Goal: Task Accomplishment & Management: Manage account settings

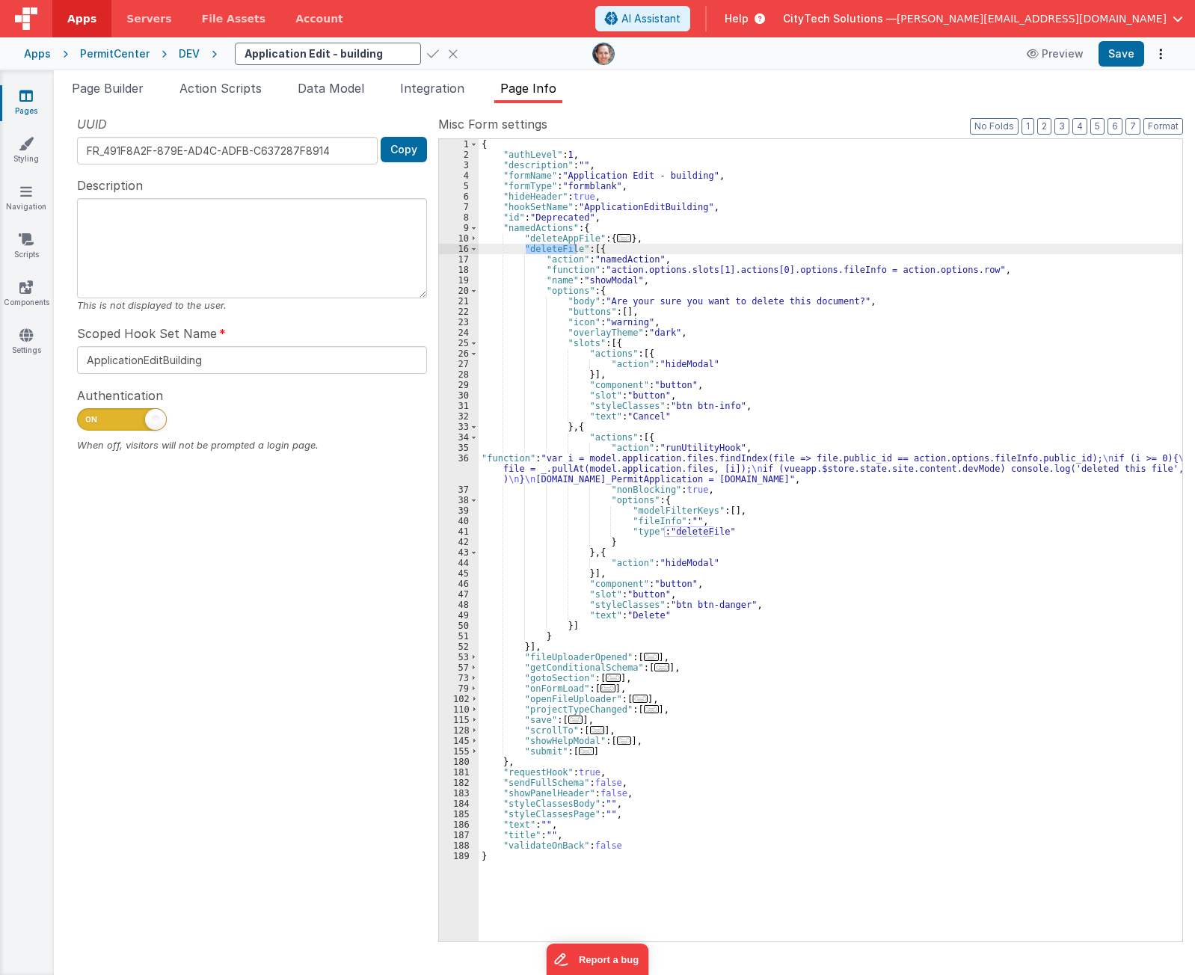
drag, startPoint x: 345, startPoint y: 753, endPoint x: 331, endPoint y: 429, distance: 324.9
click at [343, 740] on div "UUID FR_491F8A2F-879E-AD4C-ADFB-C637287F8914 Copy Description This is not displ…" at bounding box center [252, 528] width 372 height 826
click at [378, 44] on input "Application Edit - building" at bounding box center [328, 54] width 186 height 22
click at [448, 52] on icon at bounding box center [453, 53] width 10 height 21
click at [732, 366] on div "{ "authLevel" : 1 , "description" : "" , "formName" : "Application Edit - build…" at bounding box center [831, 550] width 704 height 823
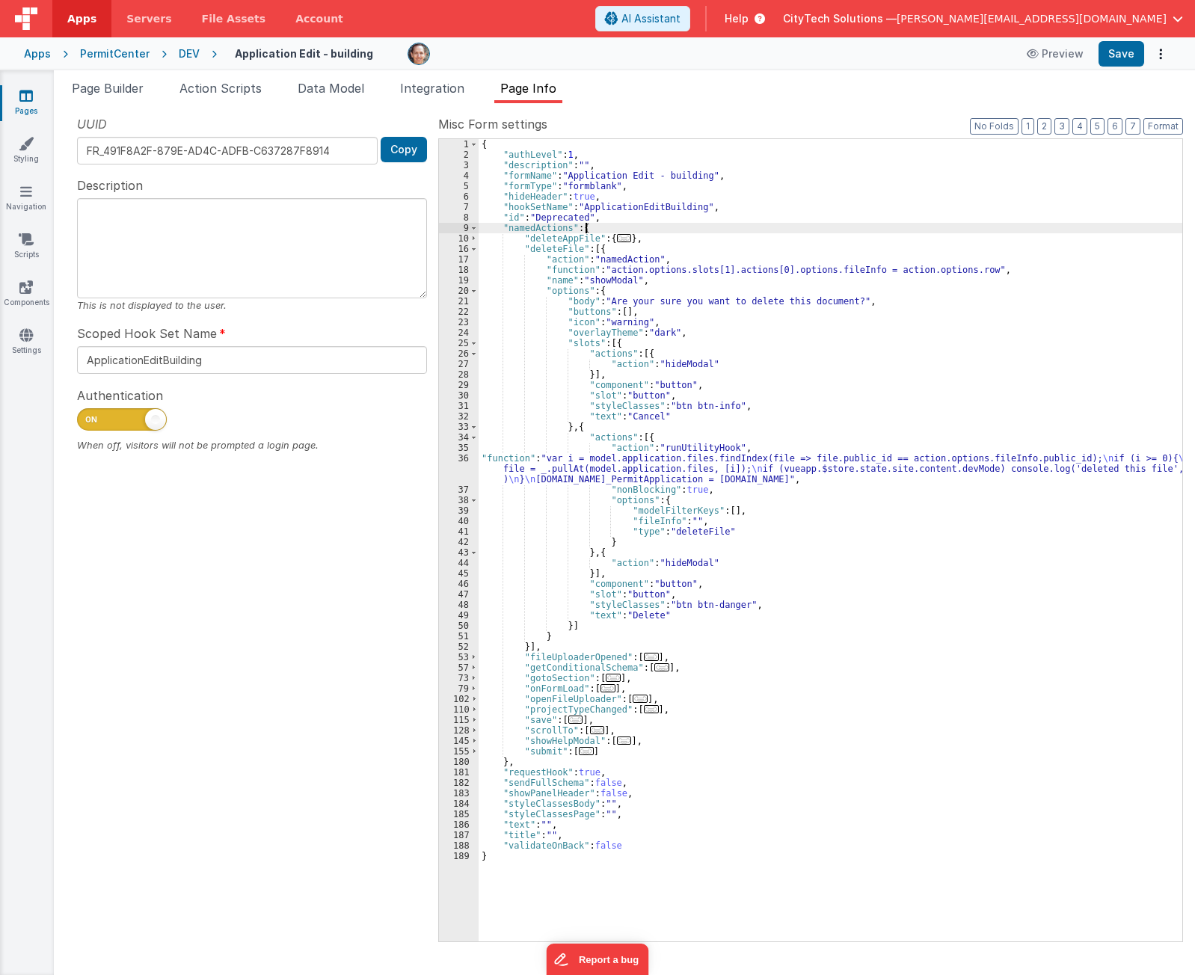
click at [636, 224] on div "{ "authLevel" : 1 , "description" : "" , "formName" : "Application Edit - build…" at bounding box center [831, 550] width 704 height 823
click at [1027, 270] on div "{ "authLevel" : 1 , "description" : "" , "formName" : "Application Edit - build…" at bounding box center [831, 550] width 704 height 823
click at [737, 436] on div "{ "authLevel" : 1 , "description" : "" , "formName" : "Application Edit - build…" at bounding box center [831, 550] width 704 height 823
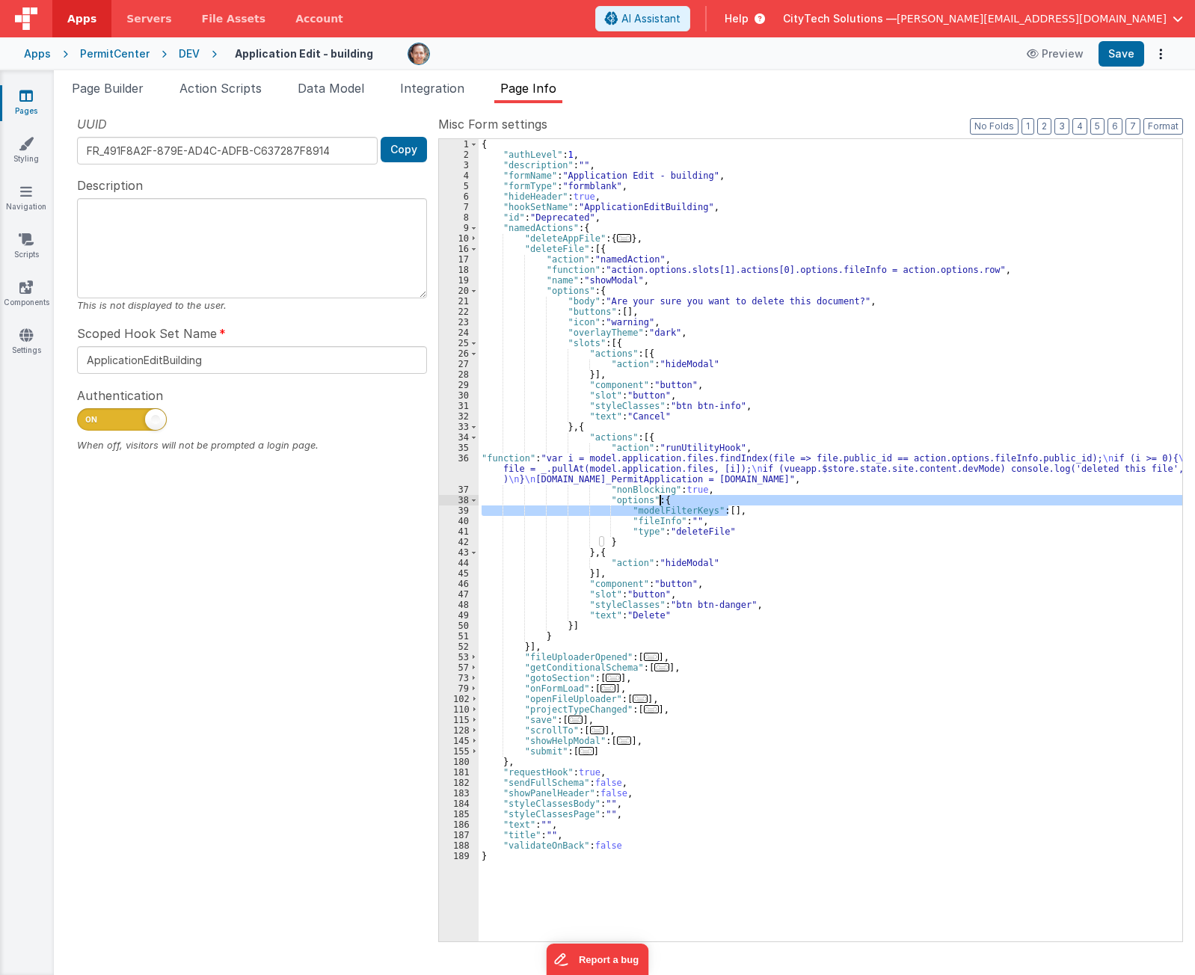
click at [751, 504] on div "{ "authLevel" : 1 , "description" : "" , "formName" : "Application Edit - build…" at bounding box center [831, 550] width 704 height 823
click at [674, 462] on div "{ "authLevel" : 1 , "description" : "" , "formName" : "Application Edit - build…" at bounding box center [831, 550] width 704 height 823
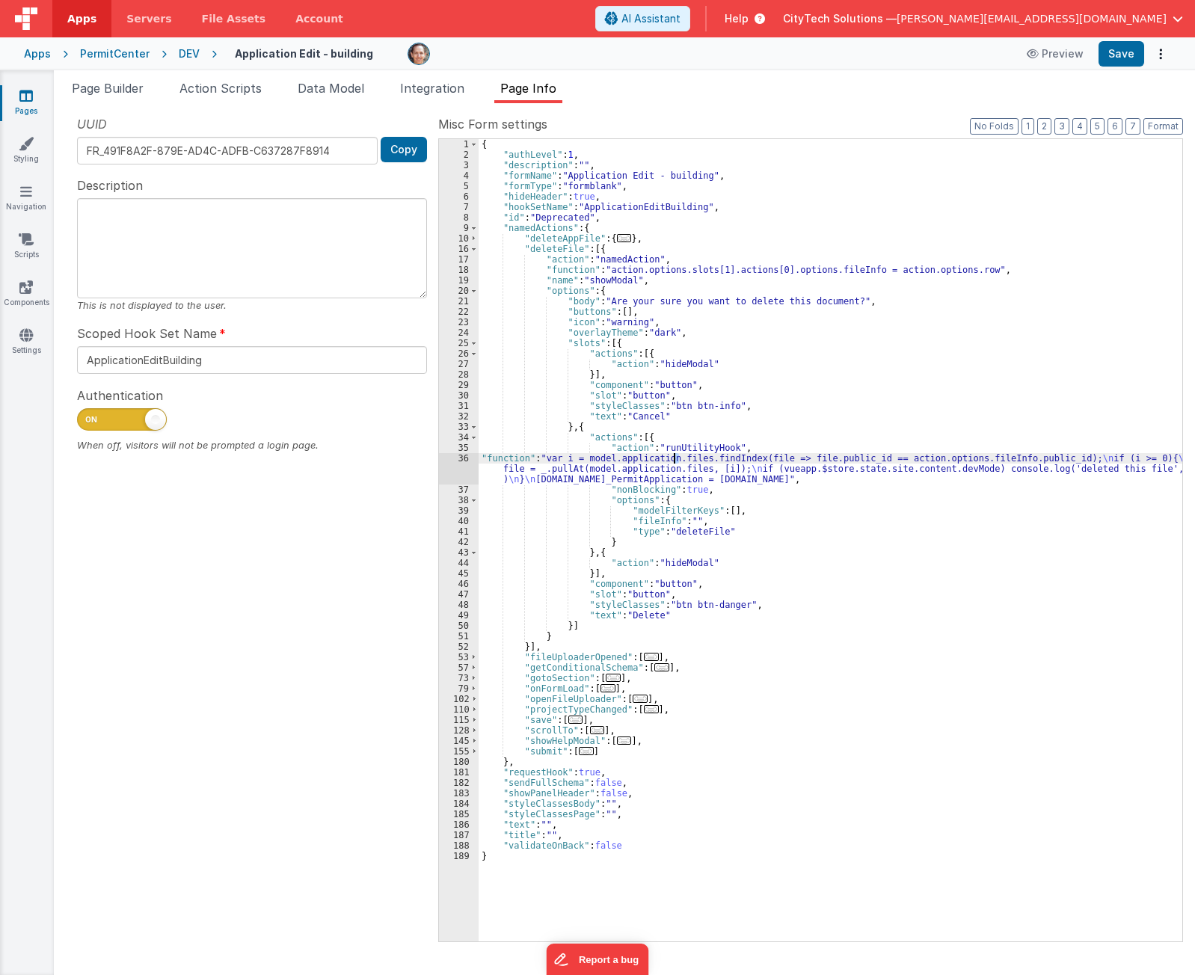
click at [466, 465] on div "36" at bounding box center [459, 468] width 40 height 31
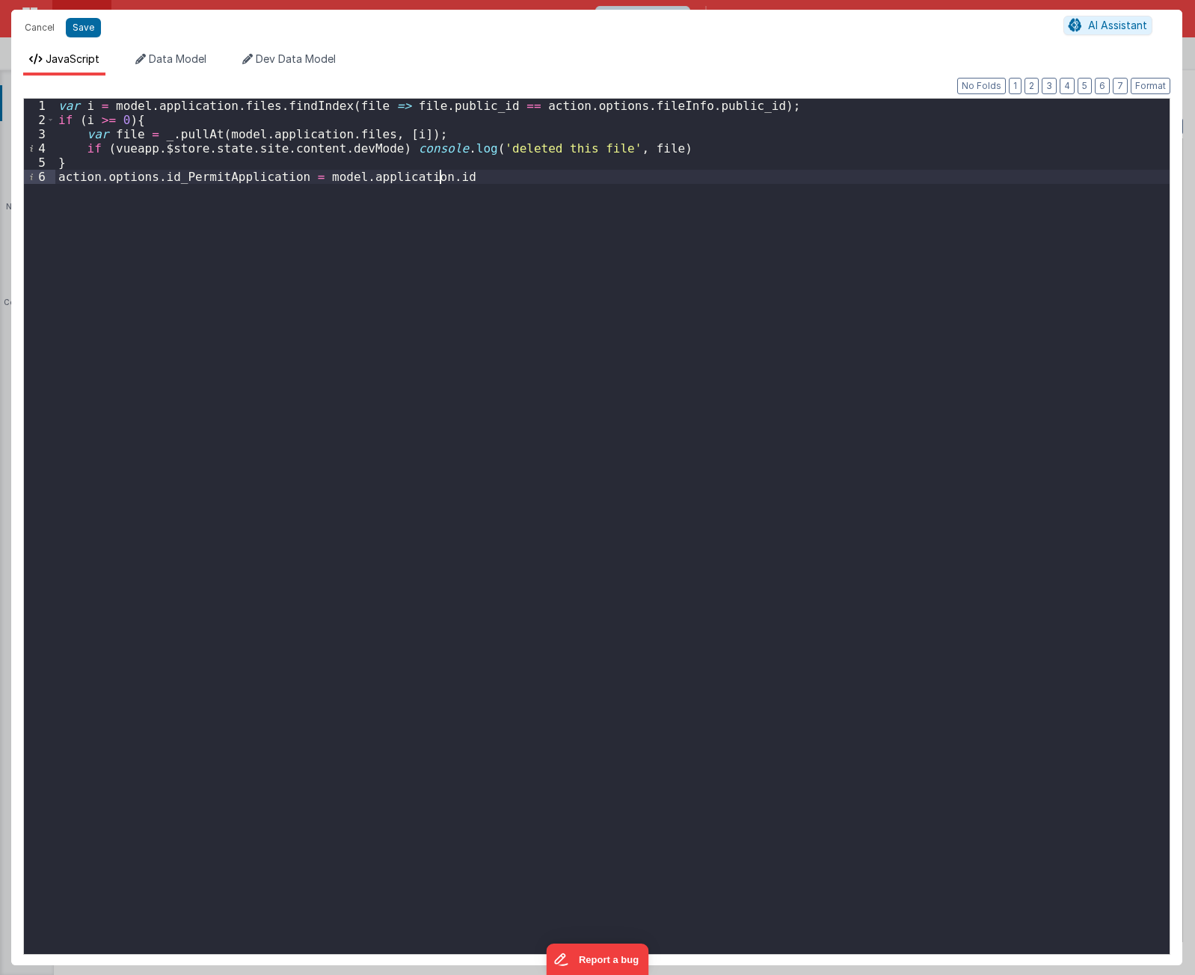
click at [470, 457] on div "var i = model . application . files . findIndex ( file => file . public_id == a…" at bounding box center [612, 541] width 1114 height 884
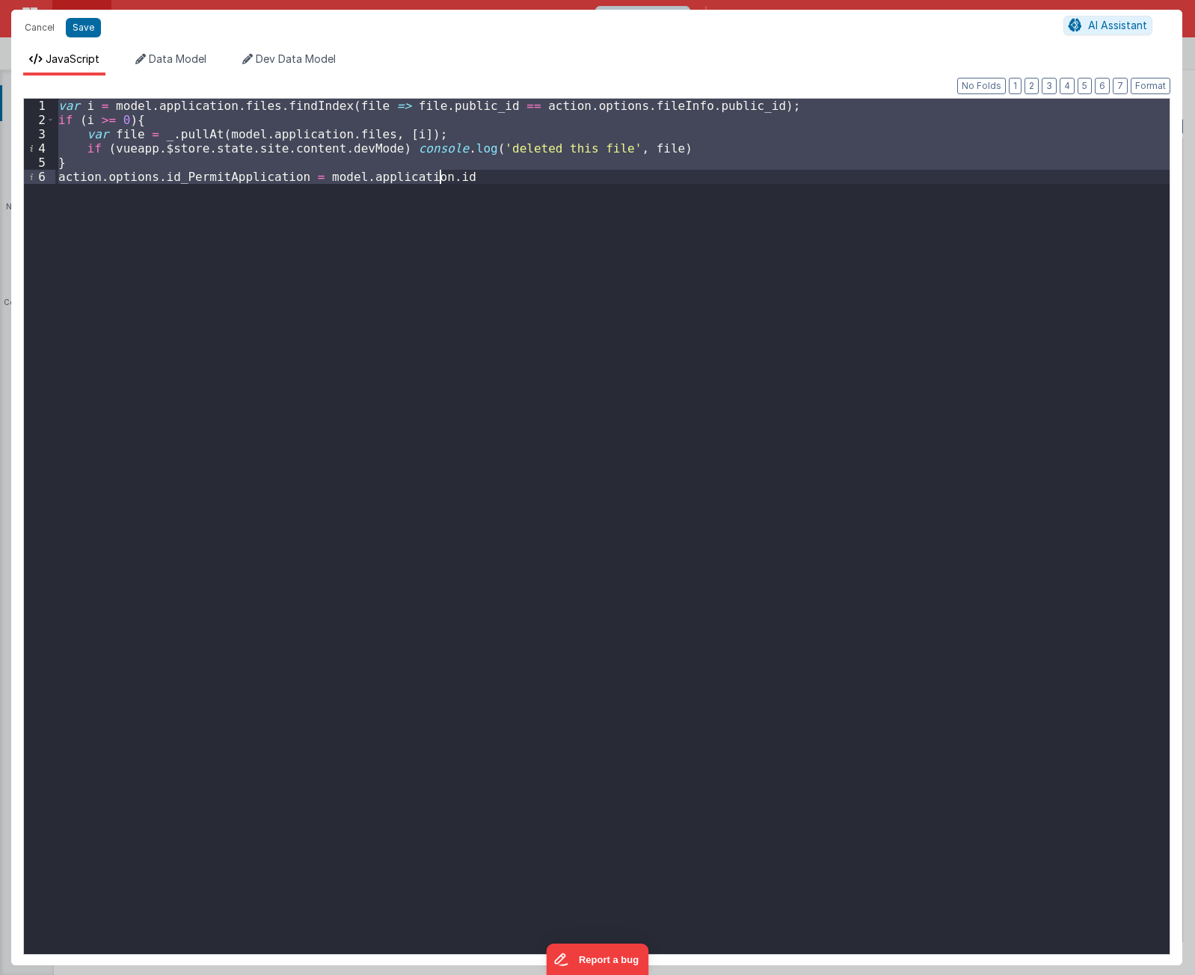
click at [532, 354] on div "var i = model . application . files . findIndex ( file => file . public_id == a…" at bounding box center [612, 527] width 1114 height 856
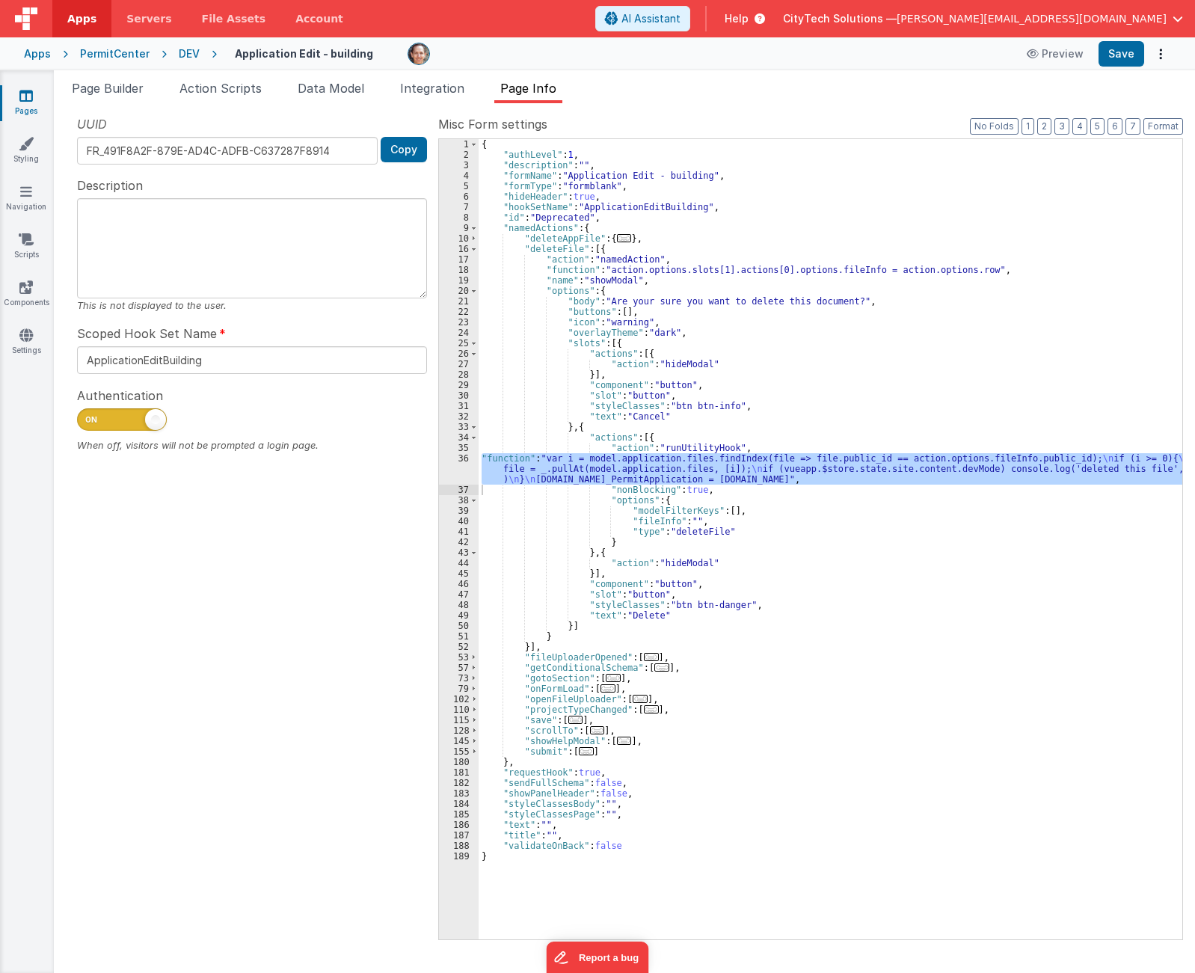
click at [681, 242] on div "{ "authLevel" : 1 , "description" : "" , "formName" : "Application Edit - build…" at bounding box center [831, 549] width 704 height 821
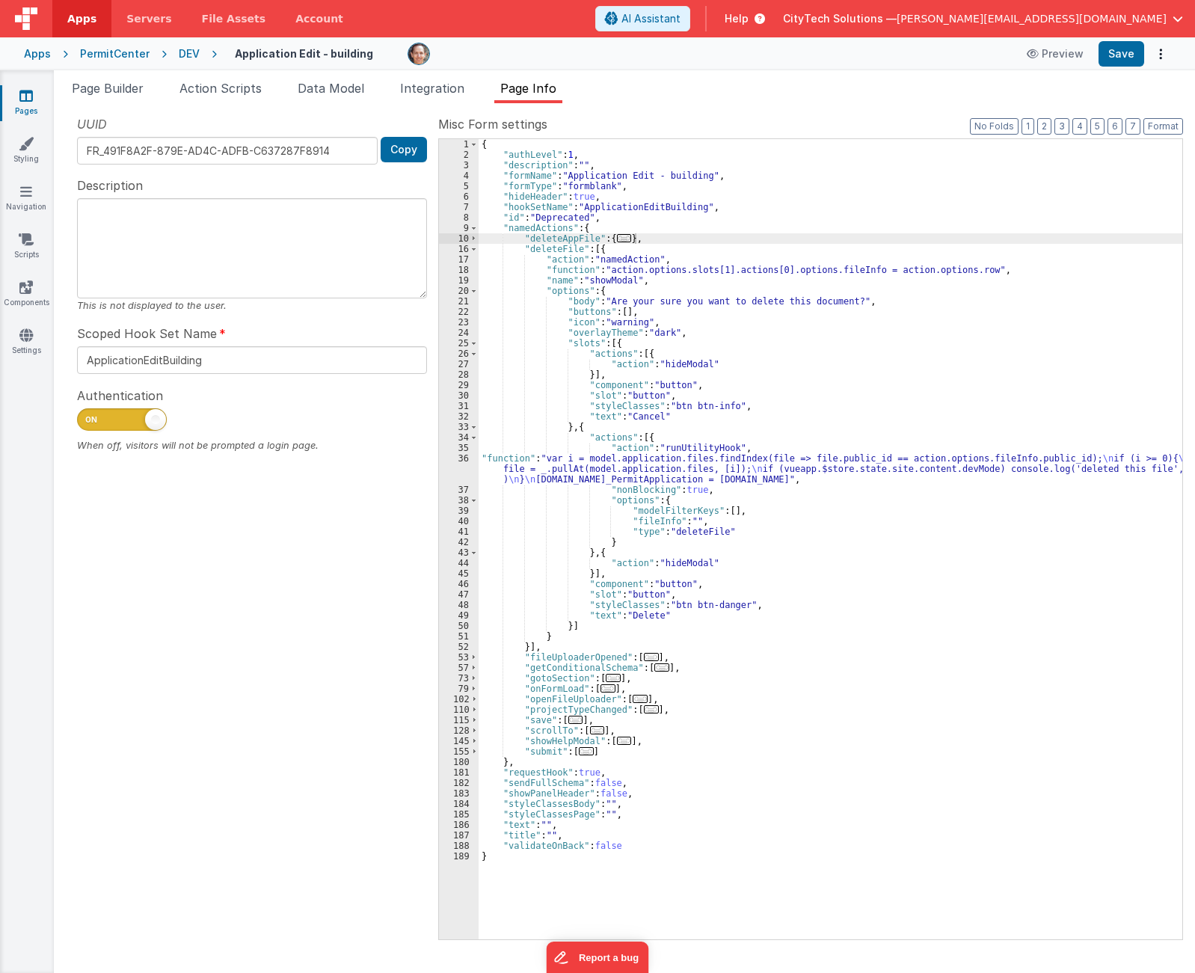
click at [981, 271] on div "{ "authLevel" : 1 , "description" : "" , "formName" : "Application Edit - build…" at bounding box center [831, 549] width 704 height 821
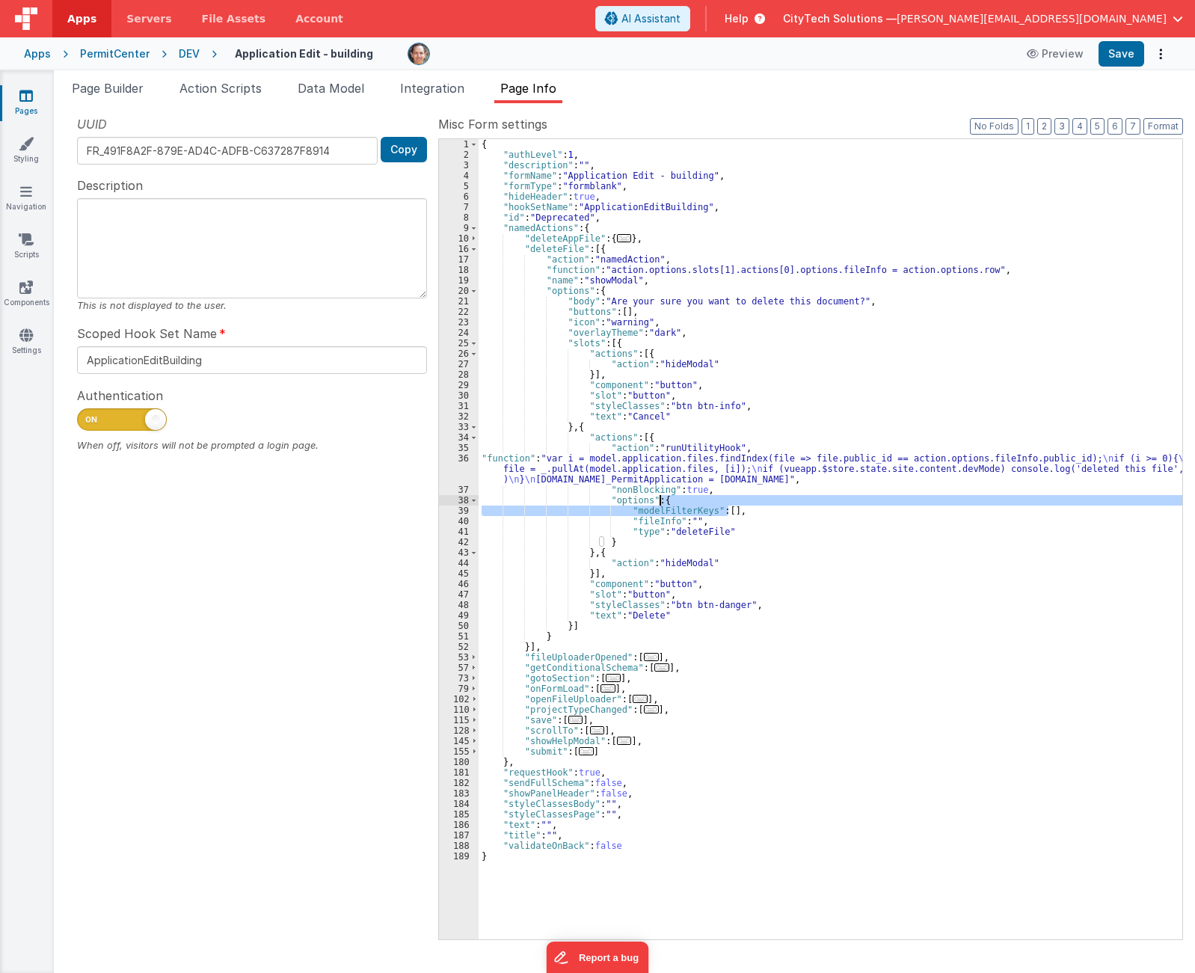
click at [736, 503] on div "{ "authLevel" : 1 , "description" : "" , "formName" : "Application Edit - build…" at bounding box center [831, 549] width 704 height 821
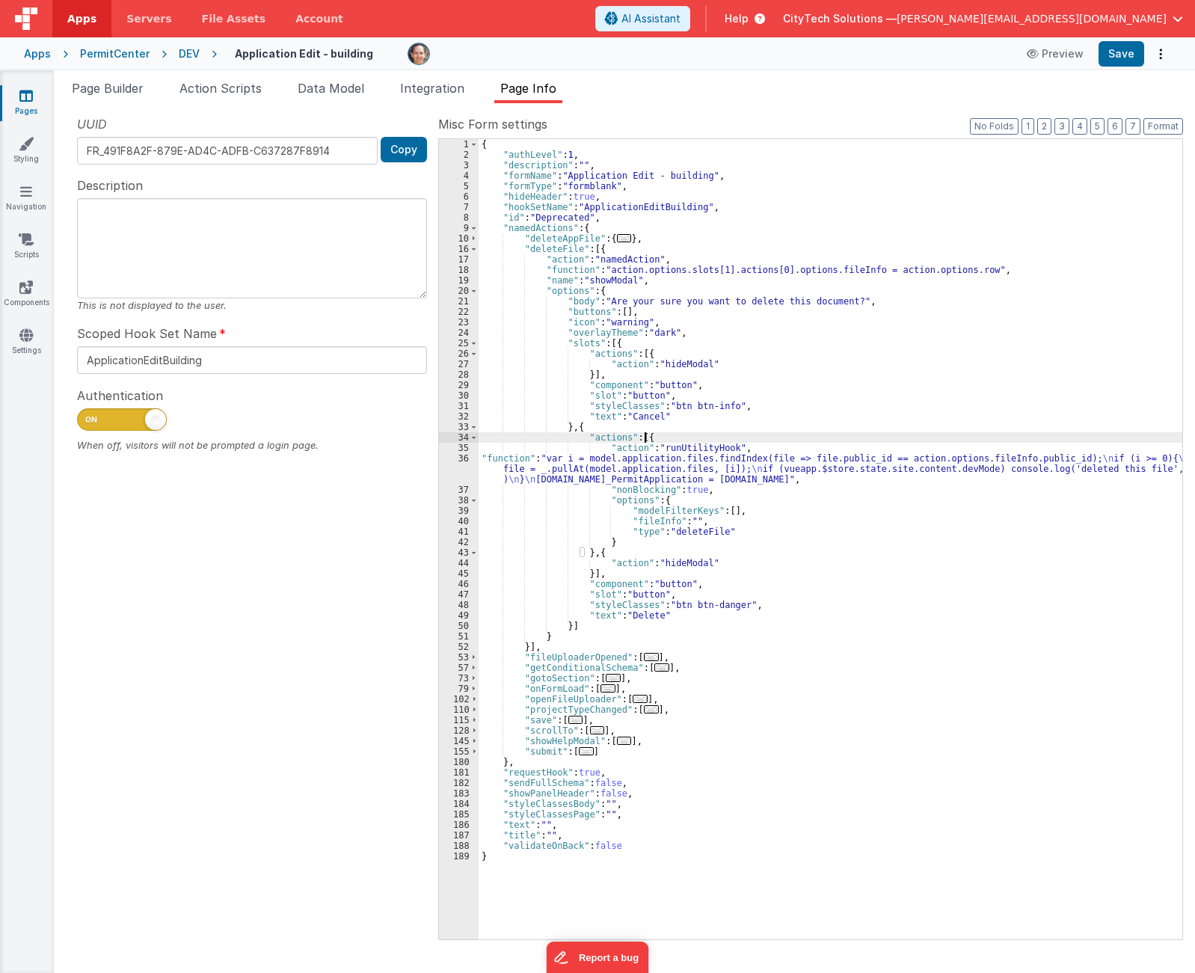
click at [679, 438] on div "{ "authLevel" : 1 , "description" : "" , "formName" : "Application Edit - build…" at bounding box center [831, 549] width 704 height 821
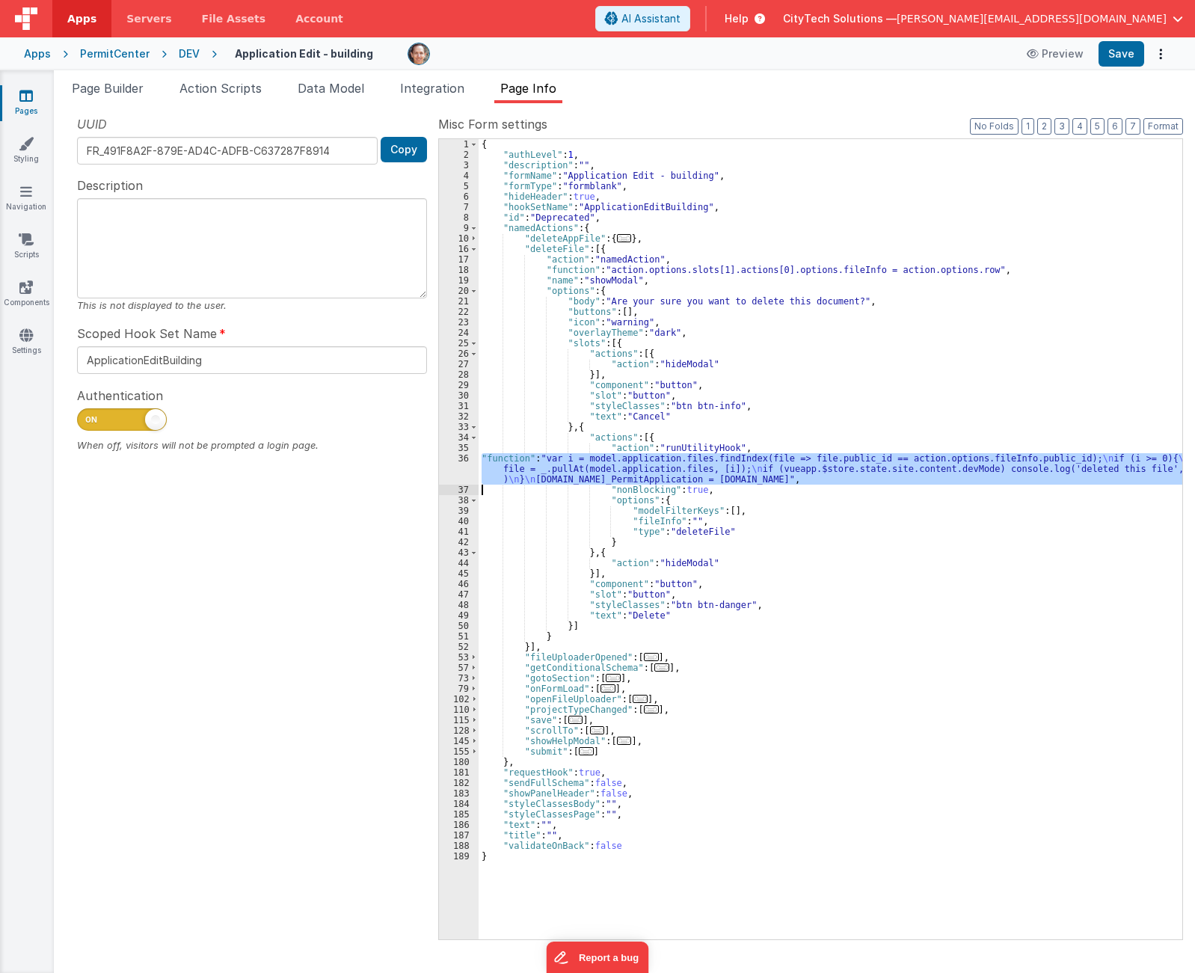
click at [457, 469] on div "36" at bounding box center [459, 468] width 40 height 31
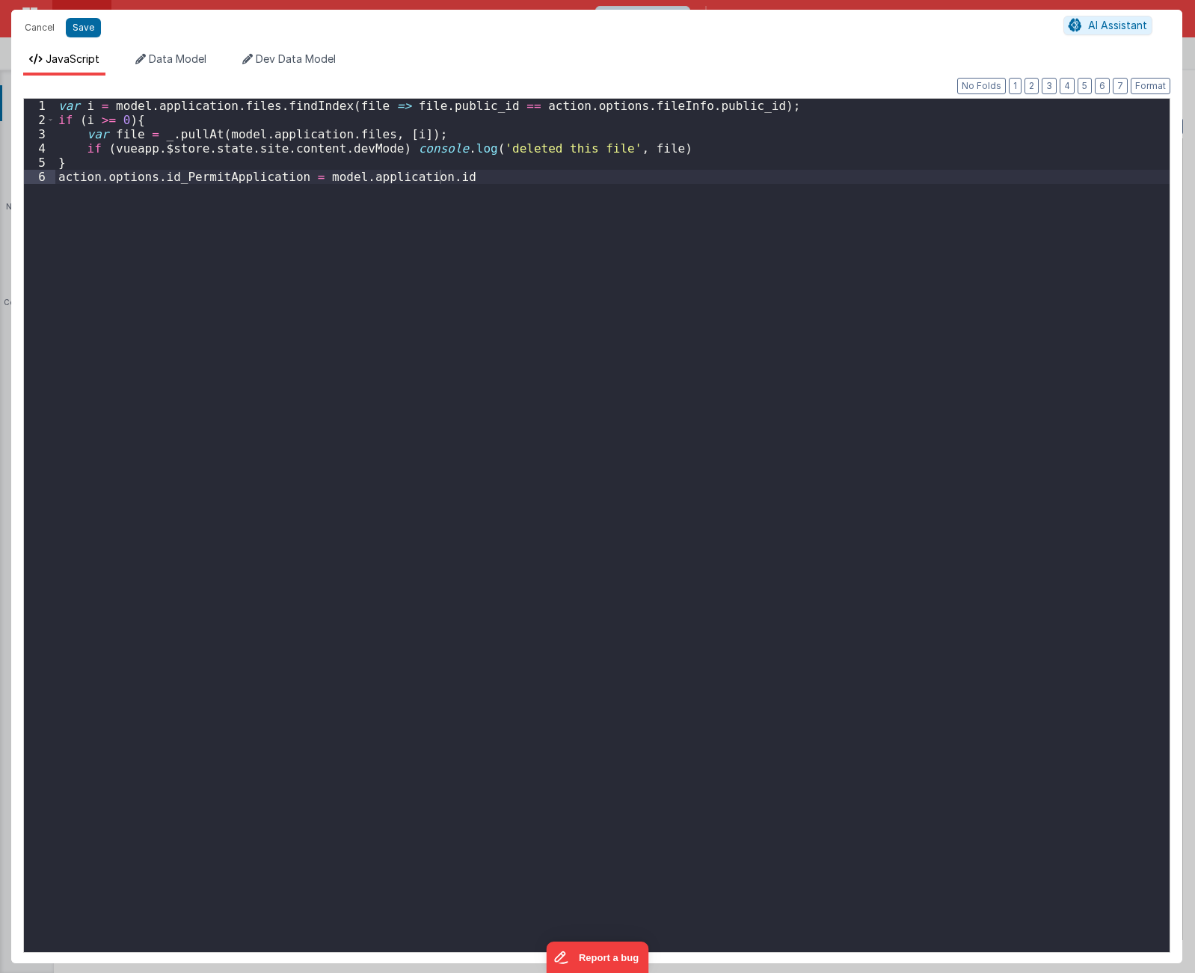
click at [488, 434] on div "var i = model . application . files . findIndex ( file => file . public_id == a…" at bounding box center [612, 540] width 1114 height 882
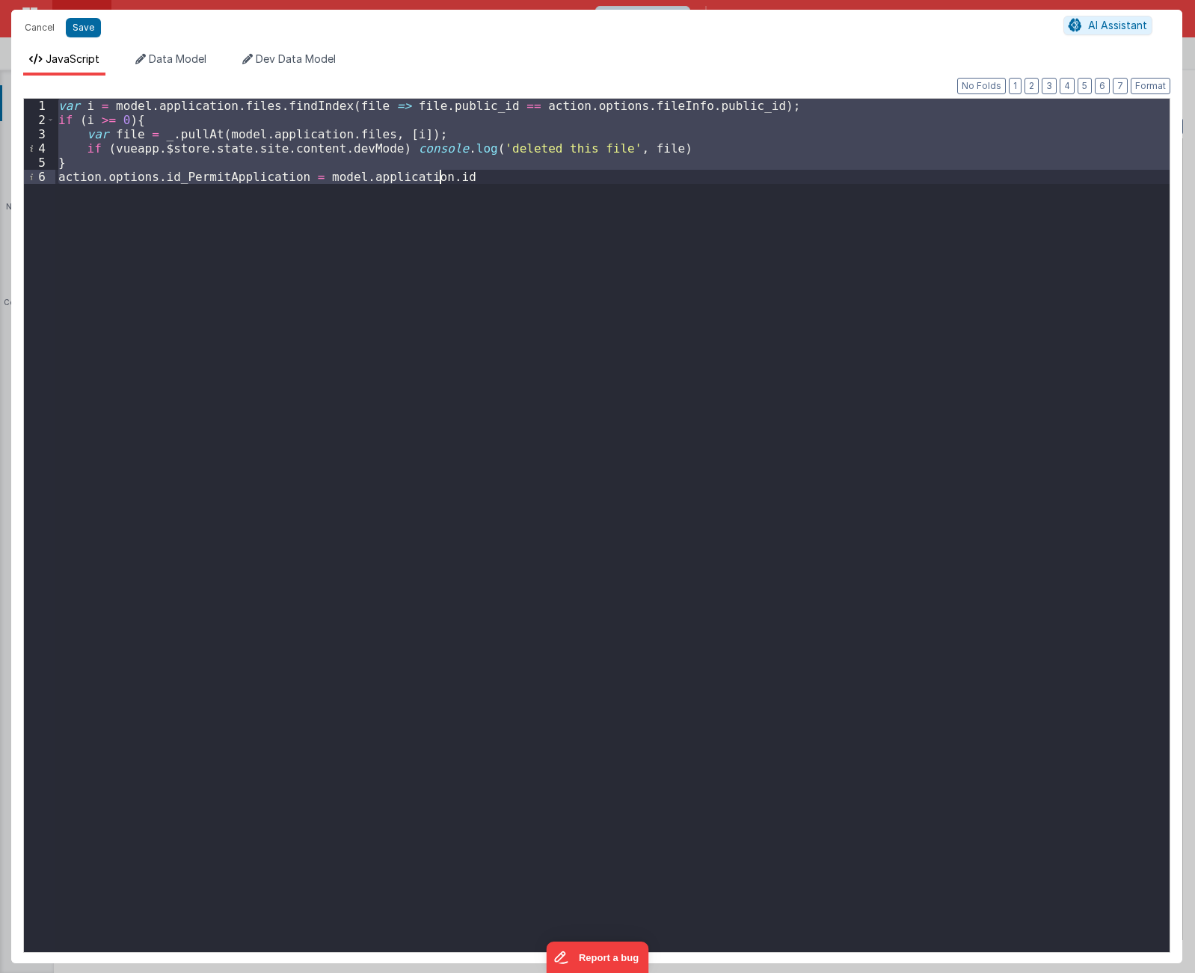
click at [262, 180] on div "var i = model . application . files . findIndex ( file => file . public_id == a…" at bounding box center [612, 525] width 1114 height 853
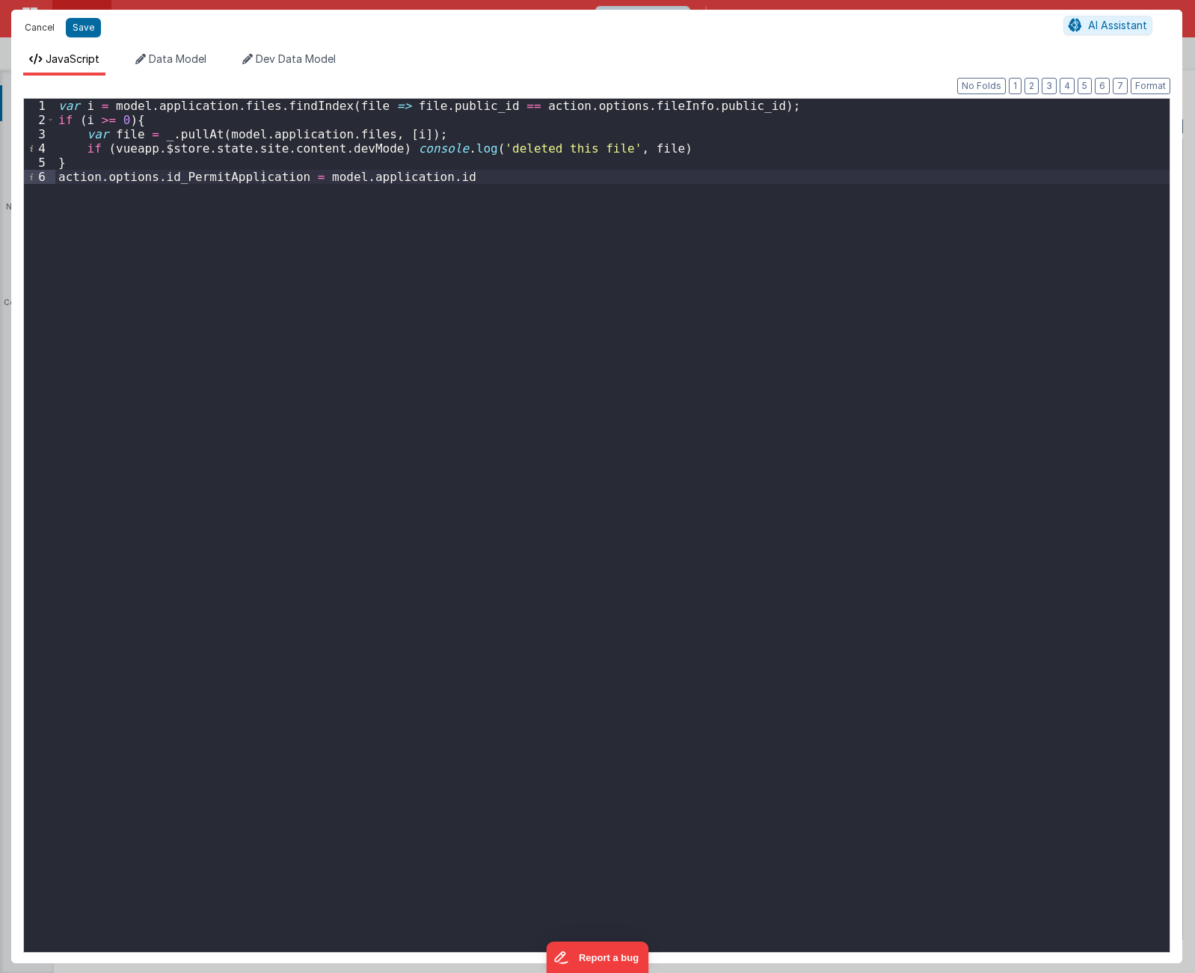
click at [34, 27] on button "Cancel" at bounding box center [39, 27] width 45 height 21
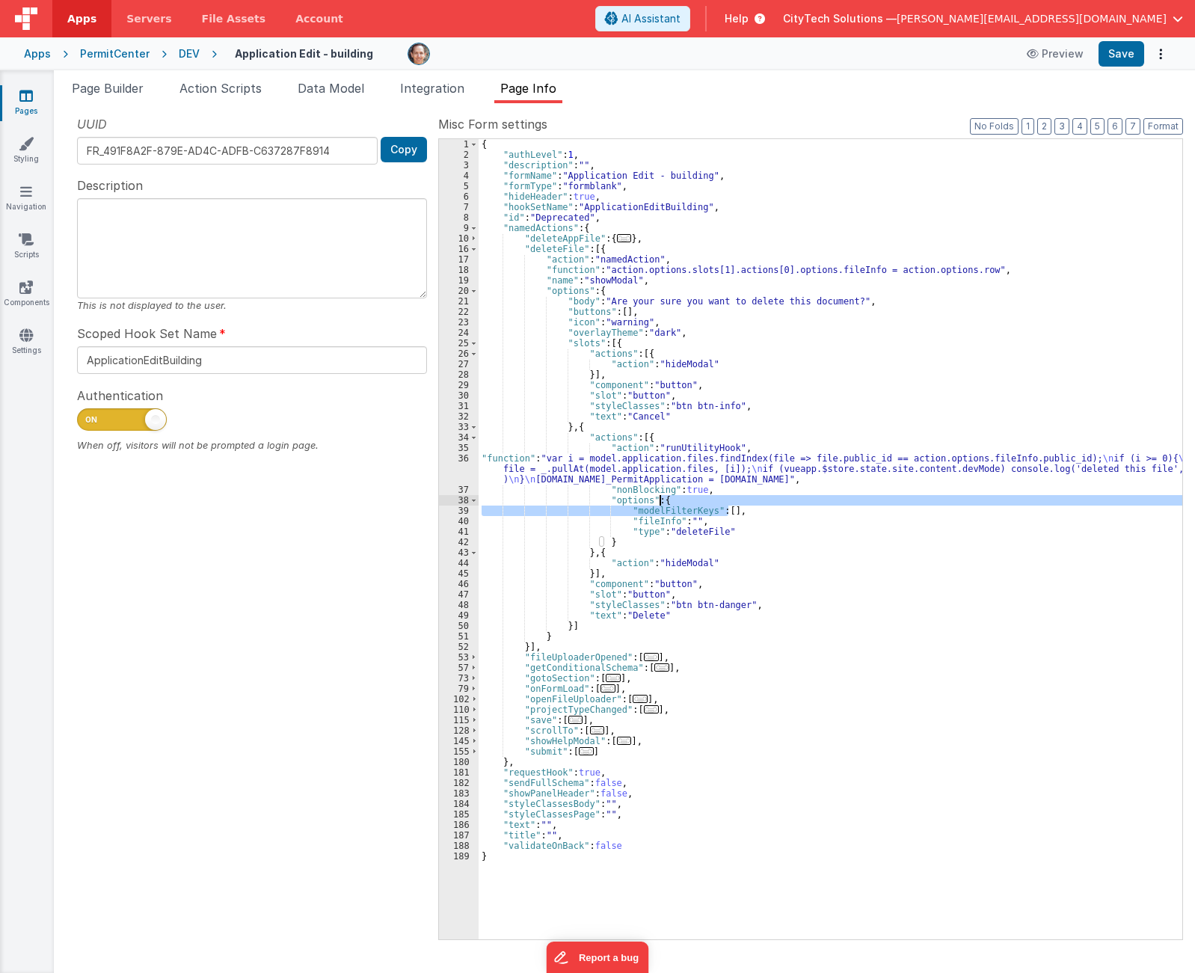
drag, startPoint x: 737, startPoint y: 513, endPoint x: 739, endPoint y: 503, distance: 9.8
click at [739, 503] on div "{ "authLevel" : 1 , "description" : "" , "formName" : "Application Edit - build…" at bounding box center [831, 549] width 704 height 821
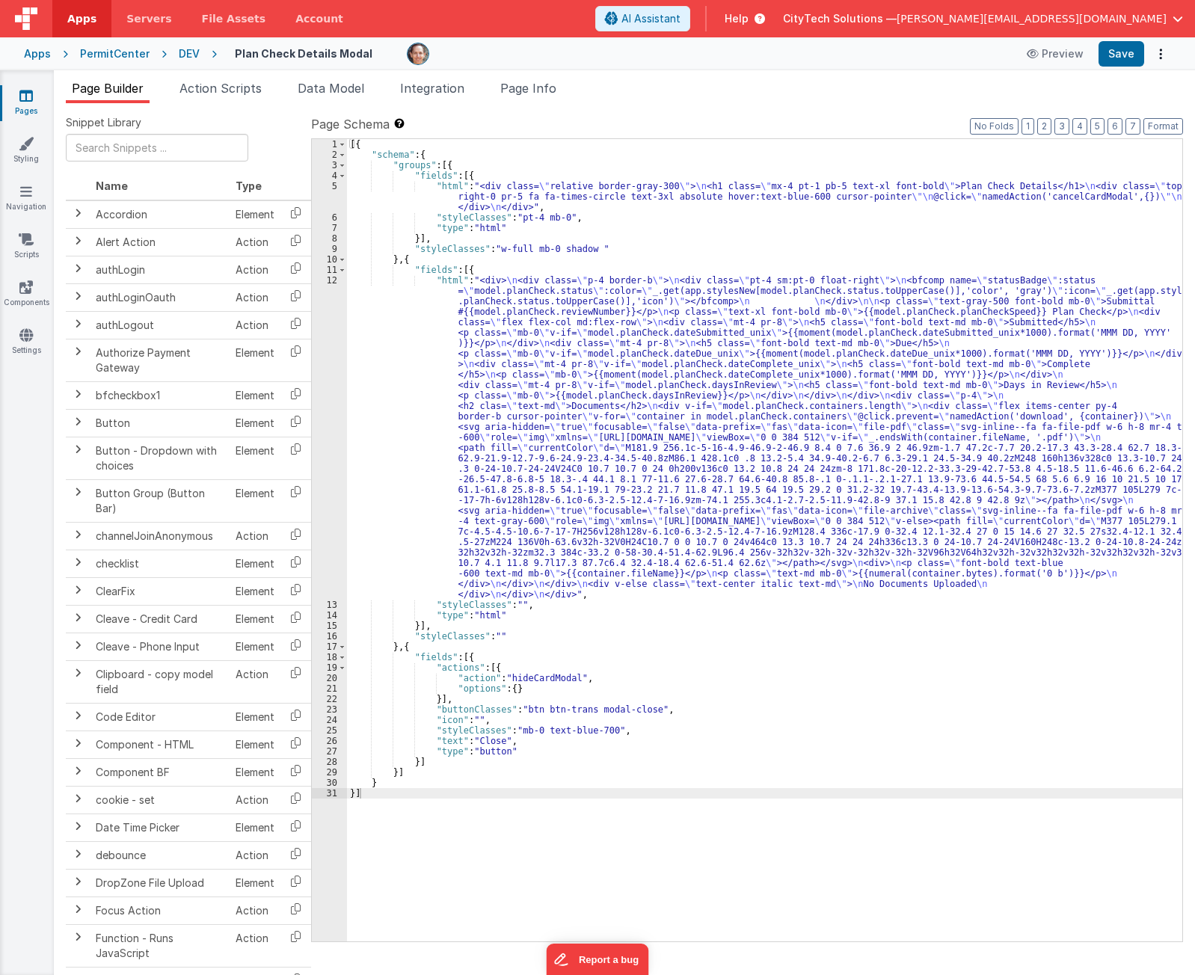
drag, startPoint x: 565, startPoint y: 378, endPoint x: 552, endPoint y: 357, distance: 24.9
click at [565, 377] on div "[{ "schema" : { "groups" : [{ "fields" : [{ "html" : "<div class= \" relative b…" at bounding box center [764, 550] width 835 height 823
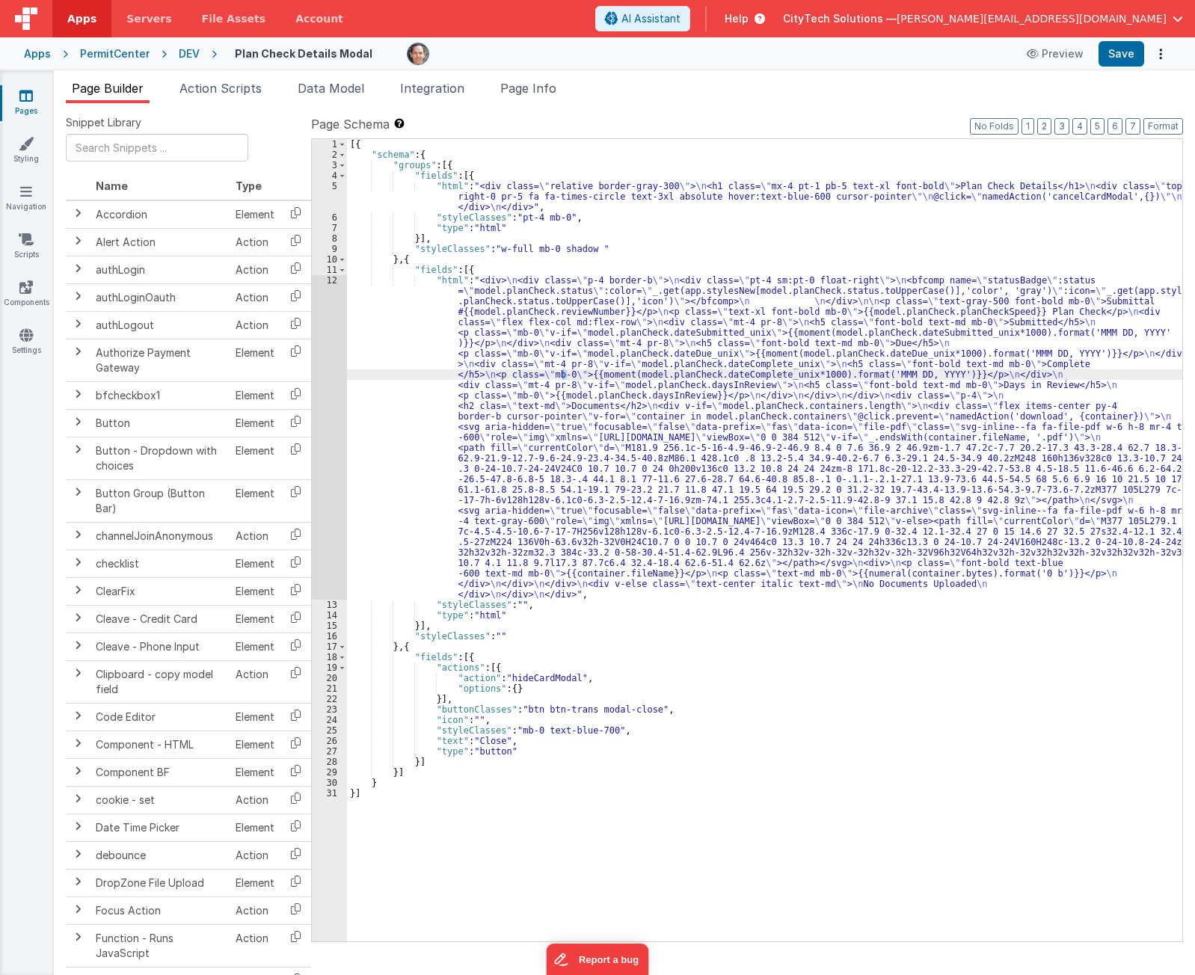
click at [188, 53] on div "DEV" at bounding box center [189, 53] width 21 height 15
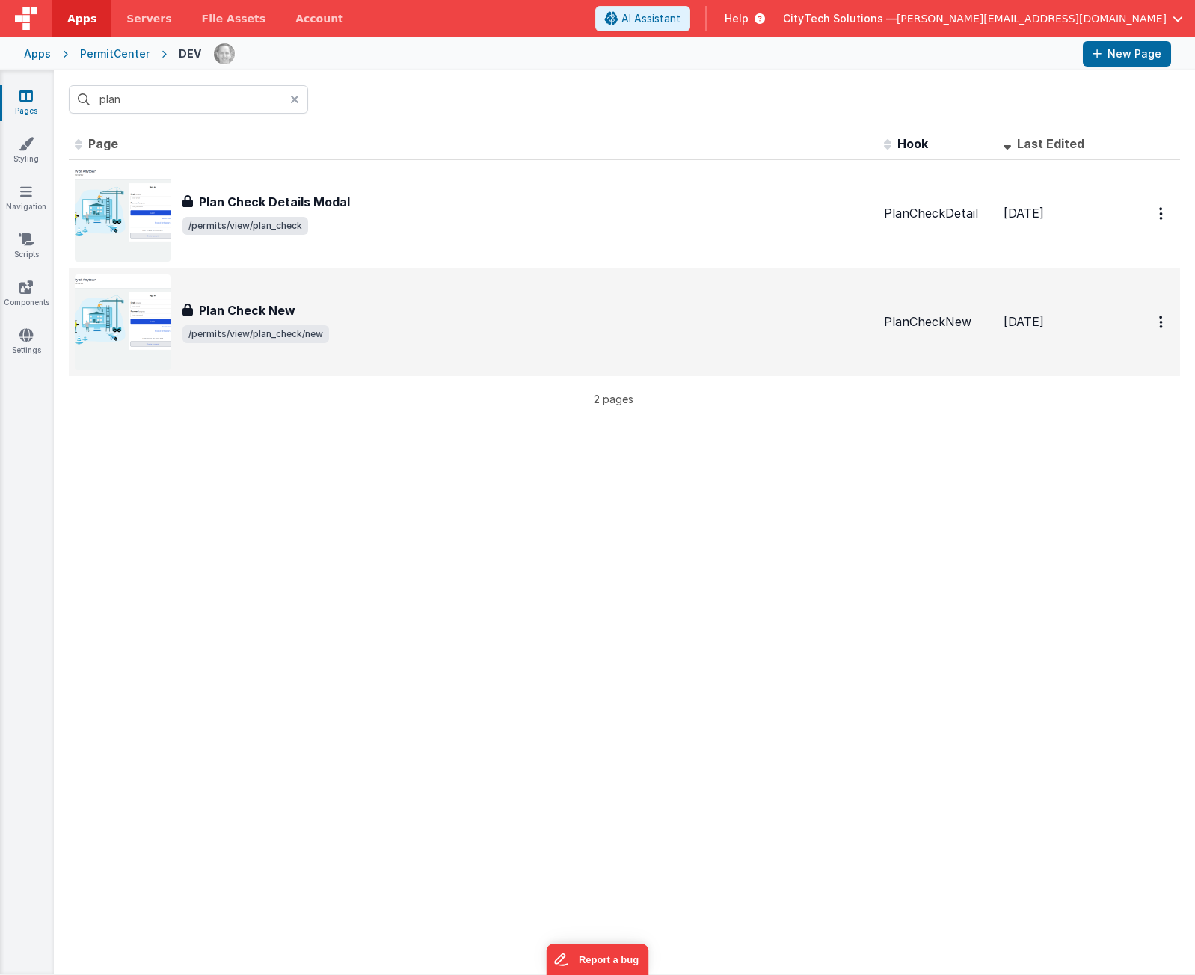
click at [247, 310] on h3 "Plan Check New" at bounding box center [247, 310] width 96 height 18
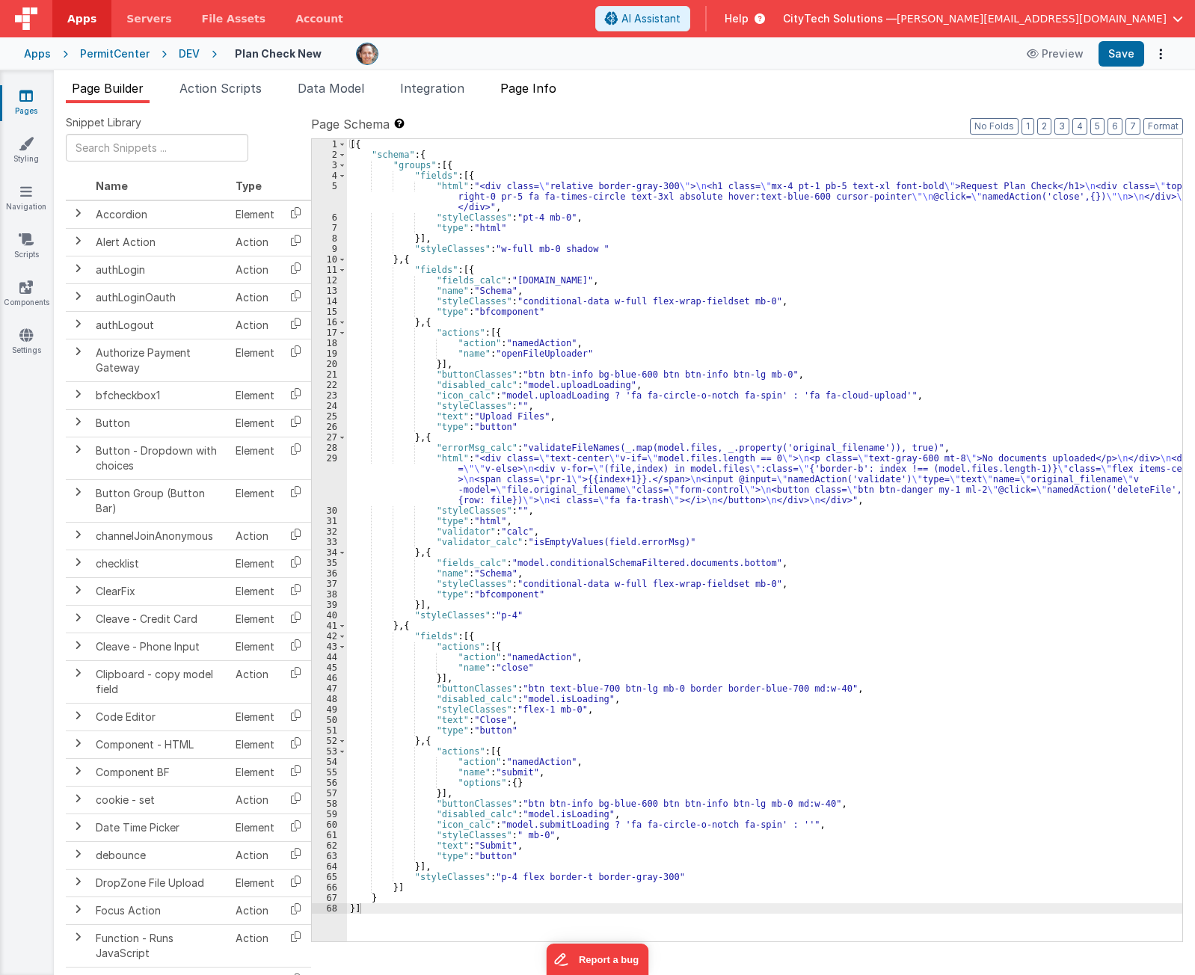
click at [531, 90] on span "Page Info" at bounding box center [528, 88] width 56 height 15
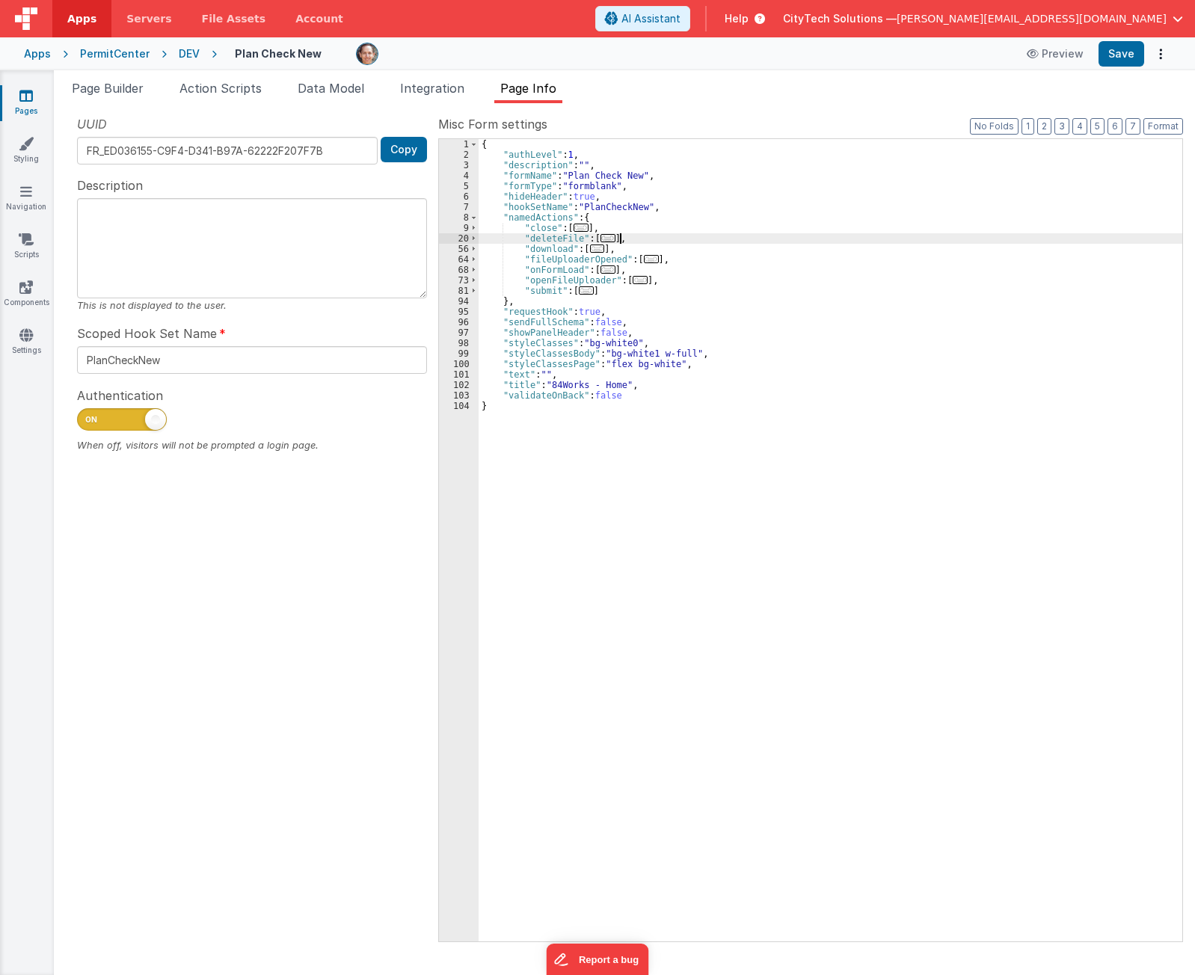
click at [642, 235] on div "{ "authLevel" : 1 , "description" : "" , "formName" : "Plan Check New" , "formT…" at bounding box center [831, 550] width 704 height 823
click at [606, 239] on span "..." at bounding box center [608, 238] width 15 height 8
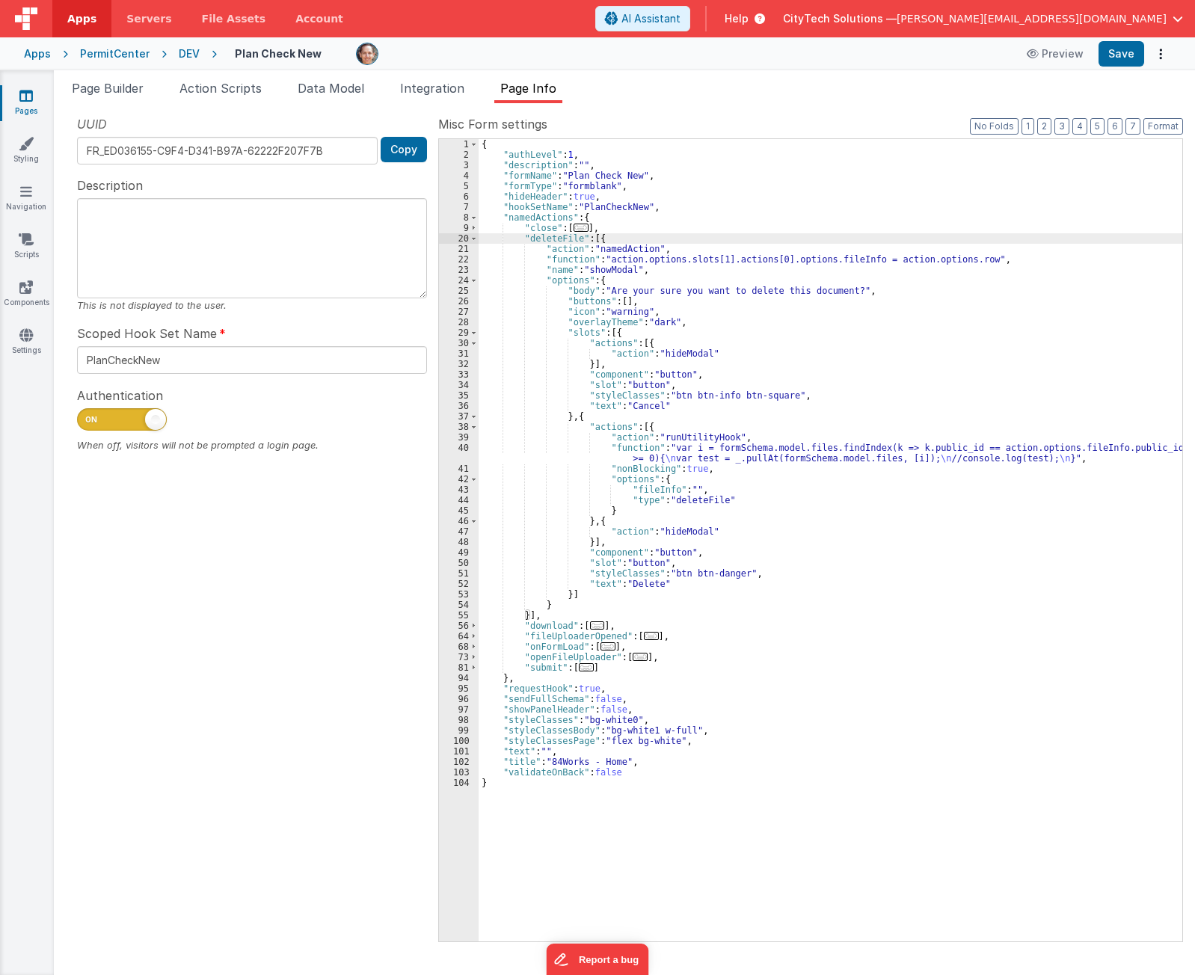
click at [991, 262] on div "{ "authLevel" : 1 , "description" : "" , "formName" : "Plan Check New" , "formT…" at bounding box center [831, 550] width 704 height 823
click at [699, 481] on div "{ "authLevel" : 1 , "description" : "" , "formName" : "Plan Check New" , "formT…" at bounding box center [831, 550] width 704 height 823
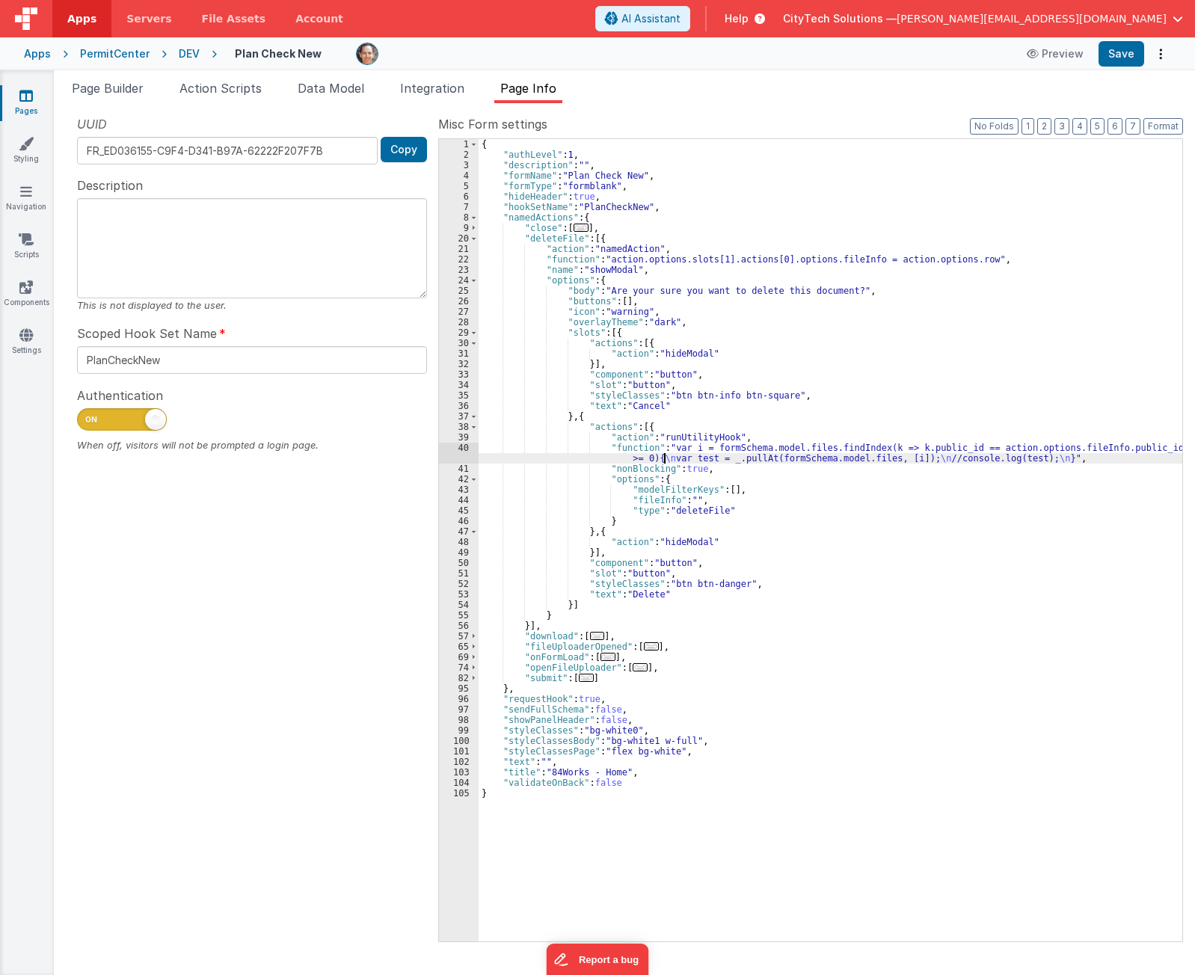
click at [662, 455] on div "{ "authLevel" : 1 , "description" : "" , "formName" : "Plan Check New" , "formT…" at bounding box center [831, 550] width 704 height 823
click at [657, 453] on div "{ "authLevel" : 1 , "description" : "" , "formName" : "Plan Check New" , "formT…" at bounding box center [831, 550] width 704 height 823
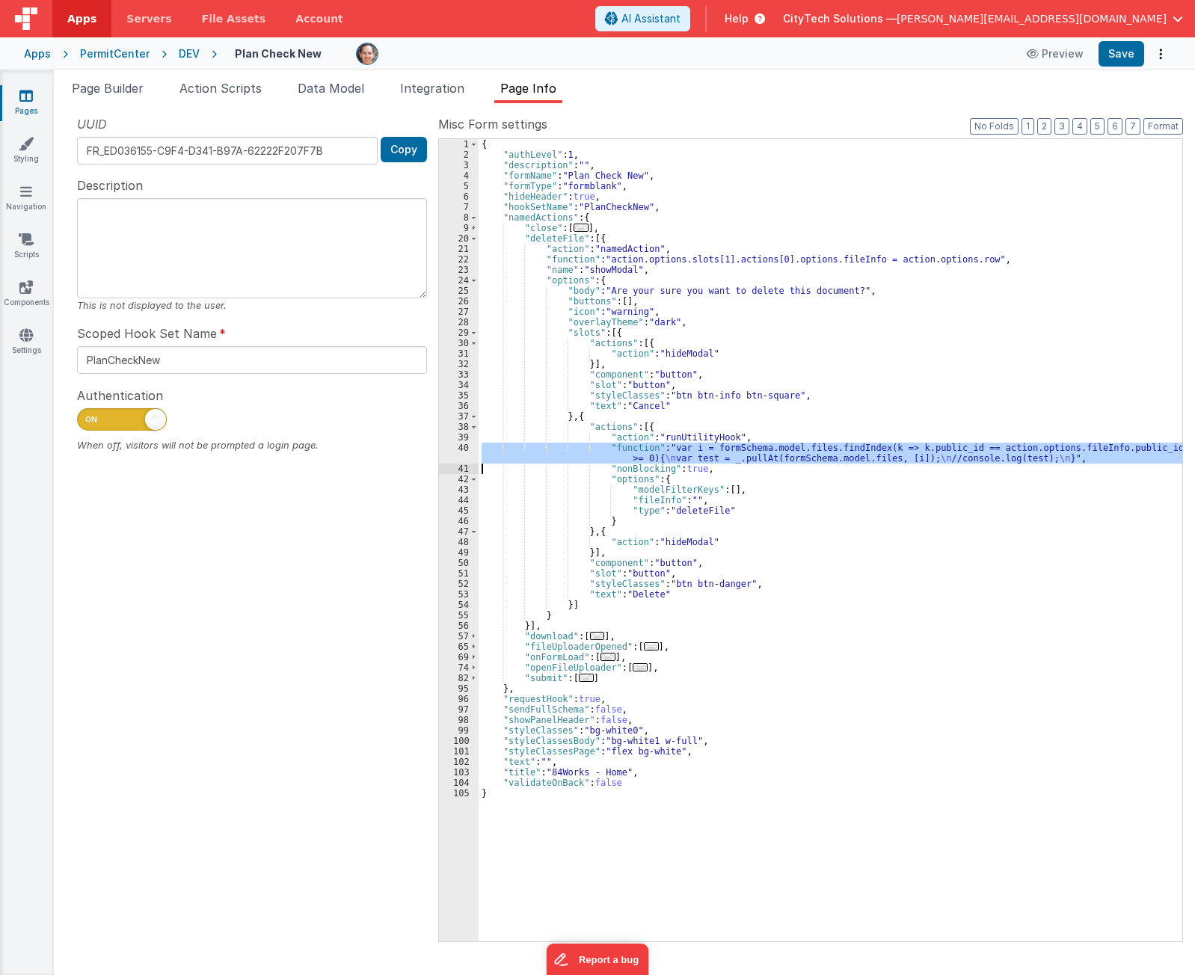
click at [459, 453] on div "40" at bounding box center [459, 453] width 40 height 21
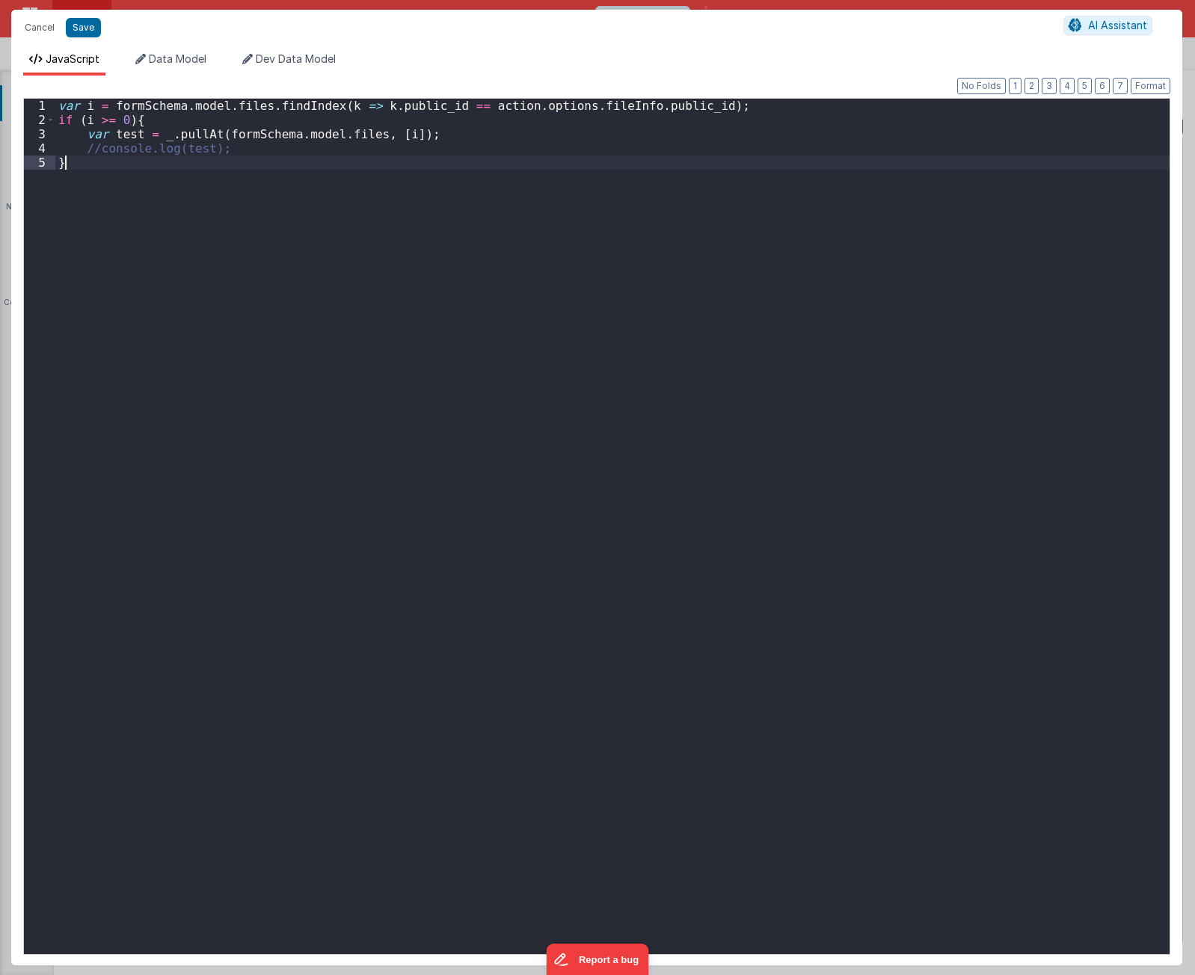
click at [406, 400] on div "var i = formSchema . model . files . findIndex ( k => k . public_id == action .…" at bounding box center [612, 541] width 1114 height 884
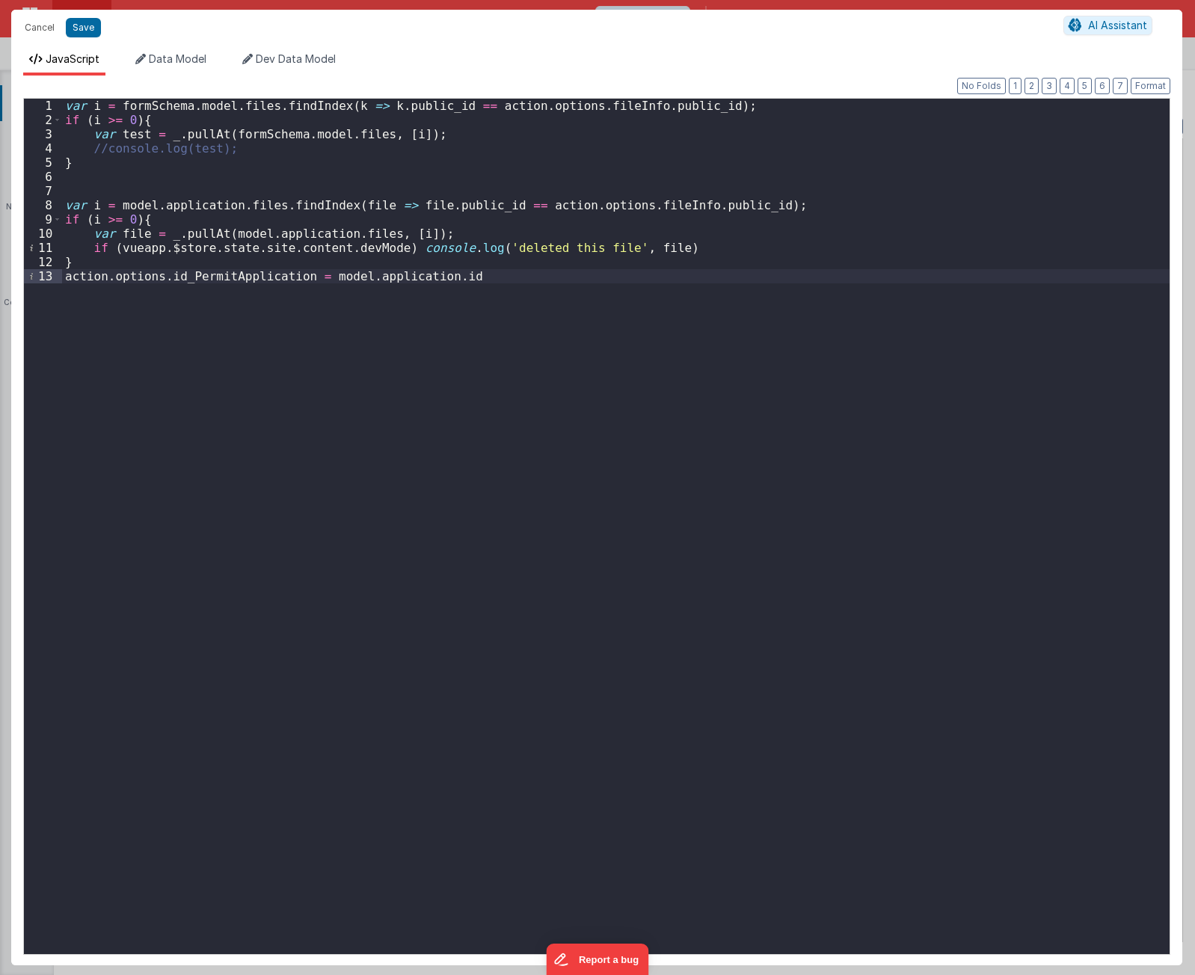
click at [142, 107] on div "var i = formSchema . model . files . findIndex ( k => k . public_id == action .…" at bounding box center [616, 541] width 1108 height 884
click at [194, 209] on div "var i = formSchema . model . files . findIndex ( k => k . public_id == action .…" at bounding box center [616, 541] width 1108 height 884
click at [216, 105] on div "var i = formSchema . model . files . findIndex ( k => k . public_id == action .…" at bounding box center [616, 541] width 1108 height 884
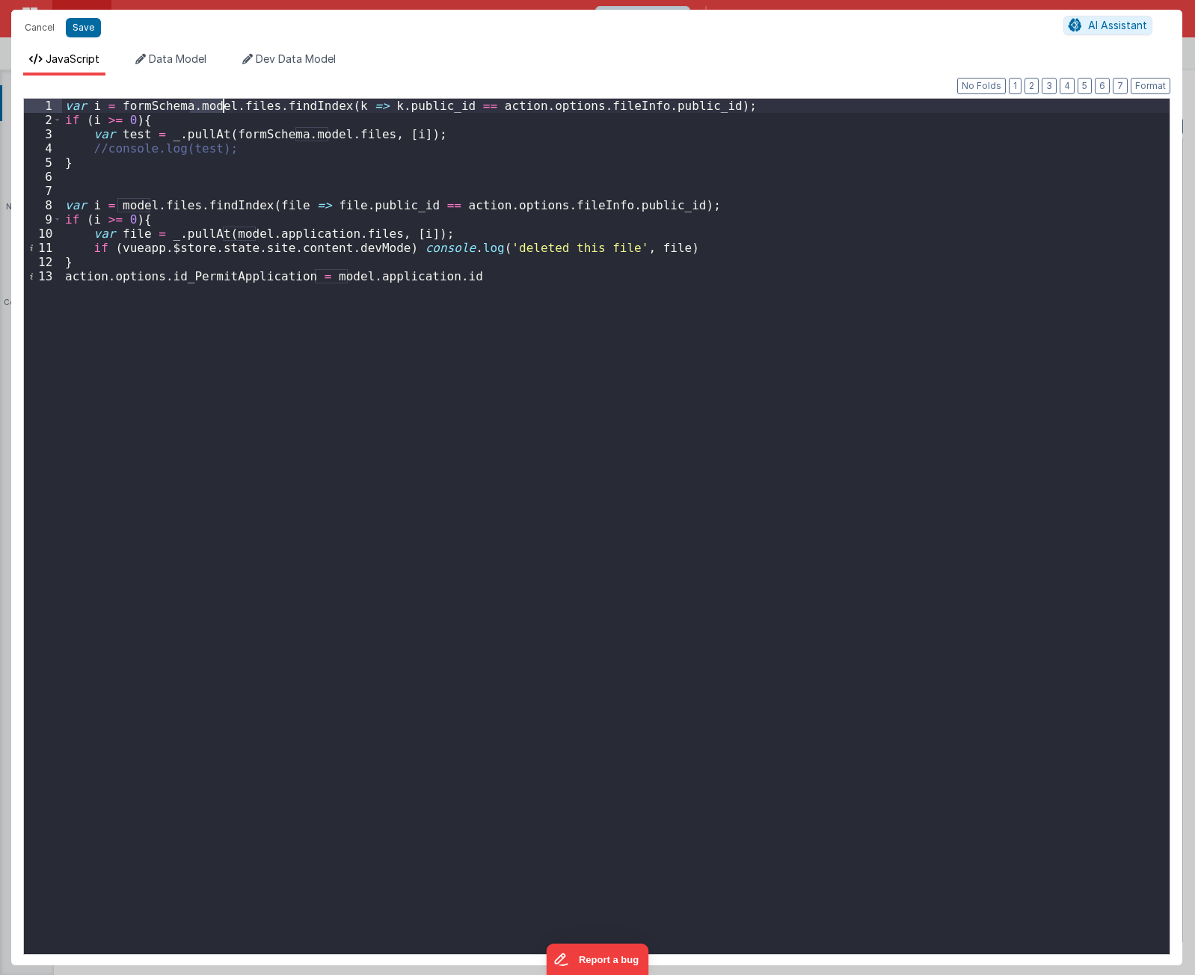
click at [216, 105] on div "var i = formSchema . model . files . findIndex ( k => k . public_id == action .…" at bounding box center [616, 541] width 1108 height 884
click at [248, 108] on div "var i = formSchema . model . files . findIndex ( k => k . public_id == action .…" at bounding box center [616, 541] width 1108 height 884
click at [298, 111] on div "var i = formSchema . model . files . findIndex ( k => k . public_id == action .…" at bounding box center [616, 541] width 1108 height 884
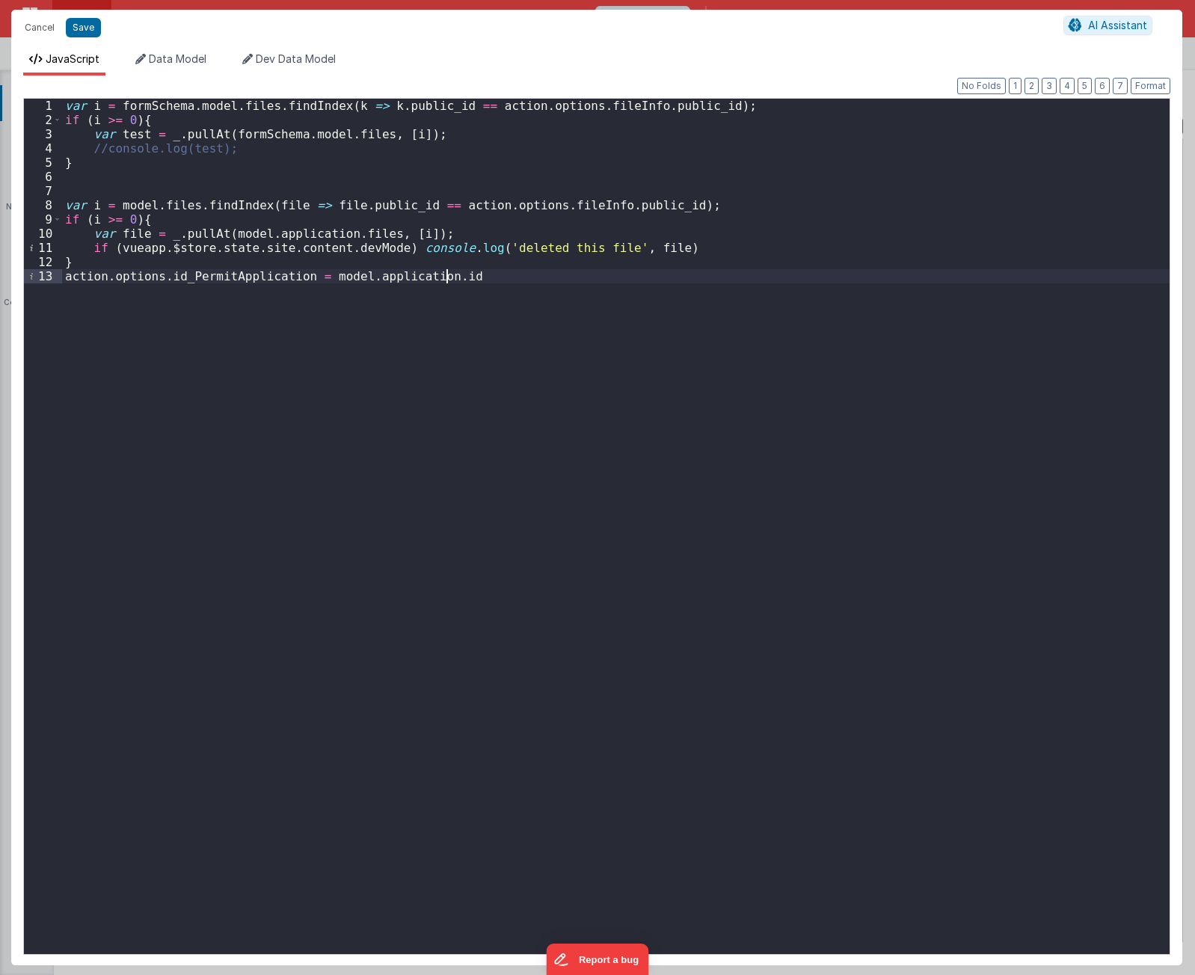
drag, startPoint x: 414, startPoint y: 545, endPoint x: 238, endPoint y: 372, distance: 247.0
click at [414, 545] on div "var i = formSchema . model . files . findIndex ( k => k . public_id == action .…" at bounding box center [616, 541] width 1108 height 884
click at [181, 203] on div "var i = formSchema . model . files . findIndex ( k => k . public_id == action .…" at bounding box center [616, 541] width 1108 height 884
click at [221, 205] on div "var i = formSchema . model . files . findIndex ( k => k . public_id == action .…" at bounding box center [616, 541] width 1108 height 884
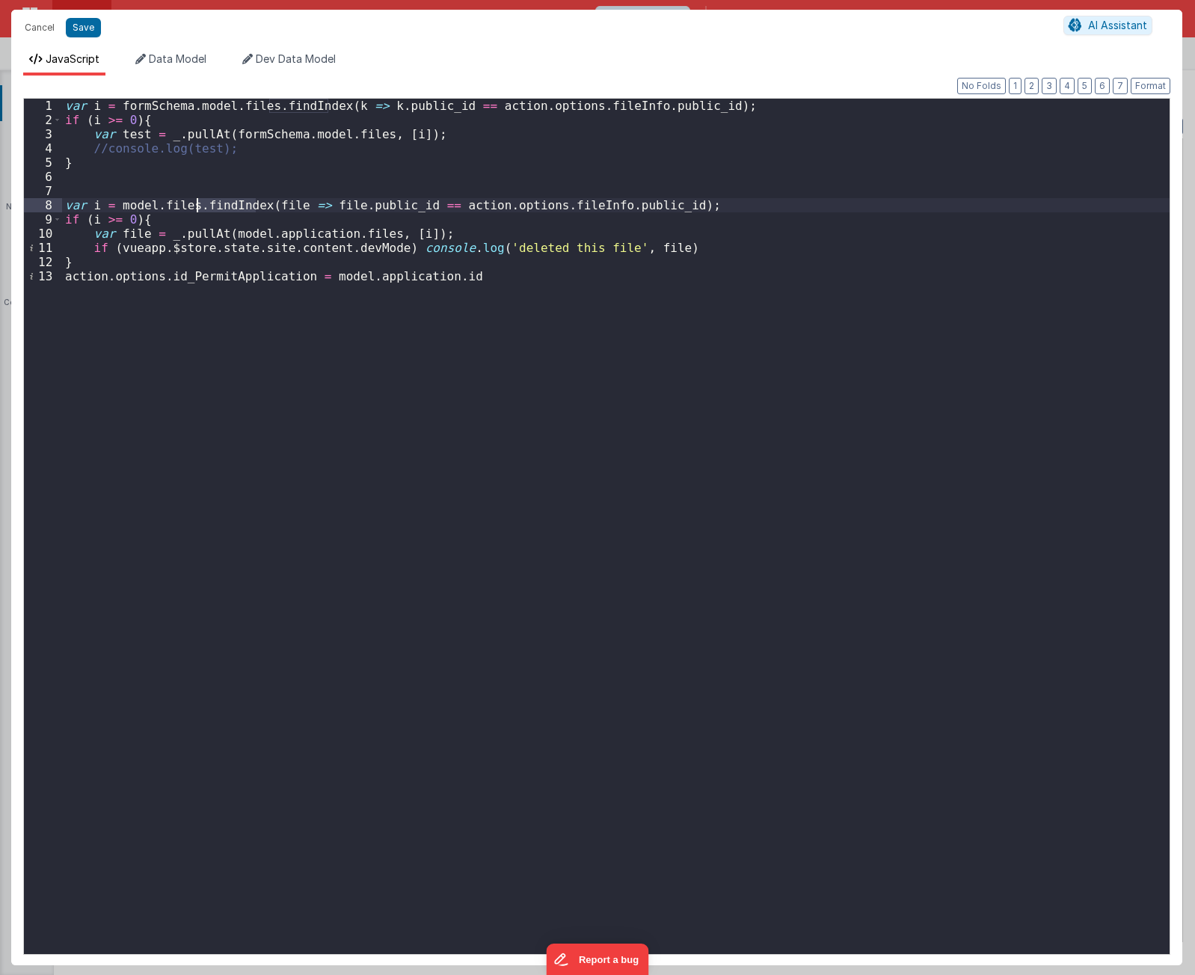
click at [221, 205] on div "var i = formSchema . model . files . findIndex ( k => k . public_id == action .…" at bounding box center [616, 541] width 1108 height 884
click at [276, 204] on div "var i = formSchema . model . files . findIndex ( k => k . public_id == action .…" at bounding box center [616, 541] width 1108 height 884
click at [366, 208] on div "var i = formSchema . model . files . findIndex ( k => k . public_id == action .…" at bounding box center [616, 541] width 1108 height 884
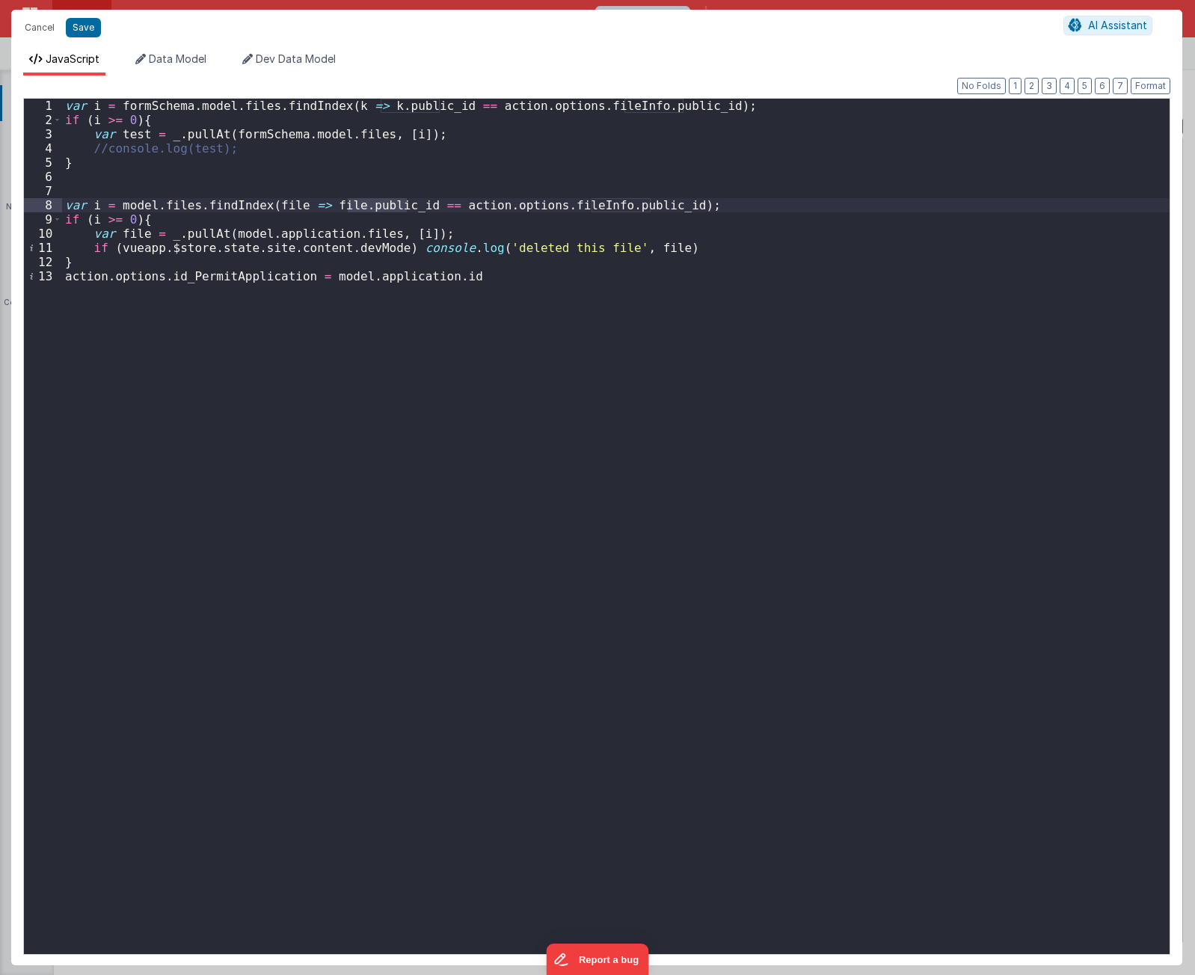
click at [564, 203] on div "var i = formSchema . model . files . findIndex ( k => k . public_id == action .…" at bounding box center [616, 541] width 1108 height 884
drag, startPoint x: 564, startPoint y: 203, endPoint x: 539, endPoint y: 207, distance: 25.1
click at [564, 203] on div "var i = formSchema . model . files . findIndex ( k => k . public_id == action .…" at bounding box center [616, 541] width 1108 height 884
click at [214, 220] on div "var i = formSchema . model . files . findIndex ( k => k . public_id == action .…" at bounding box center [616, 541] width 1108 height 884
click at [309, 231] on div "var i = formSchema . model . files . findIndex ( k => k . public_id == action .…" at bounding box center [616, 541] width 1108 height 884
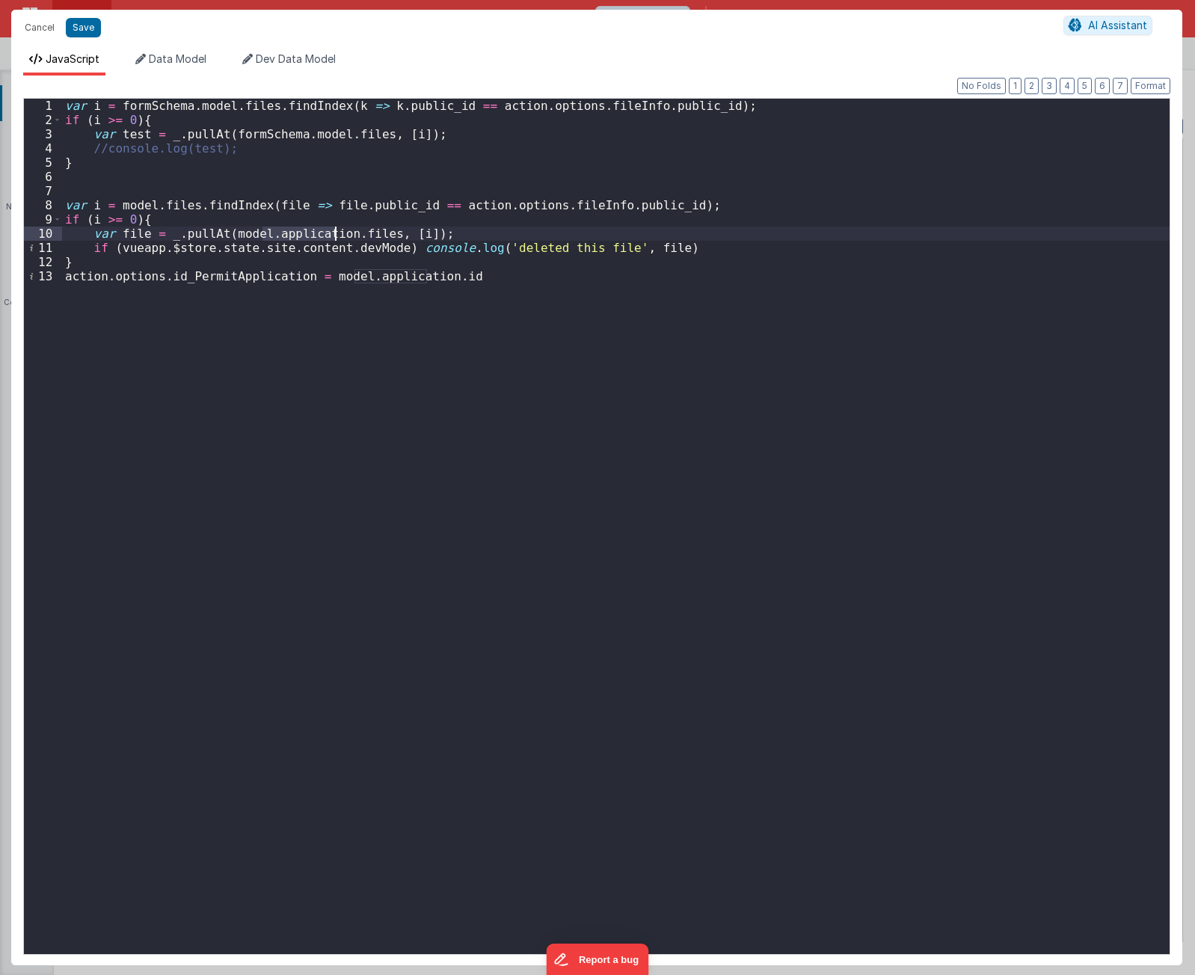
click at [309, 231] on div "var i = formSchema . model . files . findIndex ( k => k . public_id == action .…" at bounding box center [616, 541] width 1108 height 884
click at [439, 132] on div "var i = formSchema . model . files . findIndex ( k => k . public_id == action .…" at bounding box center [616, 541] width 1108 height 884
click at [390, 232] on div "var i = formSchema . model . files . findIndex ( k => k . public_id == action .…" at bounding box center [616, 541] width 1108 height 884
click at [205, 277] on div "var i = formSchema . model . files . findIndex ( k => k . public_id == action .…" at bounding box center [616, 541] width 1108 height 884
drag, startPoint x: 223, startPoint y: 280, endPoint x: 295, endPoint y: 275, distance: 71.9
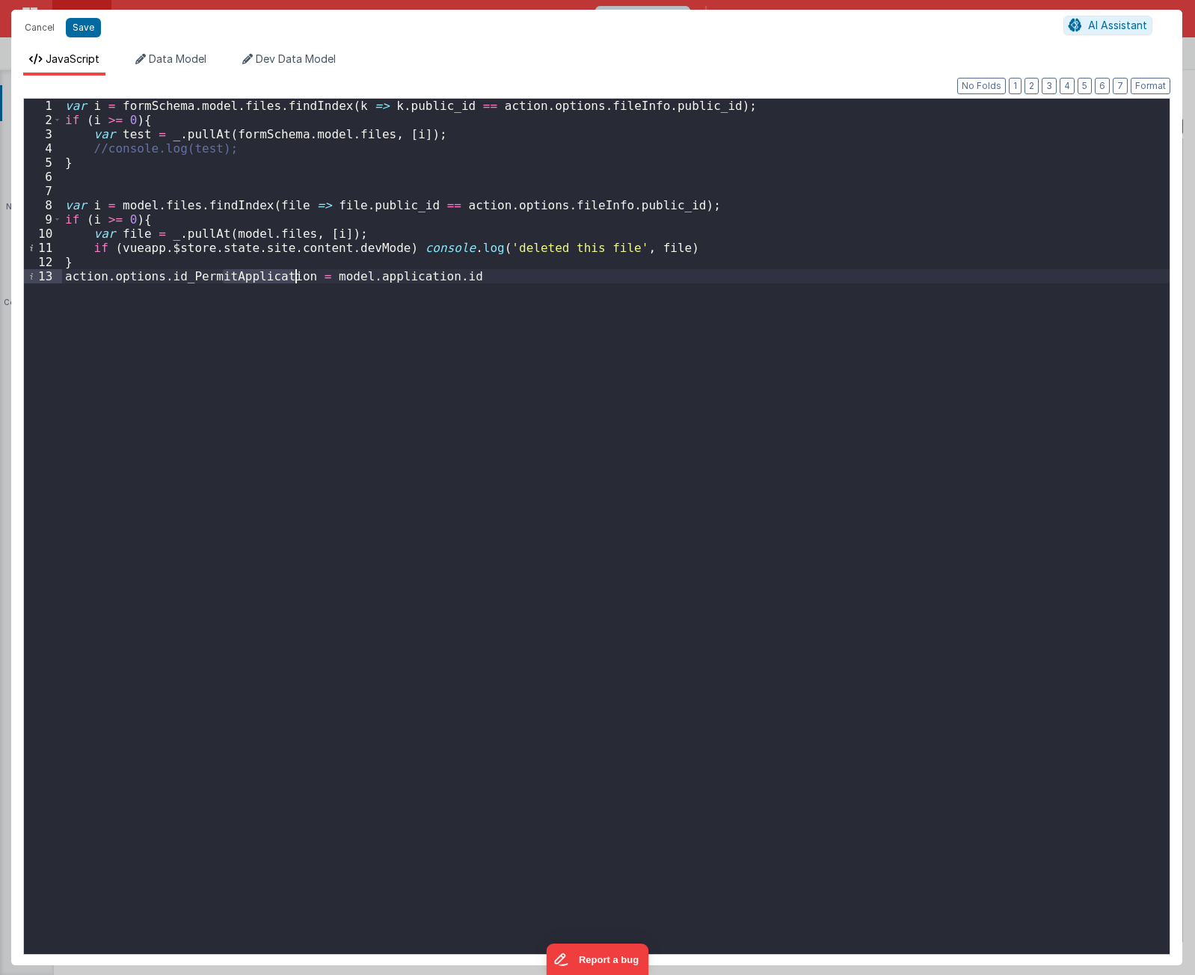
click at [295, 275] on div "var i = formSchema . model . files . findIndex ( k => k . public_id == action .…" at bounding box center [616, 541] width 1108 height 884
click at [340, 278] on div "var i = formSchema . model . files . findIndex ( k => k . public_id == action .…" at bounding box center [616, 541] width 1108 height 884
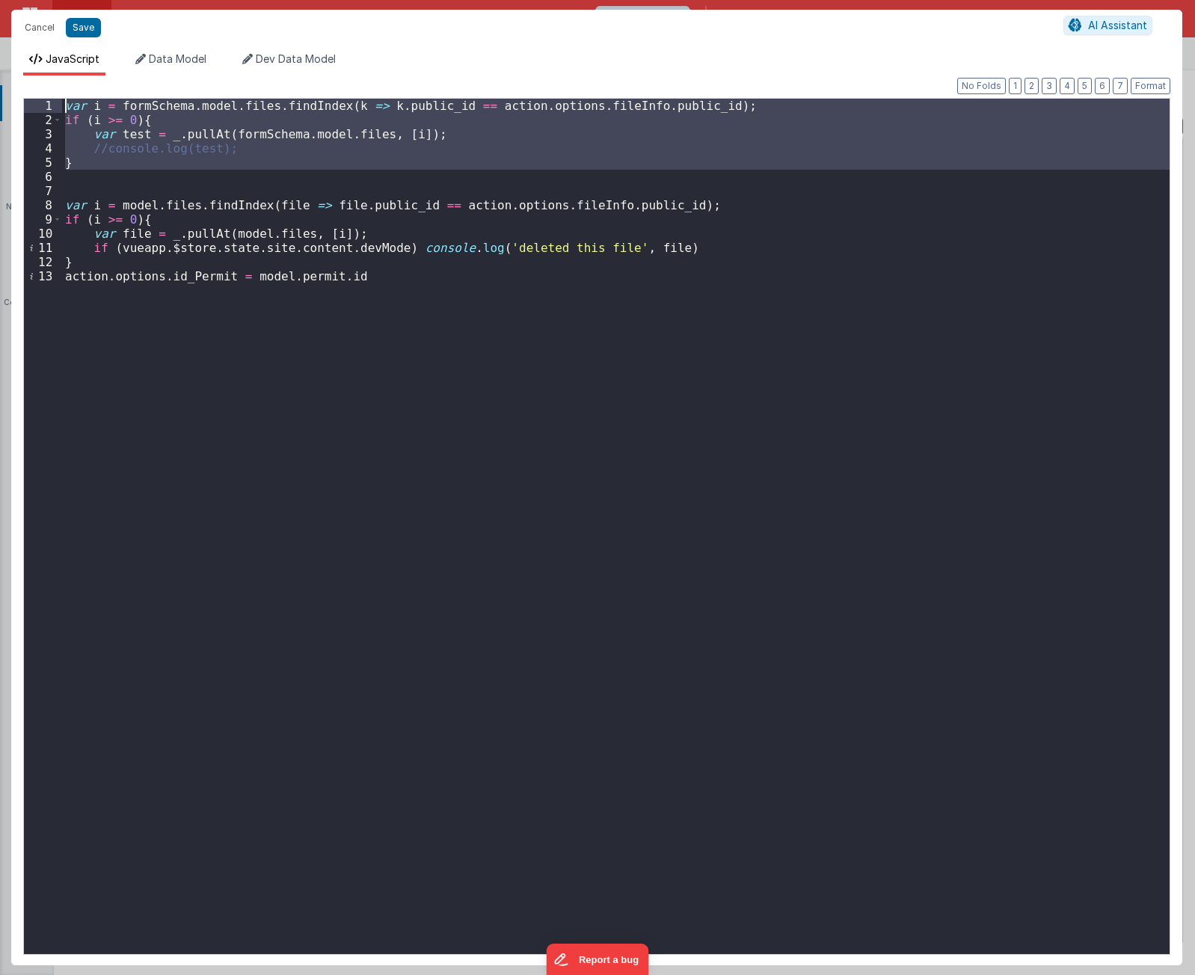
drag, startPoint x: 180, startPoint y: 182, endPoint x: -149, endPoint y: 23, distance: 365.2
click at [0, 23] on html "Cancel Save AI Assistant JavaScript Data Model Dev Data Model Format 7 6 5 4 3 …" at bounding box center [597, 487] width 1195 height 975
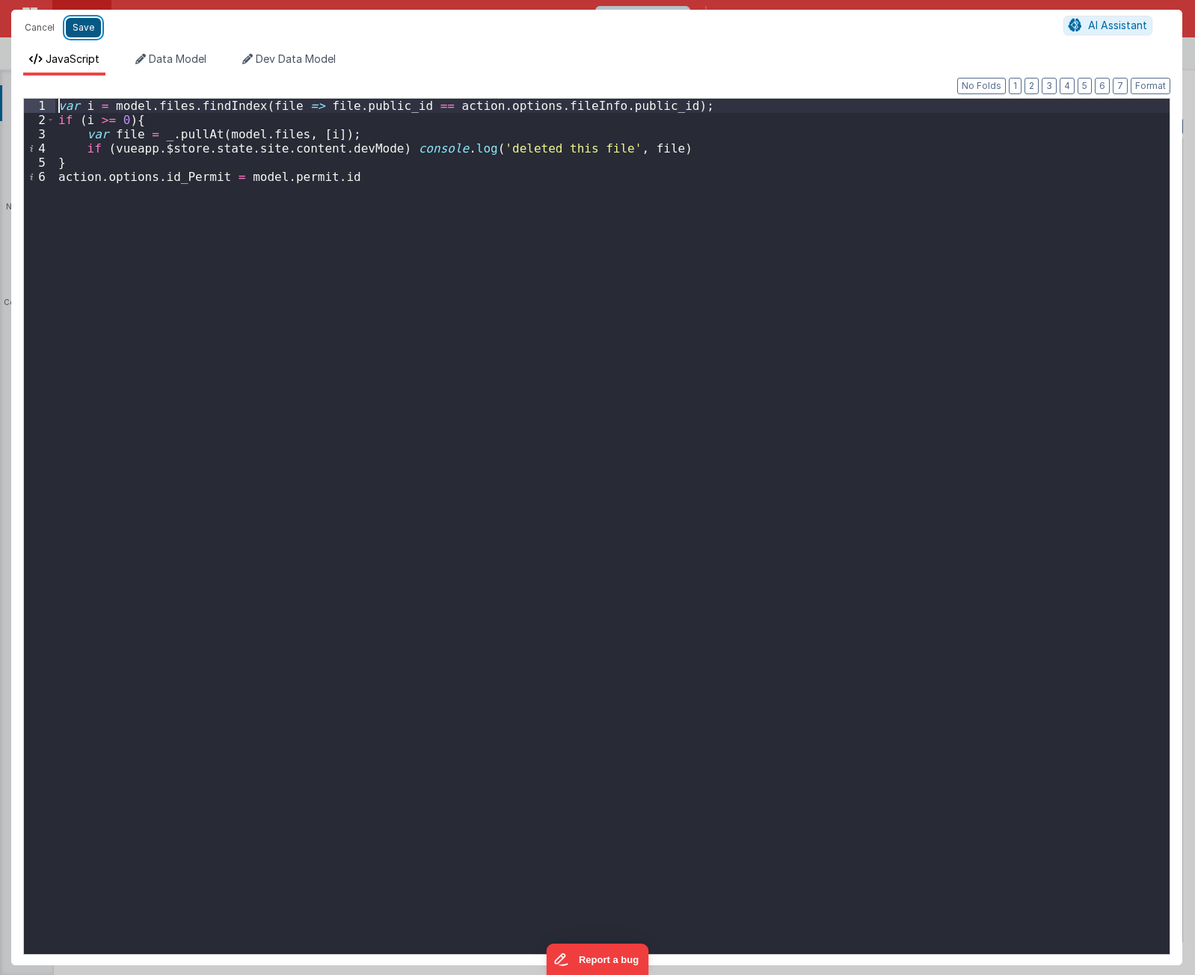
drag, startPoint x: 84, startPoint y: 31, endPoint x: 92, endPoint y: 31, distance: 8.3
click at [84, 31] on button "Save" at bounding box center [83, 27] width 35 height 19
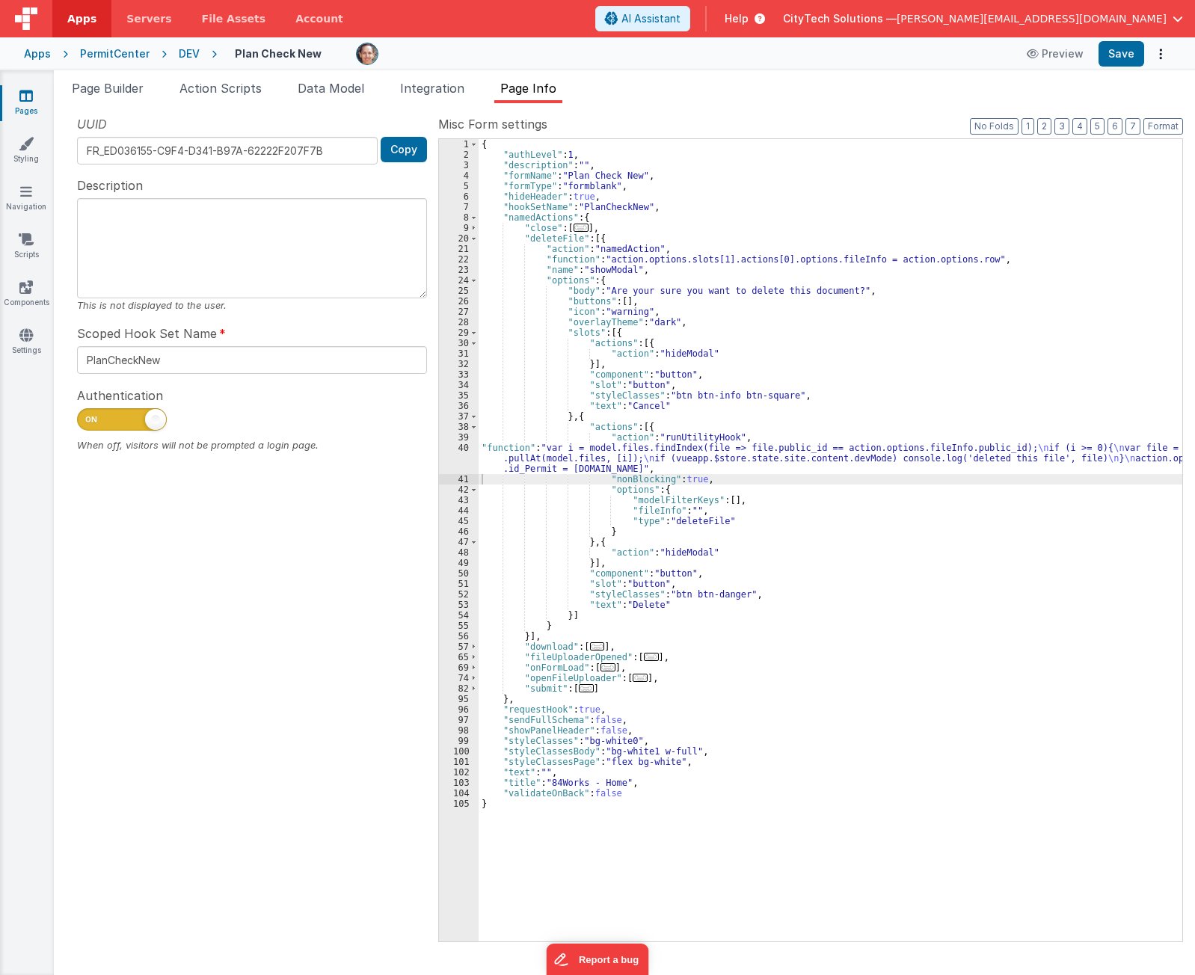
click at [744, 370] on div "{ "authLevel" : 1 , "description" : "" , "formName" : "Plan Check New" , "formT…" at bounding box center [831, 550] width 704 height 823
click at [92, 94] on span "Page Builder" at bounding box center [108, 88] width 72 height 15
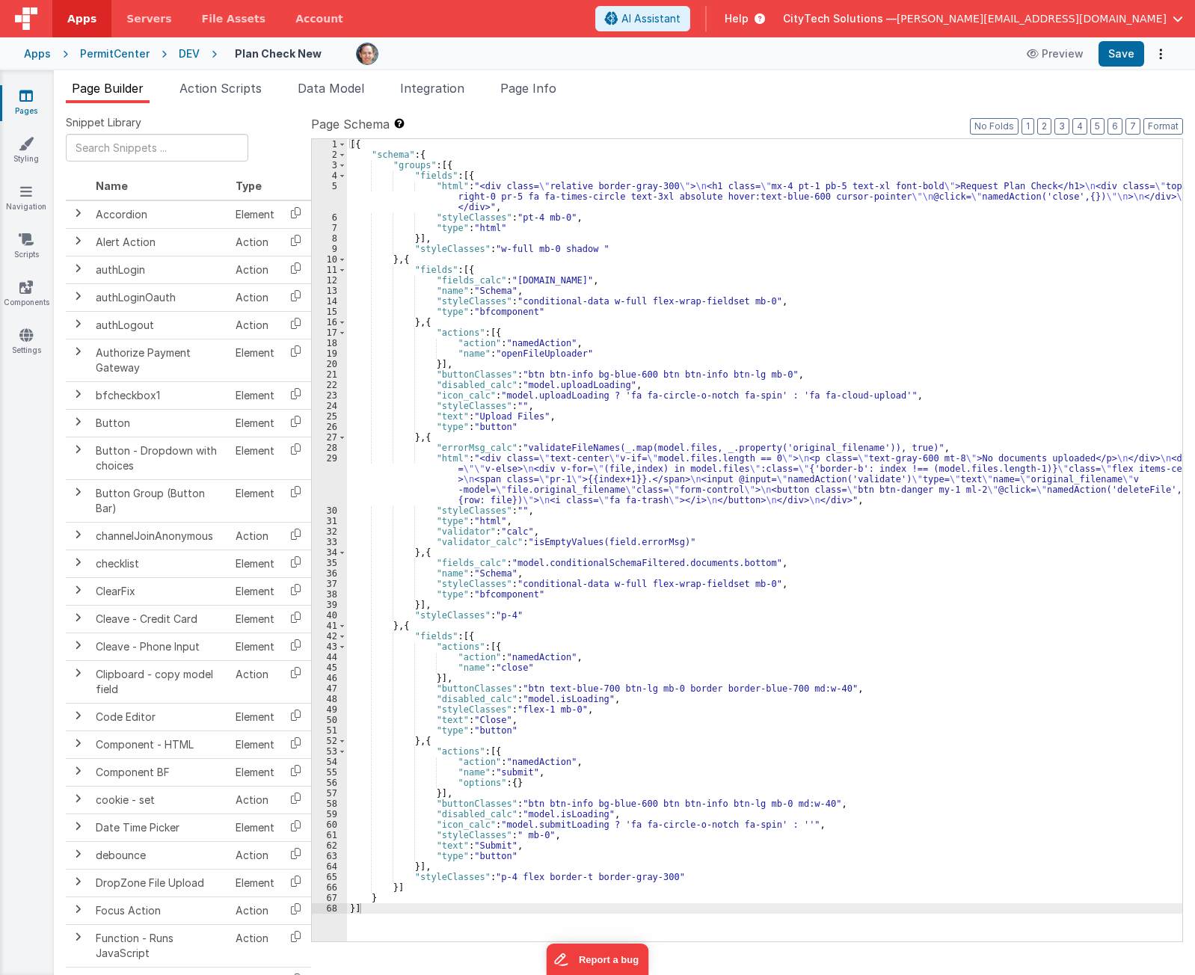
click at [692, 255] on div "[{ "schema" : { "groups" : [{ "fields" : [{ "html" : "<div class= \" relative b…" at bounding box center [764, 550] width 835 height 823
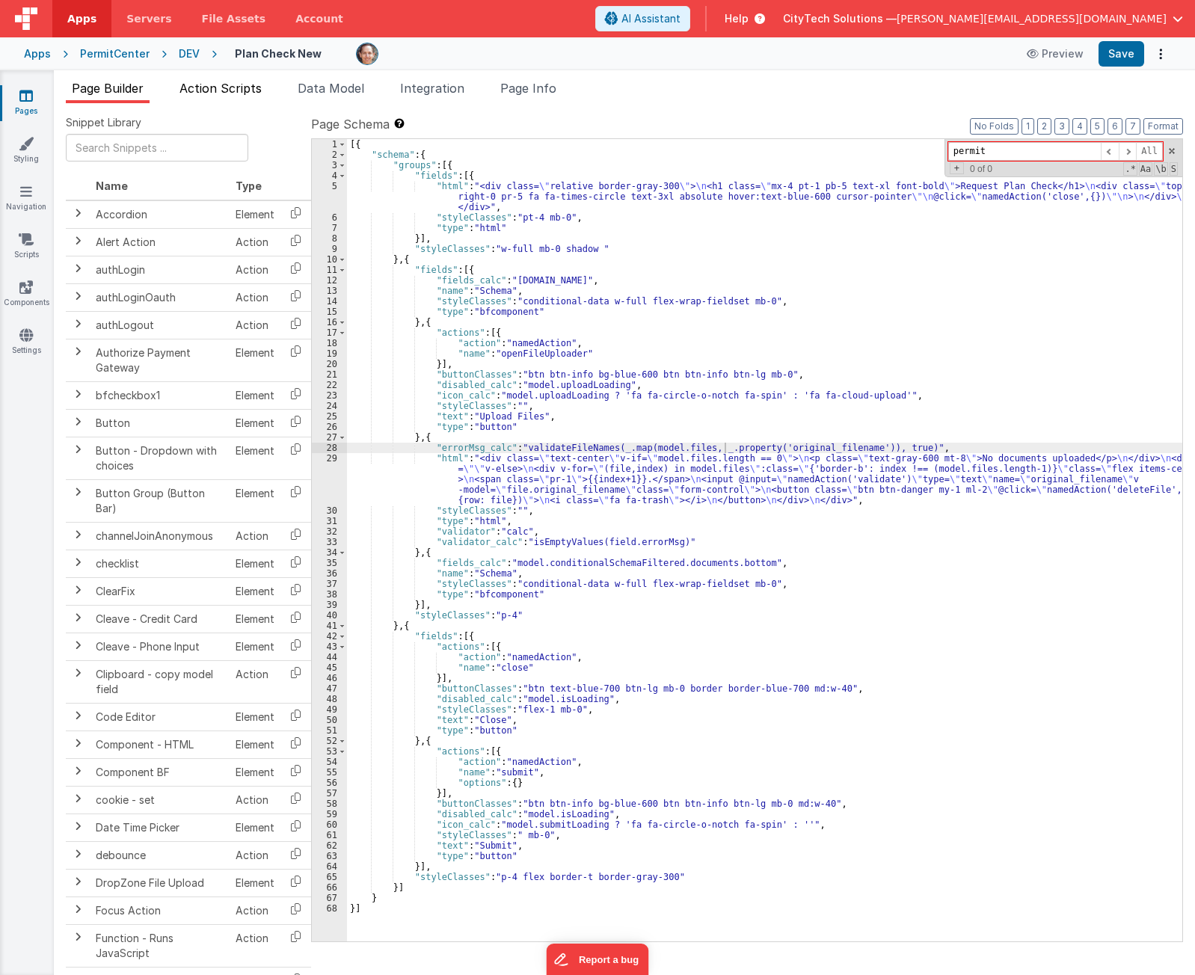
type input "permit"
click at [244, 94] on span "Action Scripts" at bounding box center [220, 88] width 82 height 15
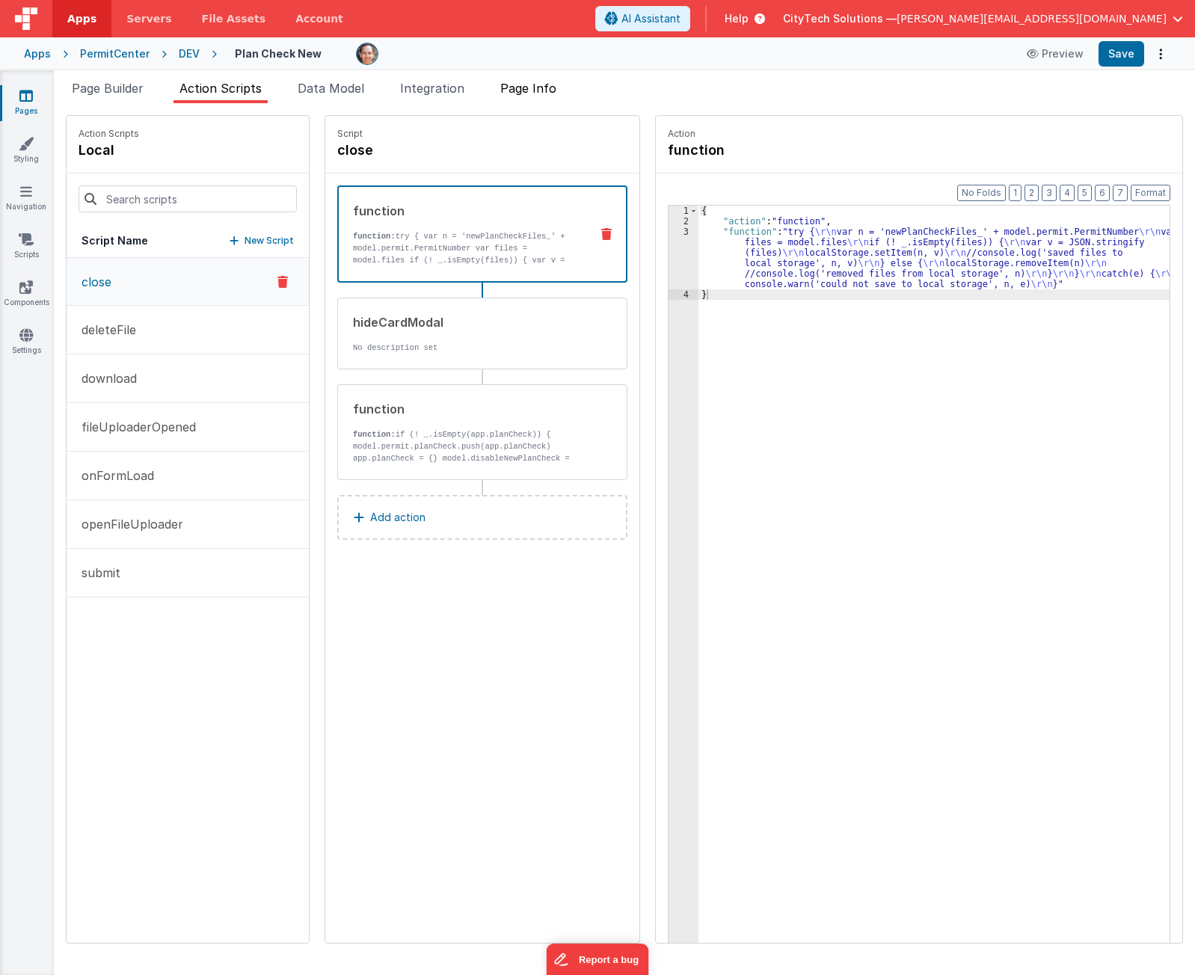
click at [515, 98] on li "Page Info" at bounding box center [528, 91] width 68 height 24
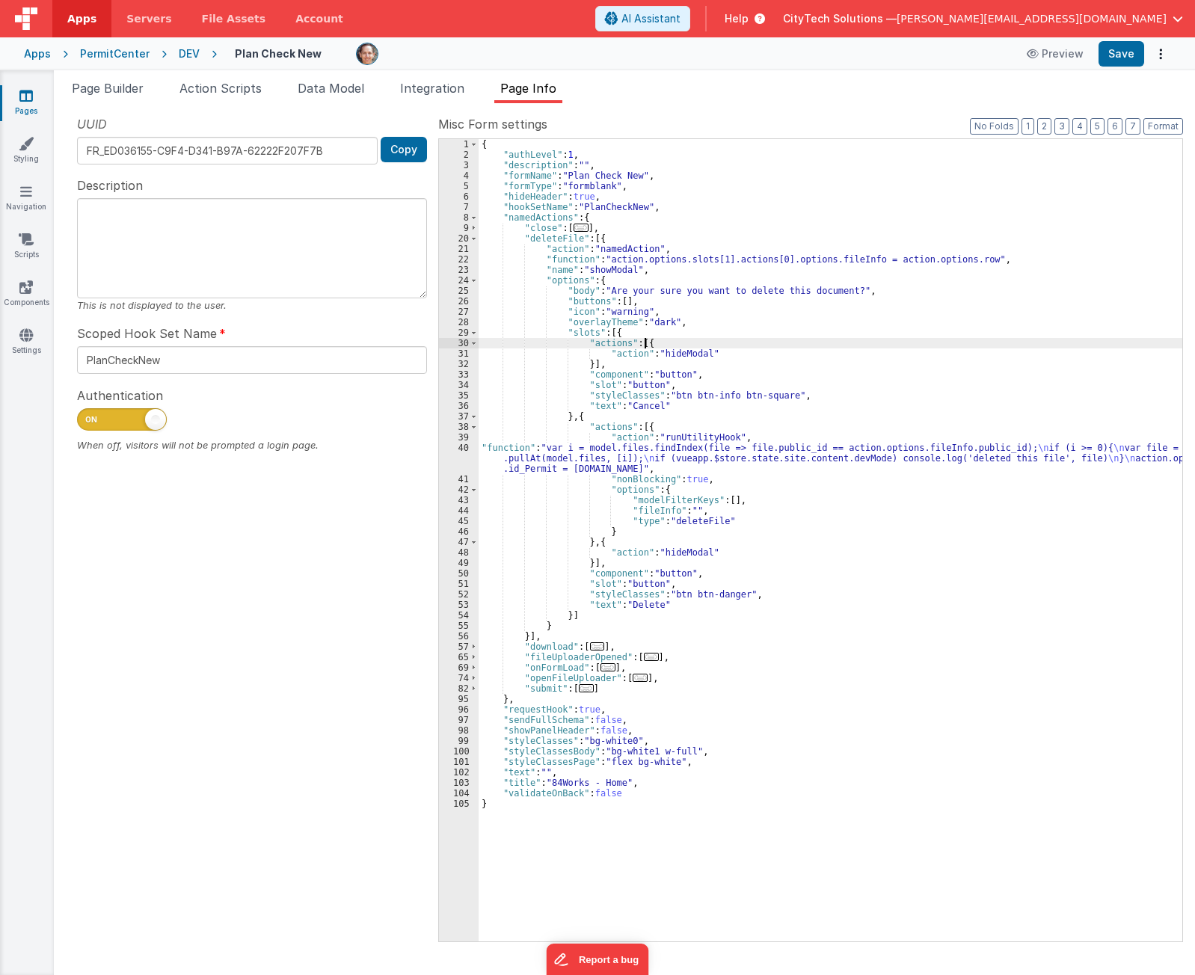
click at [802, 344] on div "{ "authLevel" : 1 , "description" : "" , "formName" : "Plan Check New" , "formT…" at bounding box center [831, 550] width 704 height 823
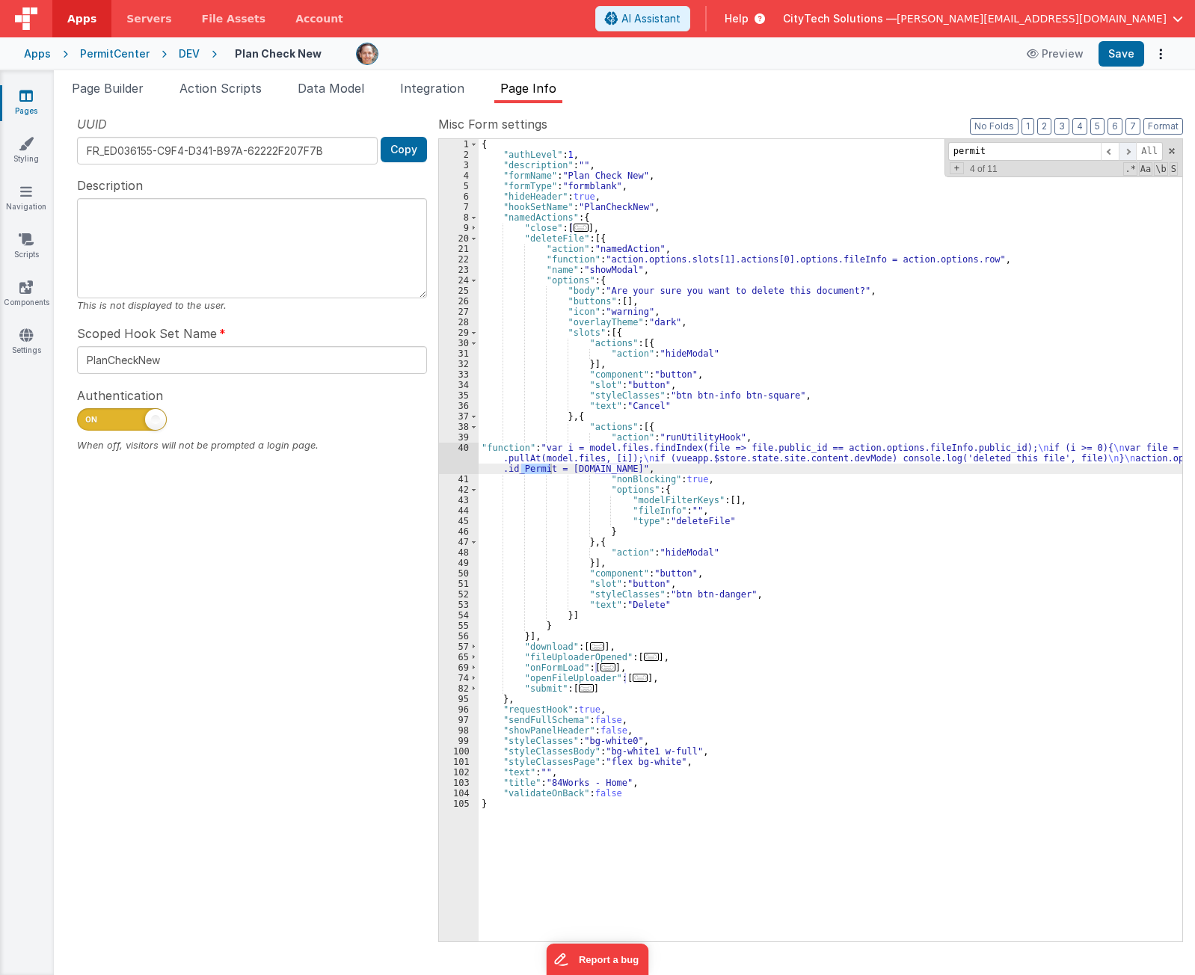
type input "permit"
click at [1134, 147] on span at bounding box center [1128, 151] width 18 height 19
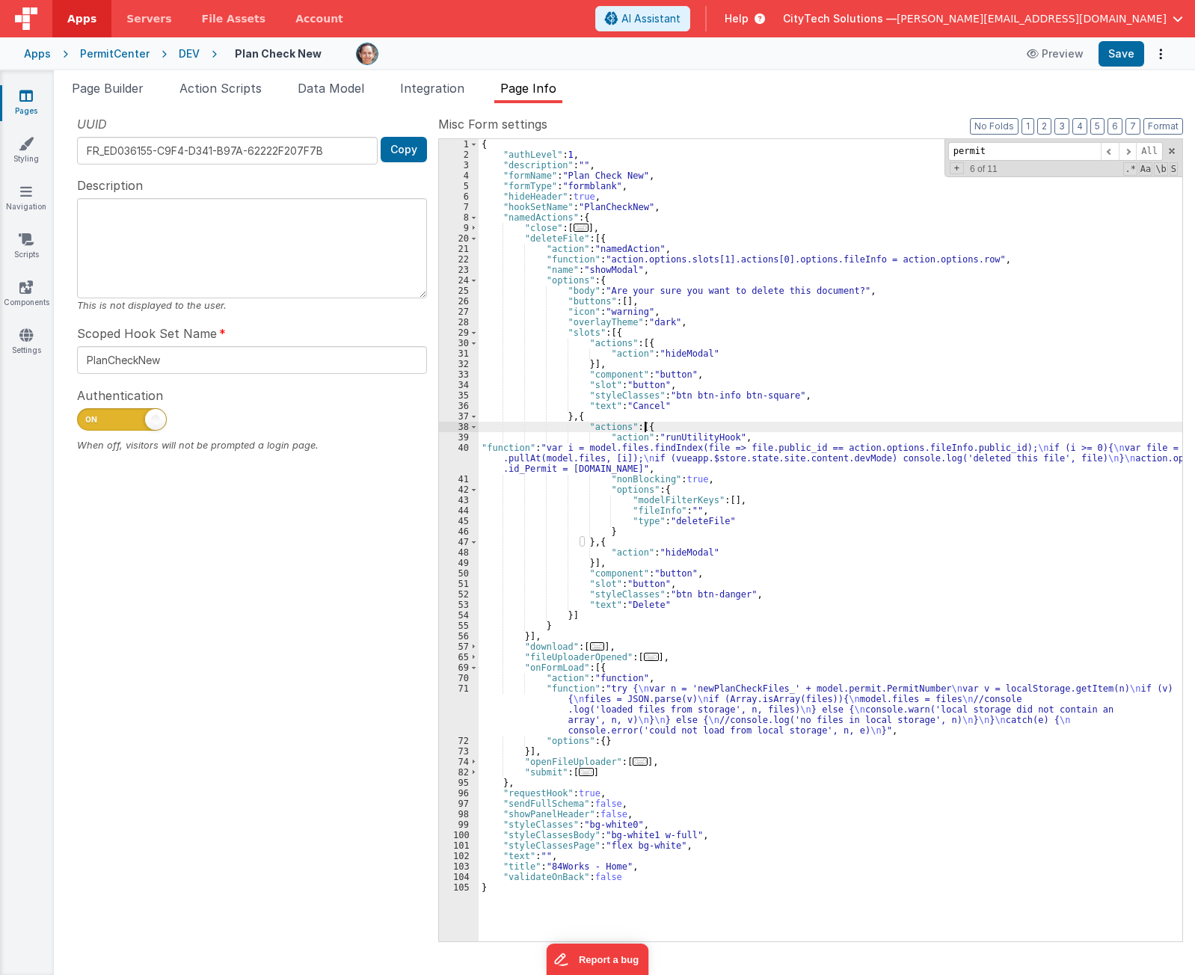
click at [773, 423] on div "{ "authLevel" : 1 , "description" : "" , "formName" : "Plan Check New" , "formT…" at bounding box center [831, 550] width 704 height 823
click at [718, 464] on div "{ "authLevel" : 1 , "description" : "" , "formName" : "Plan Check New" , "formT…" at bounding box center [831, 550] width 704 height 823
click at [615, 471] on div "{ "authLevel" : 1 , "description" : "" , "formName" : "Plan Check New" , "formT…" at bounding box center [831, 550] width 704 height 823
click at [805, 473] on div "{ "authLevel" : 1 , "description" : "" , "formName" : "Plan Check New" , "formT…" at bounding box center [831, 550] width 704 height 823
drag, startPoint x: 1172, startPoint y: 153, endPoint x: 1168, endPoint y: 141, distance: 11.8
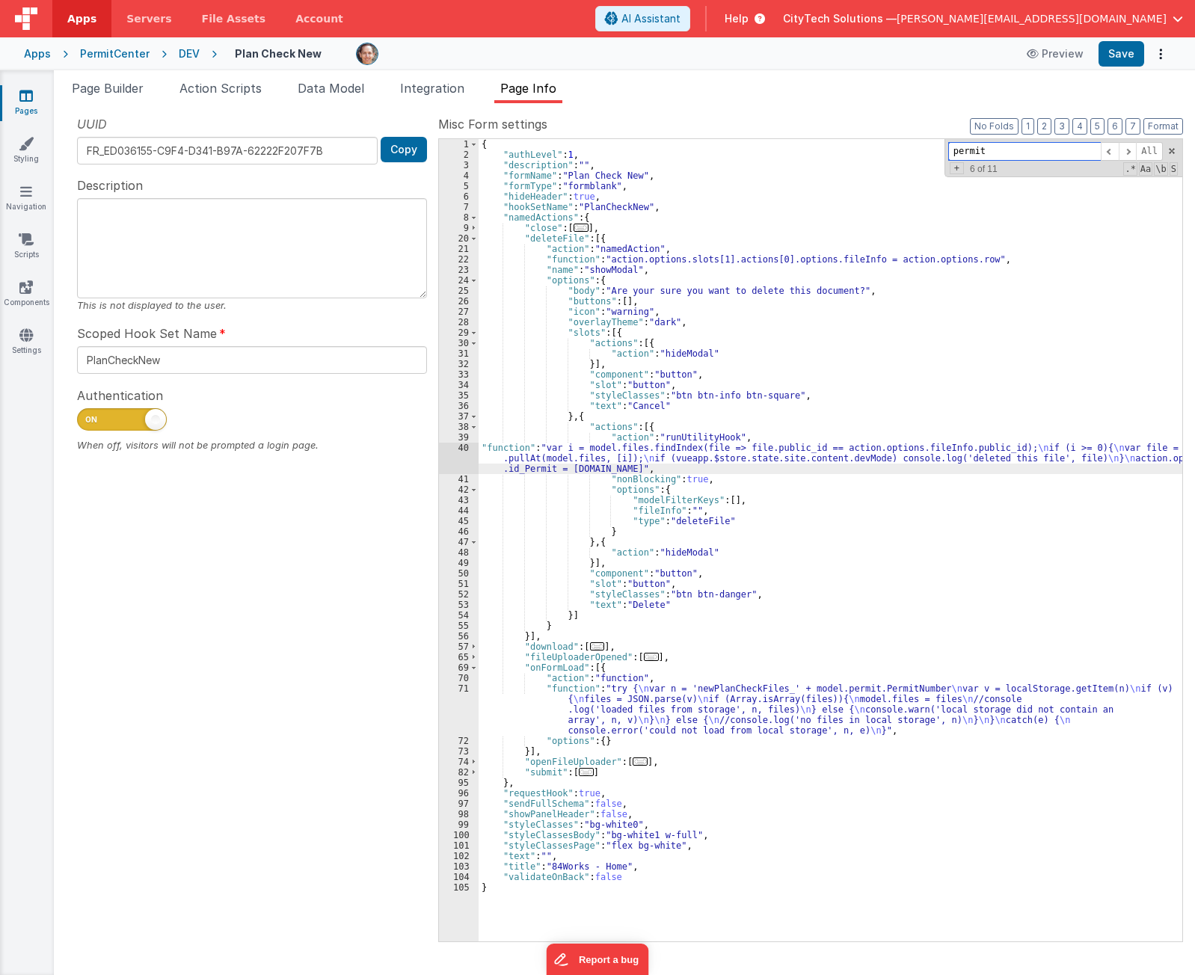
click at [1172, 153] on span at bounding box center [1172, 151] width 10 height 10
click at [1124, 55] on button "Save" at bounding box center [1122, 53] width 46 height 25
click at [301, 53] on h4 "Plan Check New" at bounding box center [278, 53] width 87 height 11
click at [301, 53] on input "Plan Check New" at bounding box center [328, 54] width 186 height 22
click at [448, 53] on icon at bounding box center [453, 53] width 10 height 21
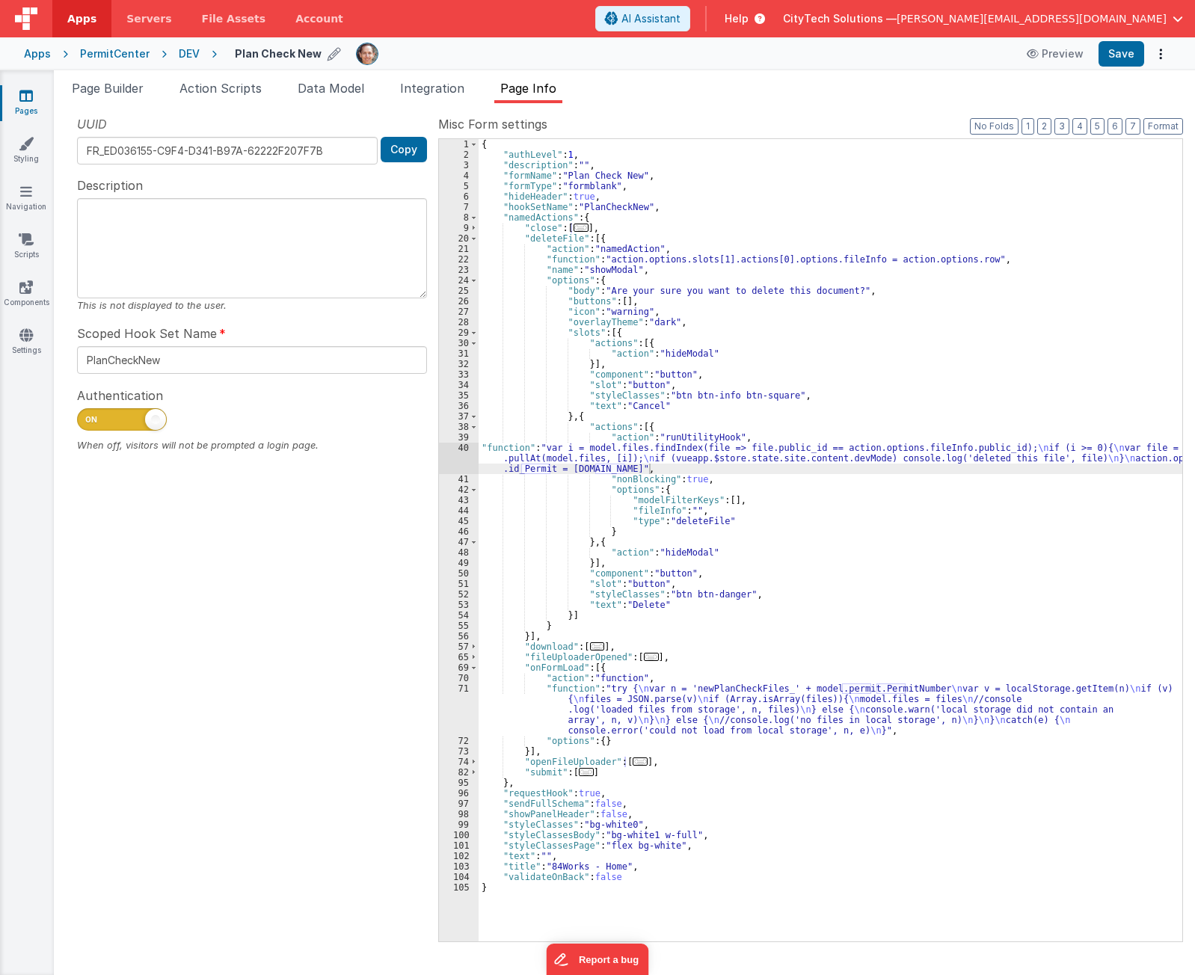
click at [1189, 813] on div "Snippet Library Name Type Accordion Element Alert Action Action authLogin Actio…" at bounding box center [624, 539] width 1141 height 872
click at [556, 238] on div "{ "authLevel" : 1 , "description" : "" , "formName" : "Plan Check New" , "formT…" at bounding box center [831, 550] width 704 height 823
click at [692, 452] on div "{ "authLevel" : 1 , "description" : "" , "formName" : "Plan Check New" , "formT…" at bounding box center [831, 550] width 704 height 823
click at [458, 448] on div "40" at bounding box center [459, 458] width 40 height 31
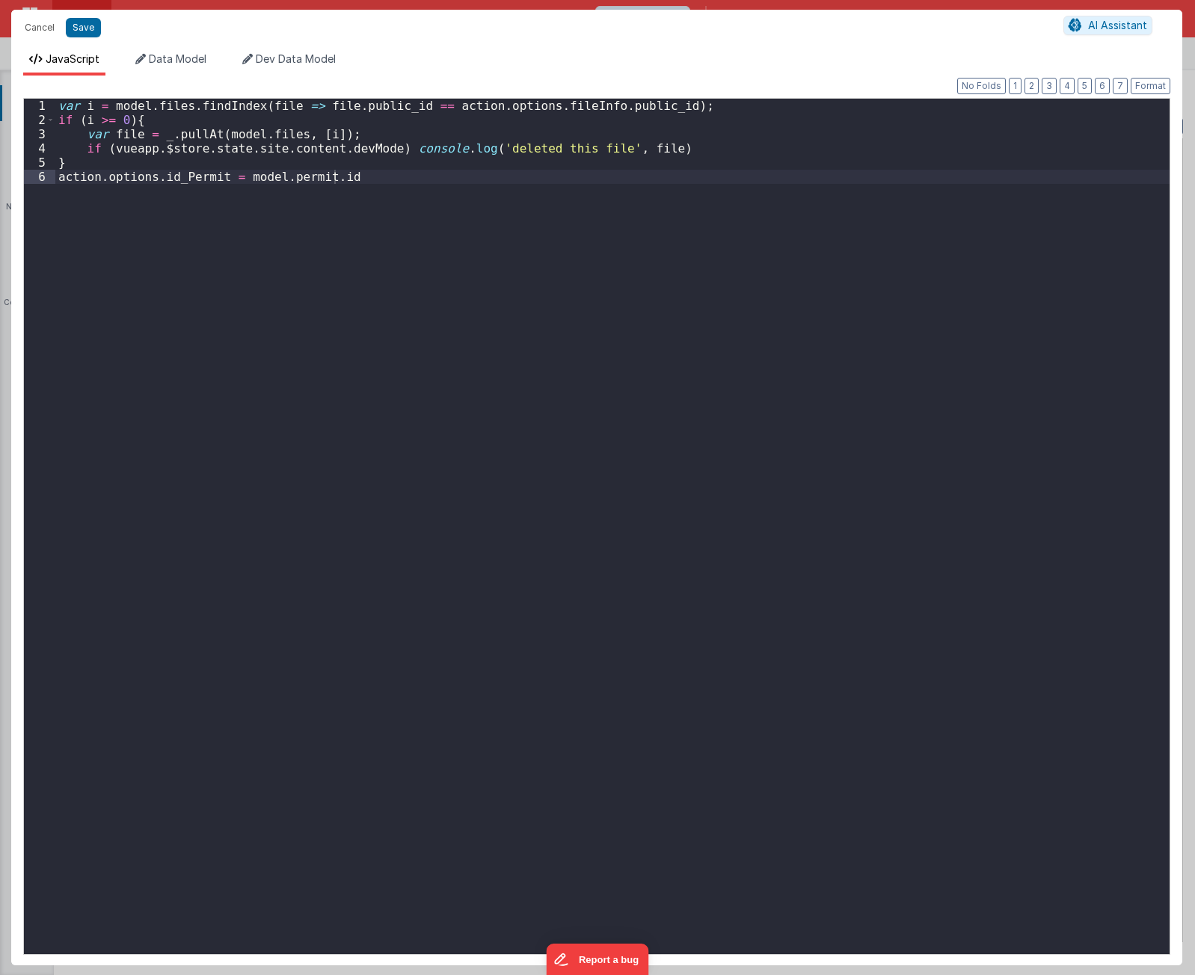
drag, startPoint x: 360, startPoint y: 209, endPoint x: 337, endPoint y: 204, distance: 23.6
click at [357, 207] on div "var i = model . files . findIndex ( file => file . public_id == action . option…" at bounding box center [612, 541] width 1114 height 884
click at [200, 182] on div "var i = model . files . findIndex ( file => file . public_id == action . option…" at bounding box center [612, 541] width 1114 height 884
click at [415, 218] on div "var i = model . files . findIndex ( file => file . public_id == action . option…" at bounding box center [612, 541] width 1114 height 884
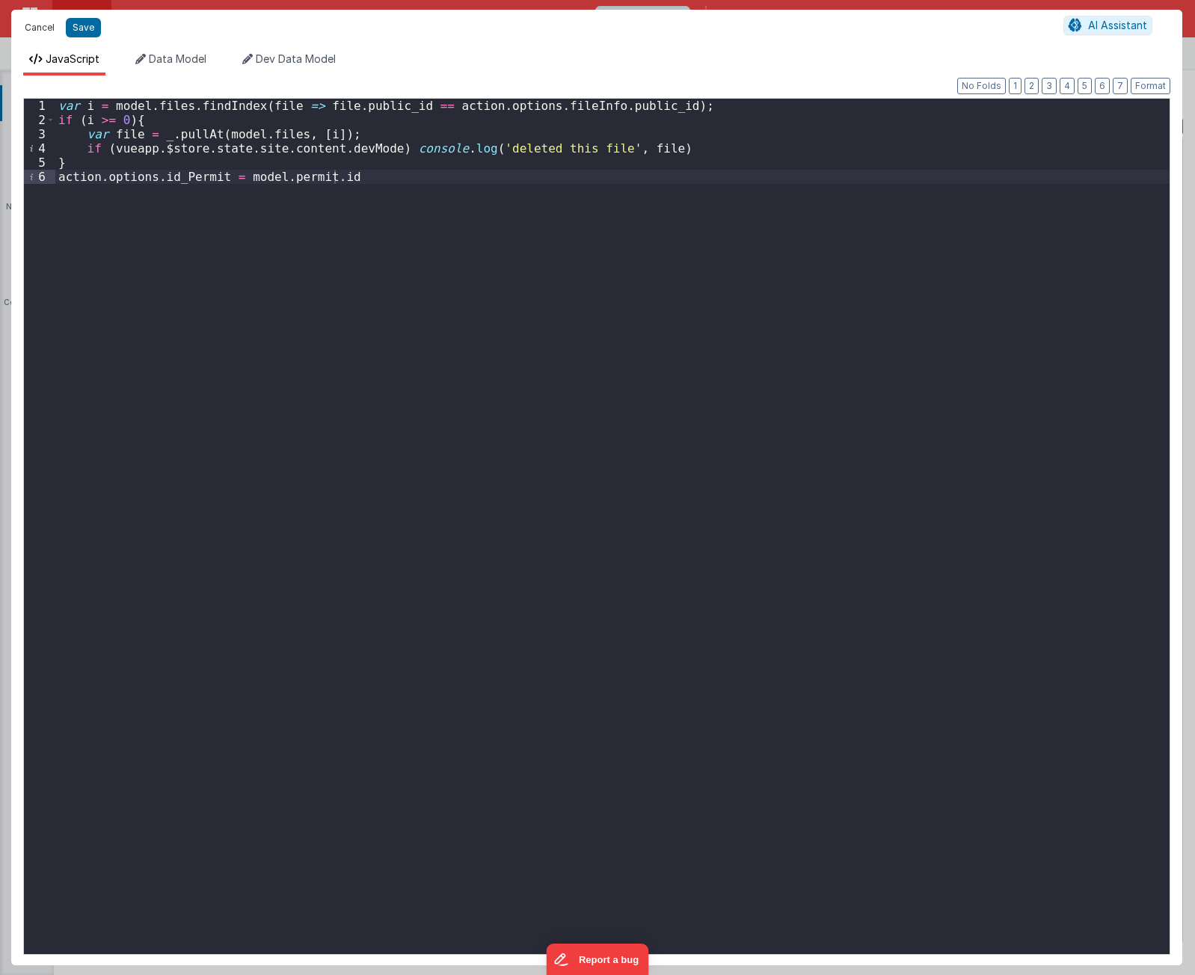
click at [39, 24] on button "Cancel" at bounding box center [39, 27] width 45 height 21
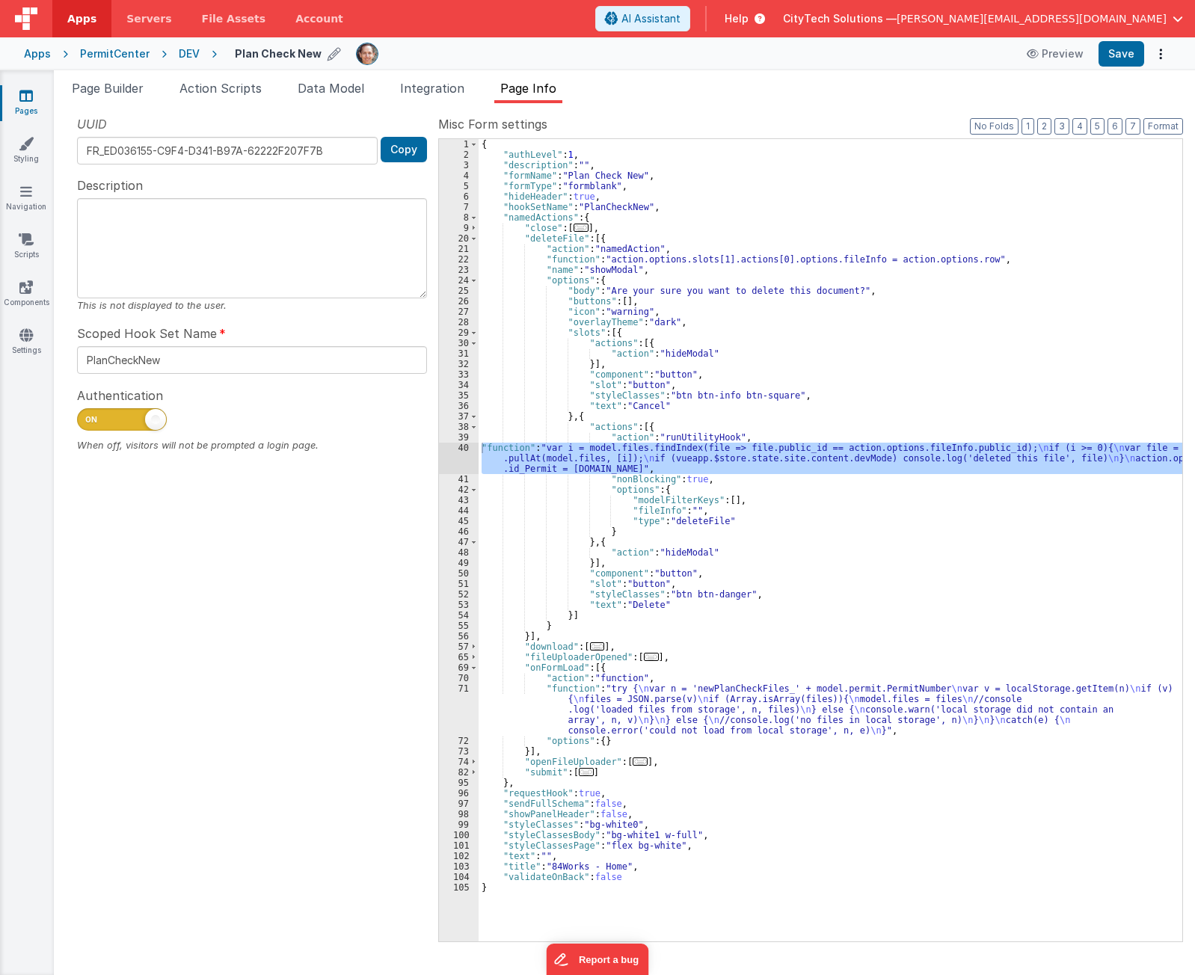
drag, startPoint x: 1114, startPoint y: 493, endPoint x: 733, endPoint y: 417, distance: 388.8
click at [733, 417] on div "{ "authLevel" : 1 , "description" : "" , "formName" : "Plan Check New" , "formT…" at bounding box center [831, 550] width 704 height 823
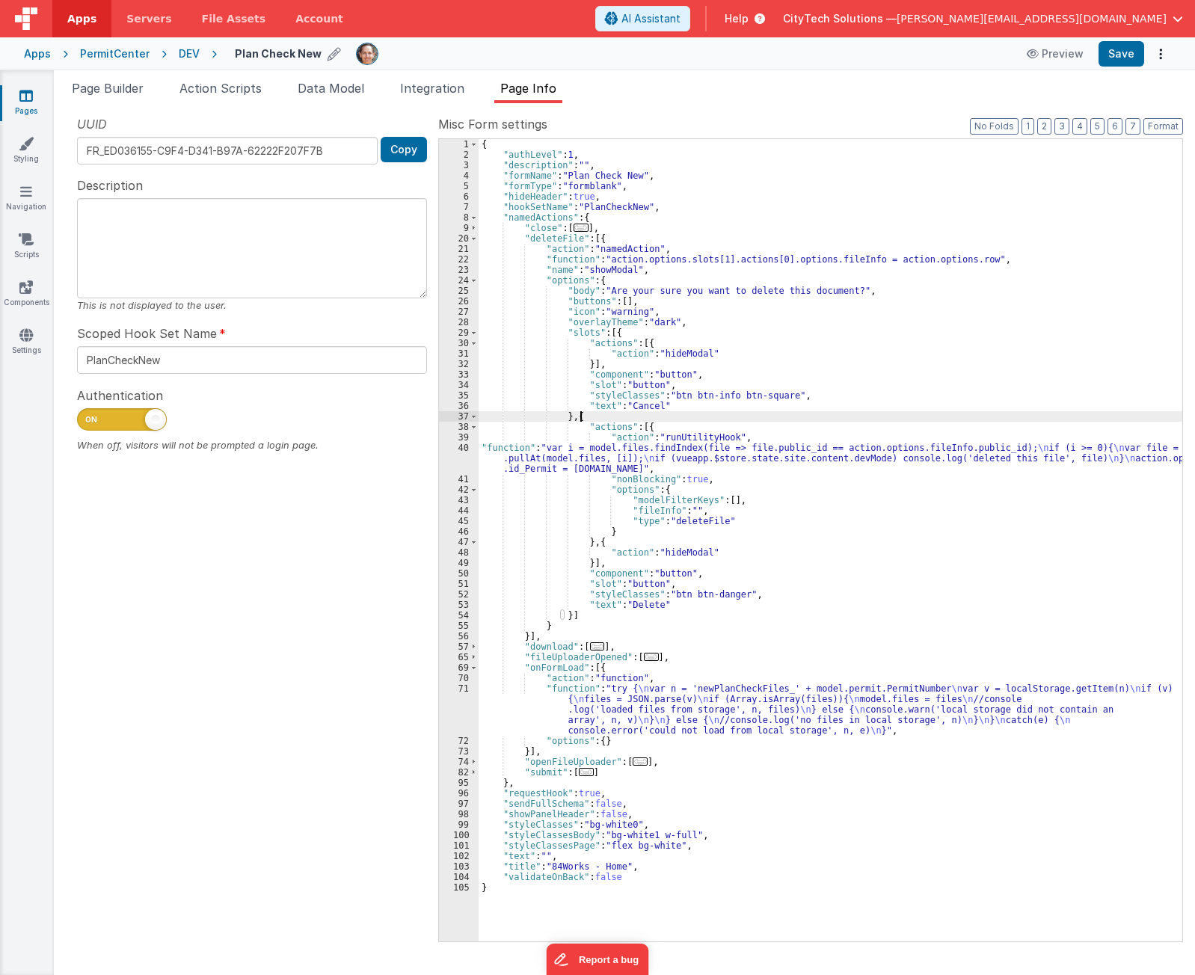
click at [627, 459] on div "{ "authLevel" : 1 , "description" : "" , "formName" : "Plan Check New" , "formT…" at bounding box center [831, 550] width 704 height 823
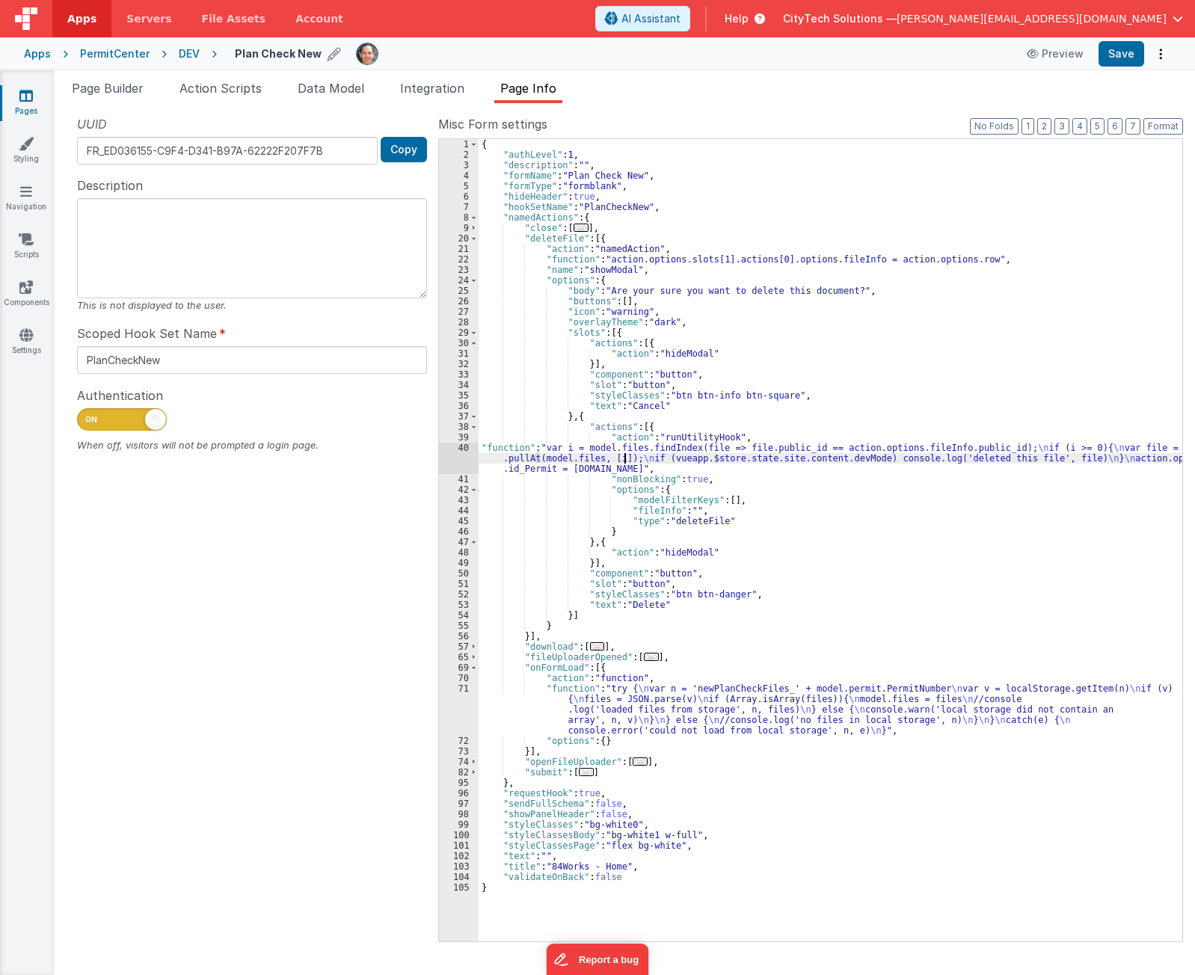
click at [672, 446] on div "{ "authLevel" : 1 , "description" : "" , "formName" : "Plan Check New" , "formT…" at bounding box center [831, 550] width 704 height 823
click at [456, 446] on div "40" at bounding box center [459, 458] width 40 height 31
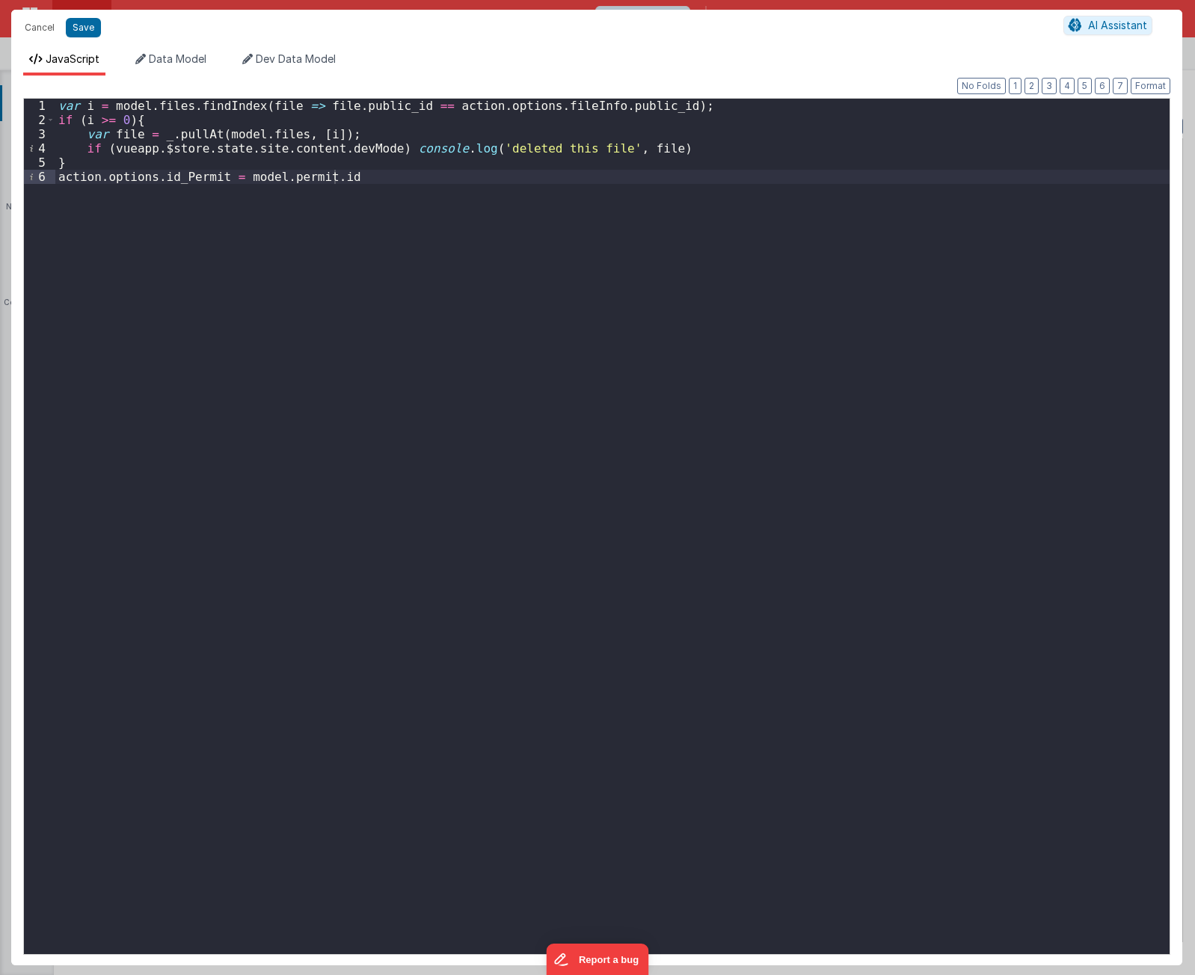
click at [238, 135] on div "var i = model . files . findIndex ( file => file . public_id == action . option…" at bounding box center [612, 541] width 1114 height 884
click at [266, 135] on div "var i = model . files . findIndex ( file => file . public_id == action . option…" at bounding box center [612, 541] width 1114 height 884
click at [263, 755] on div "var i = model . files . findIndex ( file => file . public_id == action . option…" at bounding box center [612, 541] width 1114 height 884
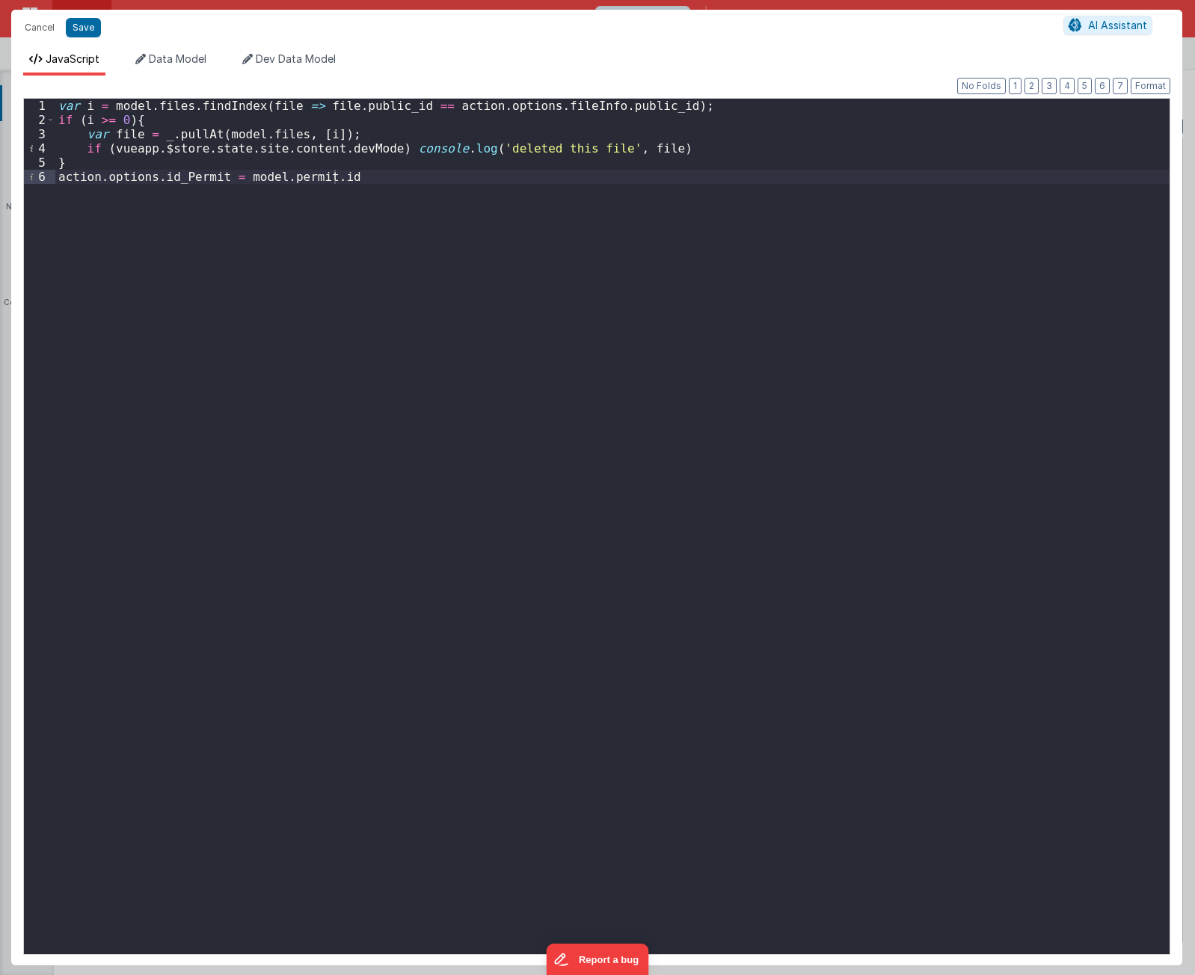
click at [291, 209] on div "var i = model . files . findIndex ( file => file . public_id == action . option…" at bounding box center [612, 541] width 1114 height 884
click at [137, 105] on div "var i = model . files . findIndex ( file => file . public_id == action . option…" at bounding box center [612, 541] width 1114 height 884
drag, startPoint x: 184, startPoint y: 104, endPoint x: 114, endPoint y: 106, distance: 70.3
click at [114, 106] on div "var i = model . files . findIndex ( file => file . public_id == action . option…" at bounding box center [612, 541] width 1114 height 884
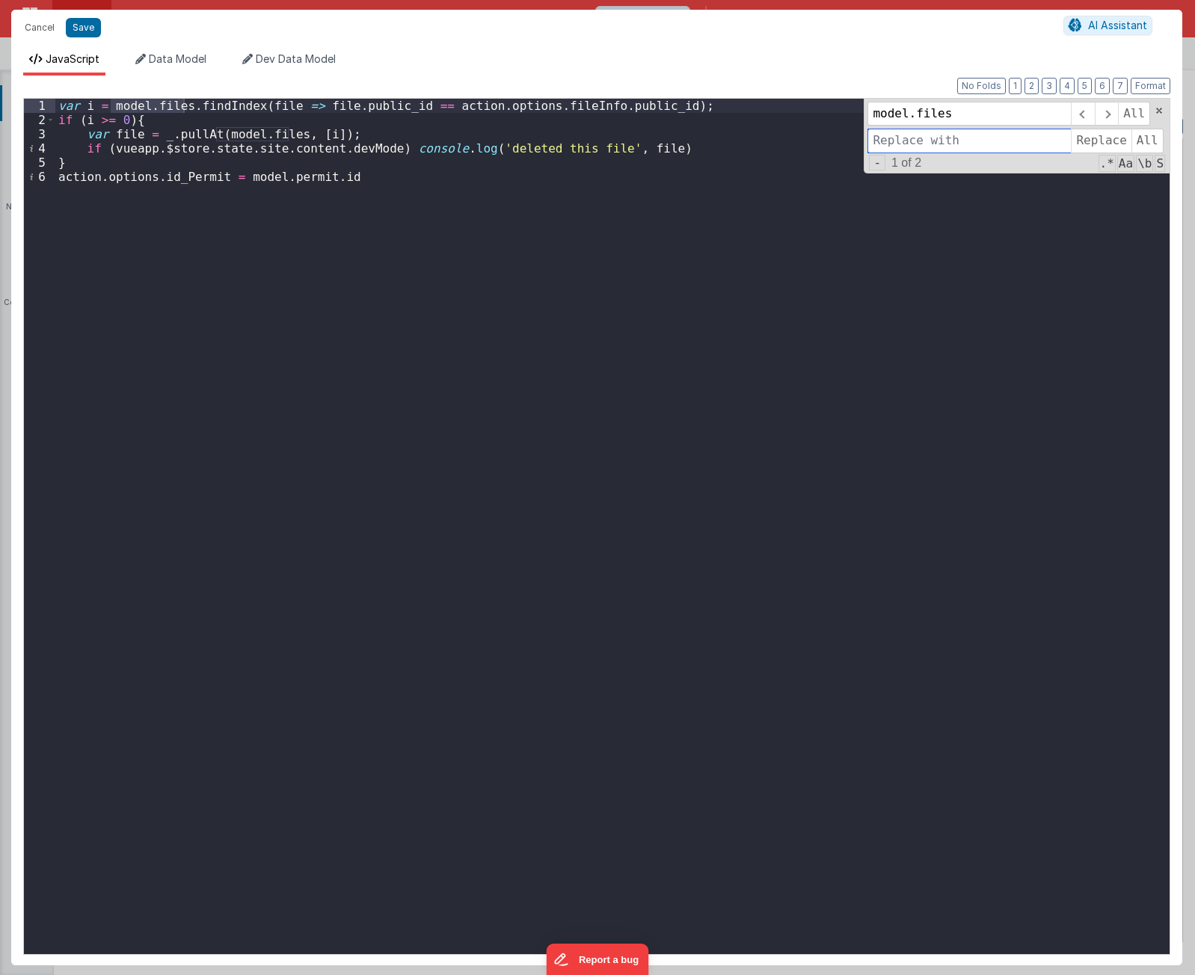
paste input "model.files"
type input "formSchema.model.files"
click at [1102, 140] on span "Replace" at bounding box center [1101, 141] width 60 height 24
click at [1158, 112] on span at bounding box center [1159, 110] width 10 height 10
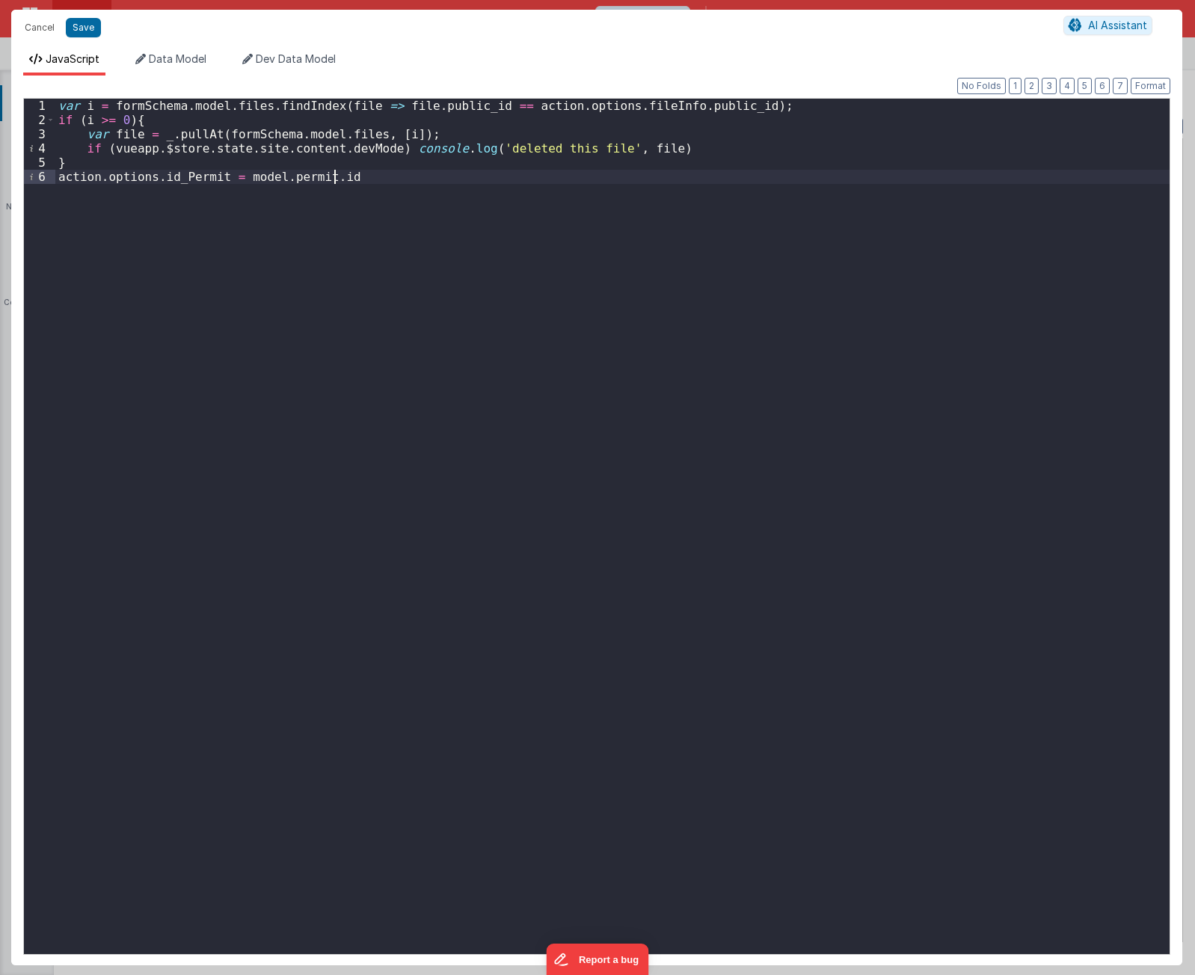
click at [384, 197] on div "var i = formSchema . model . files . findIndex ( file => file . public_id == ac…" at bounding box center [612, 541] width 1114 height 884
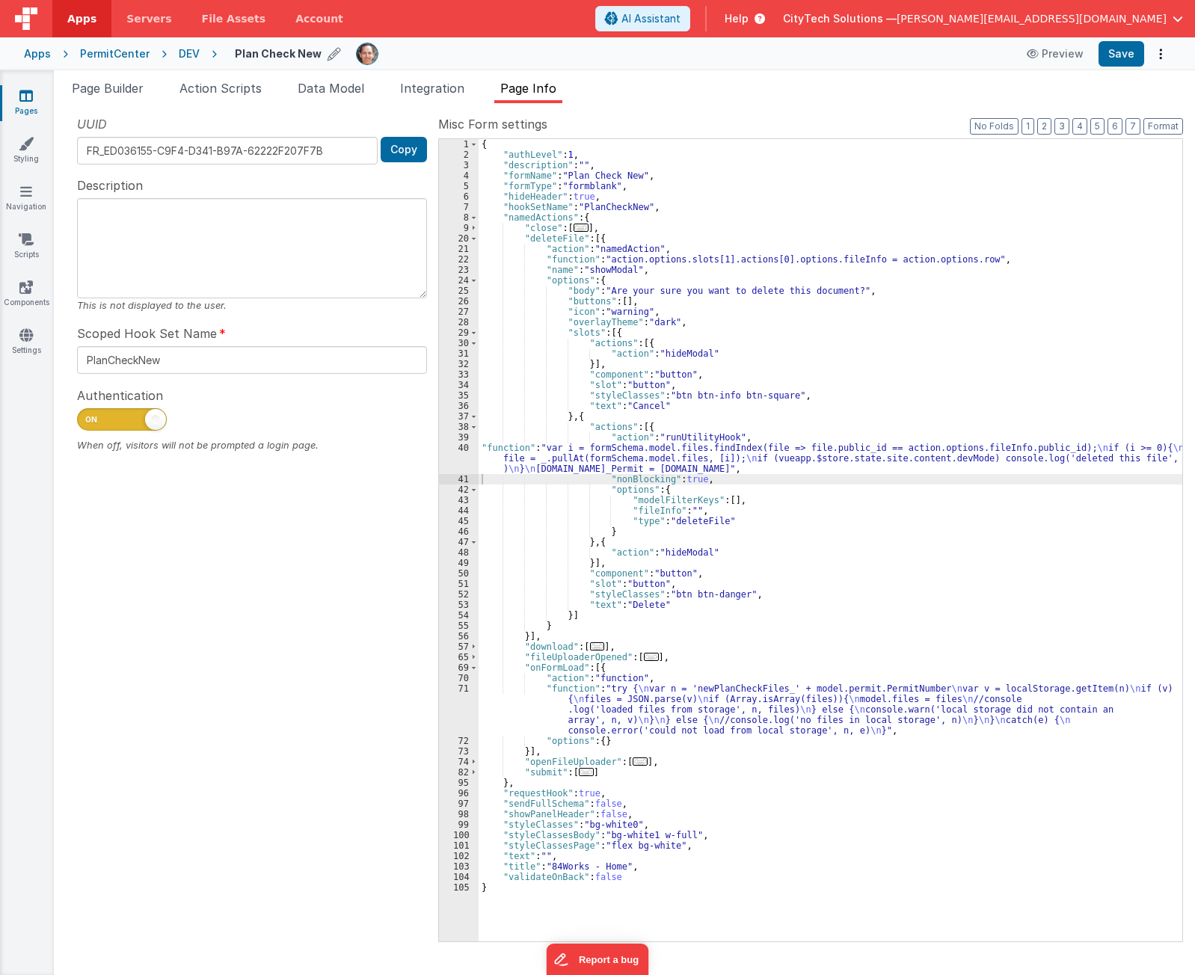
click at [761, 484] on div "{ "authLevel" : 1 , "description" : "" , "formName" : "Plan Check New" , "formT…" at bounding box center [831, 550] width 704 height 823
click at [738, 471] on div "{ "authLevel" : 1 , "description" : "" , "formName" : "Plan Check New" , "formT…" at bounding box center [831, 550] width 704 height 823
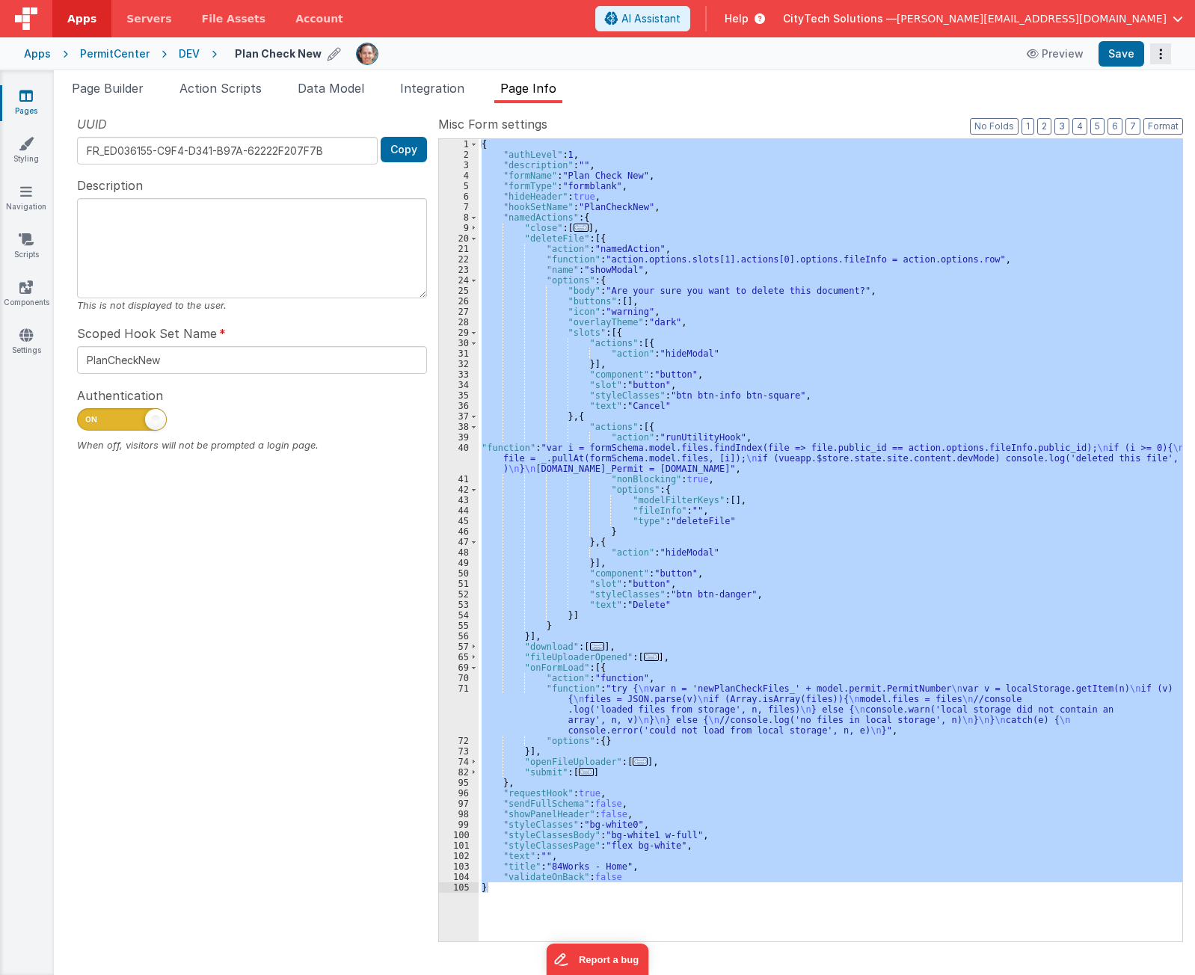
click at [1161, 61] on button "Options" at bounding box center [1160, 53] width 21 height 21
click at [1132, 102] on link "Rollback" at bounding box center [1105, 113] width 132 height 28
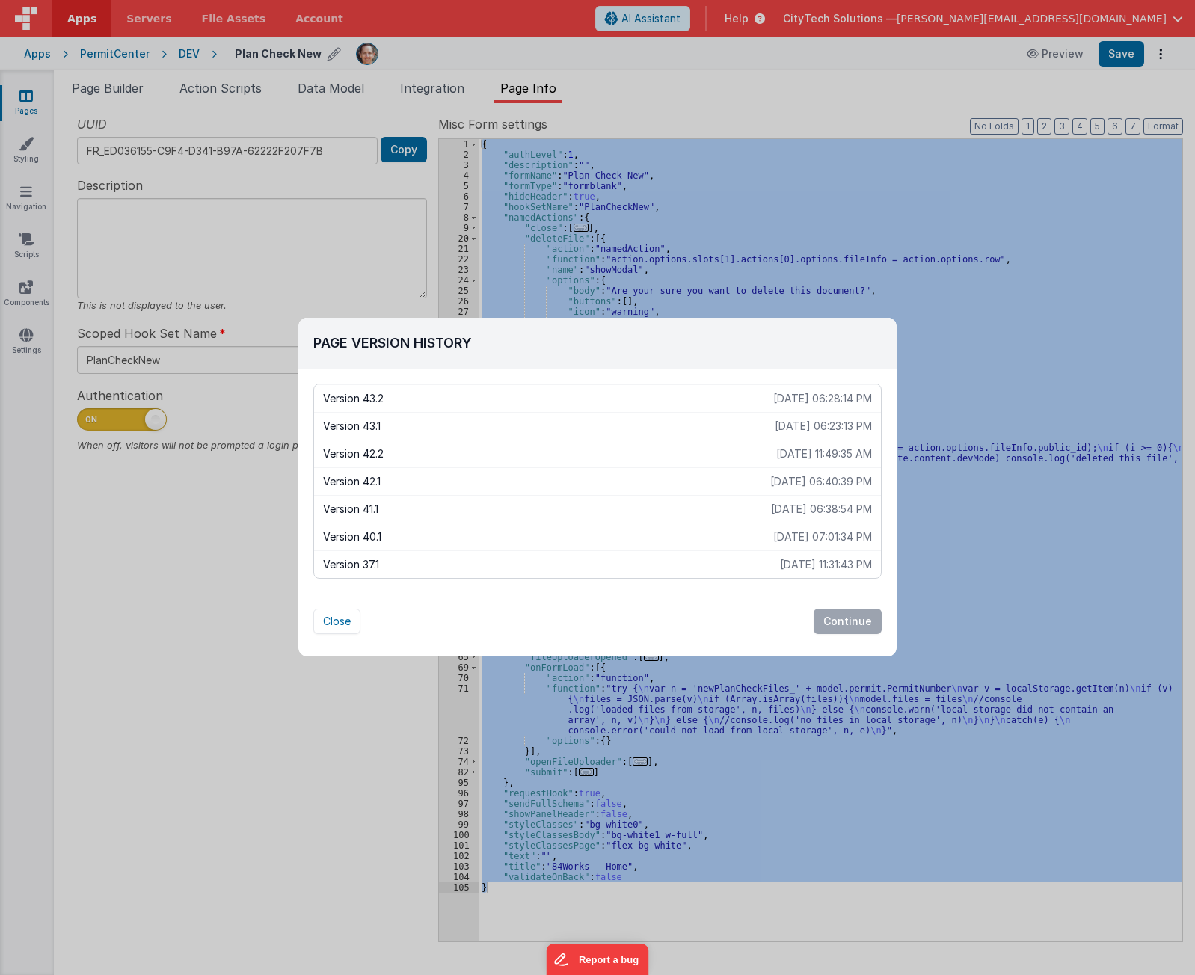
click at [819, 456] on p "[DATE] 11:49:35 AM" at bounding box center [824, 453] width 96 height 15
click at [853, 621] on button "Continue" at bounding box center [848, 621] width 68 height 25
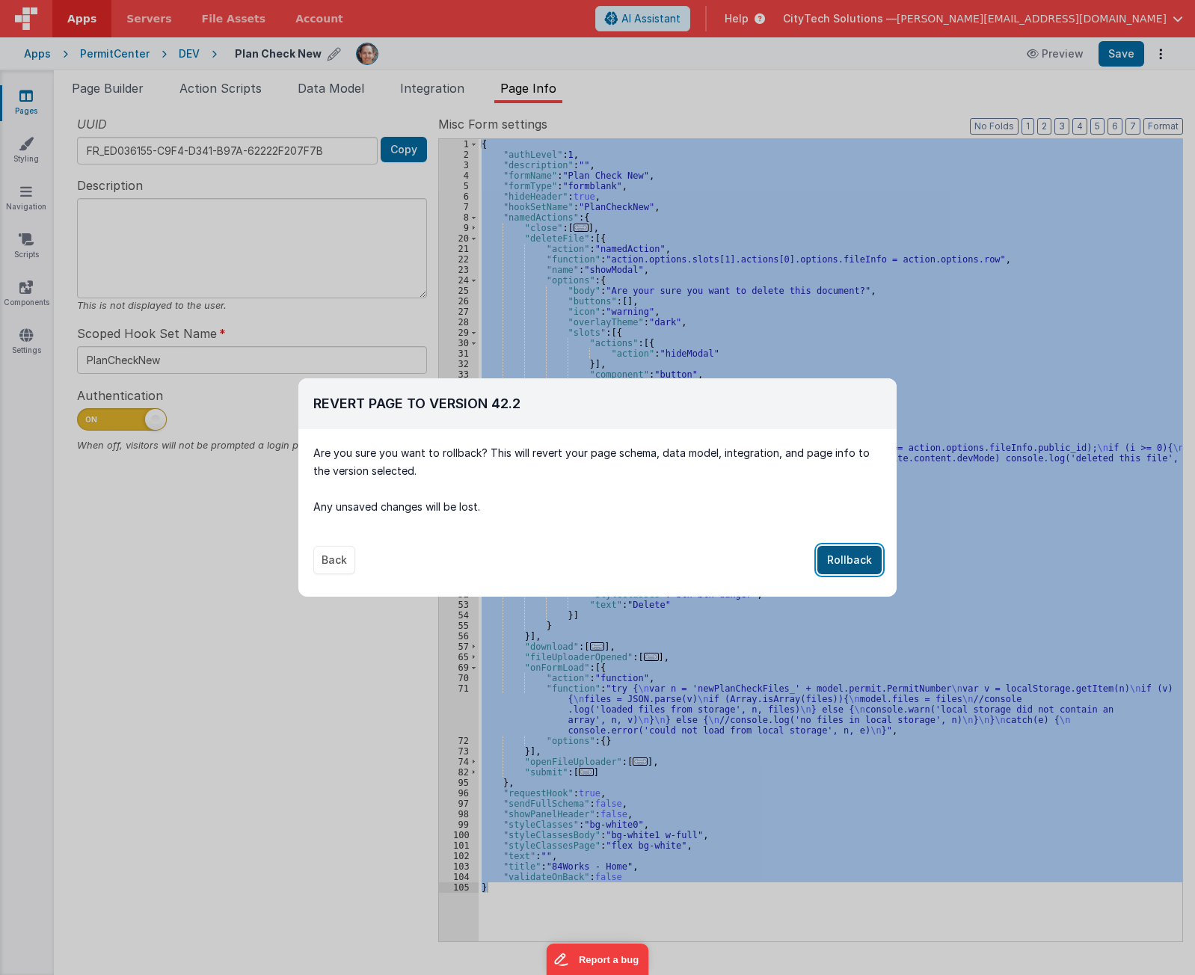
click at [864, 569] on button "Rollback" at bounding box center [849, 560] width 64 height 28
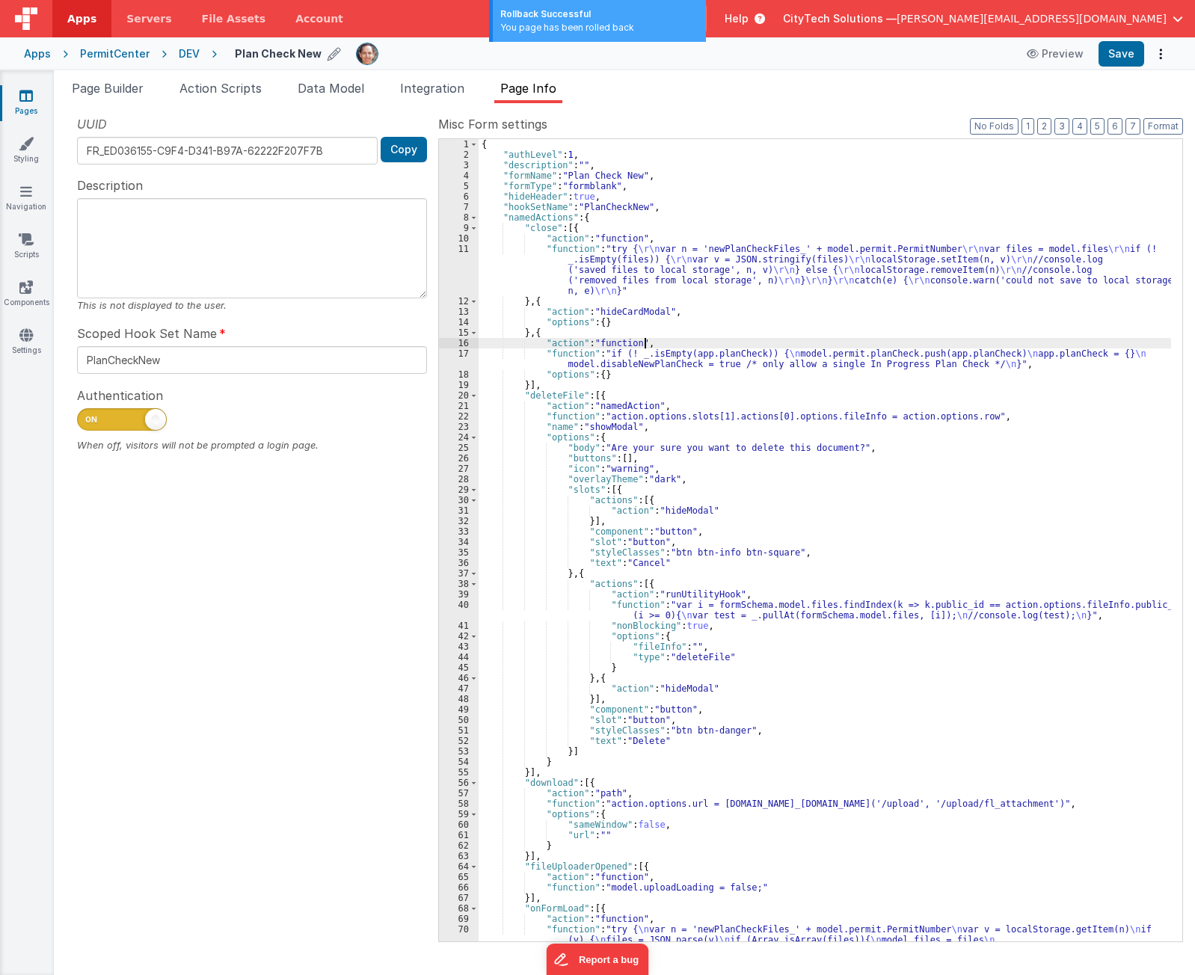
click at [738, 346] on div "{ "authLevel" : 1 , "description" : "" , "formName" : "Plan Check New" , "formT…" at bounding box center [825, 571] width 692 height 865
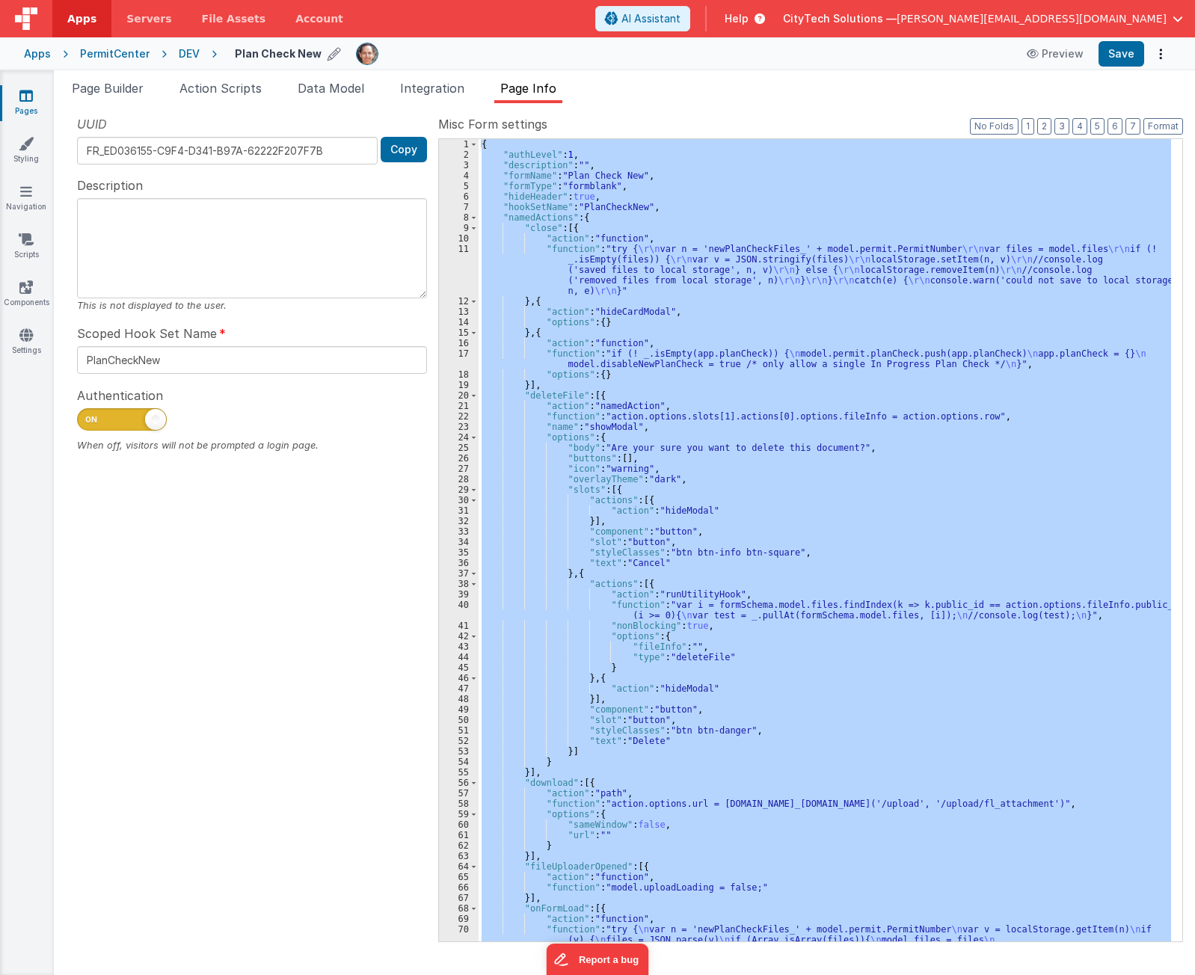
click at [209, 728] on div "UUID FR_ED036155-C9F4-D341-B97A-62222F207F7B Copy Description This is not displ…" at bounding box center [252, 528] width 372 height 826
click at [808, 732] on div "{ "authLevel" : 1 , "description" : "" , "formName" : "Plan Check New" , "formT…" at bounding box center [825, 540] width 692 height 802
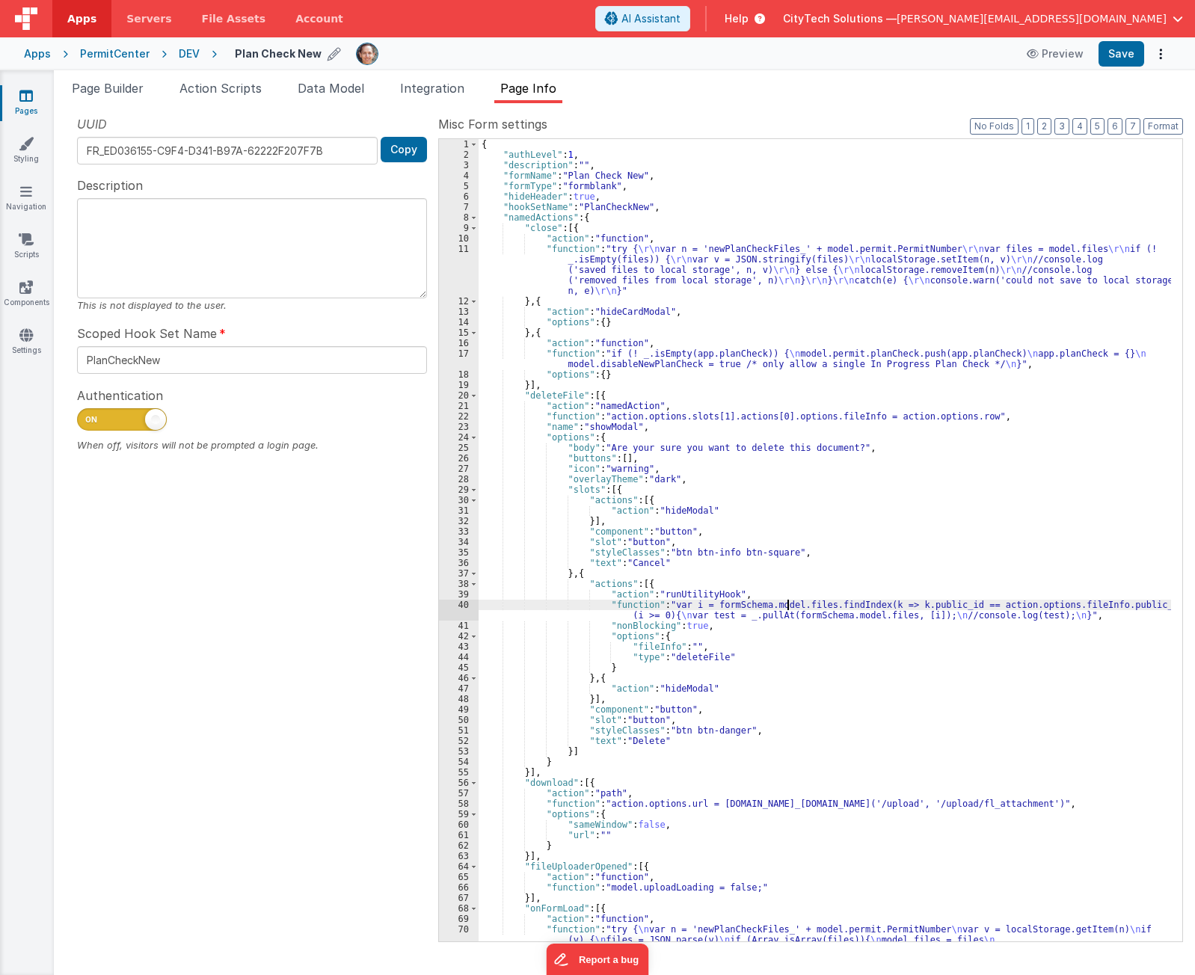
click at [789, 606] on div "{ "authLevel" : 1 , "description" : "" , "formName" : "Plan Check New" , "formT…" at bounding box center [825, 571] width 692 height 865
click at [661, 603] on div "{ "authLevel" : 1 , "description" : "" , "formName" : "Plan Check New" , "formT…" at bounding box center [825, 571] width 692 height 865
click at [656, 613] on div "{ "authLevel" : 1 , "description" : "" , "formName" : "Plan Check New" , "formT…" at bounding box center [825, 571] width 692 height 865
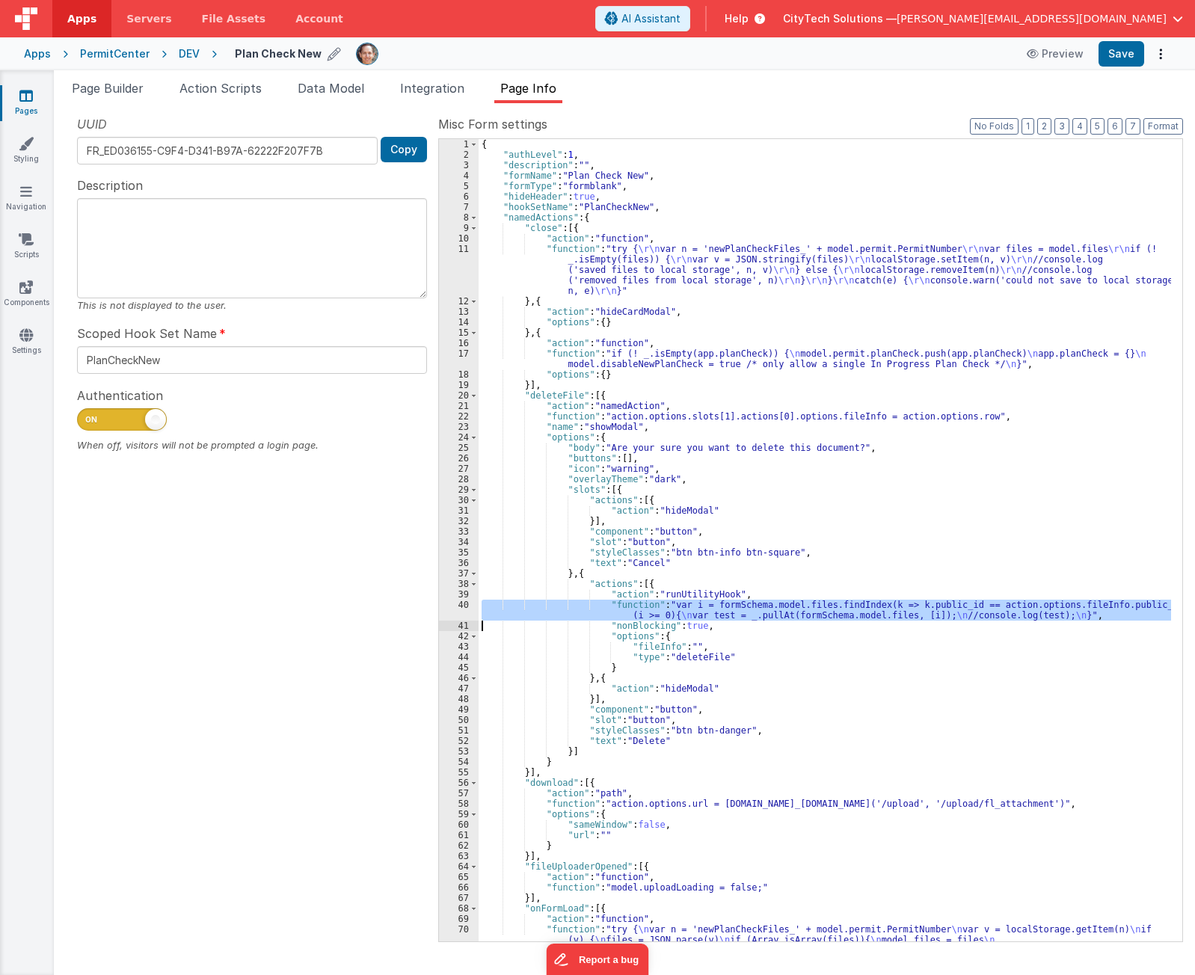
click at [461, 612] on div "40" at bounding box center [459, 610] width 40 height 21
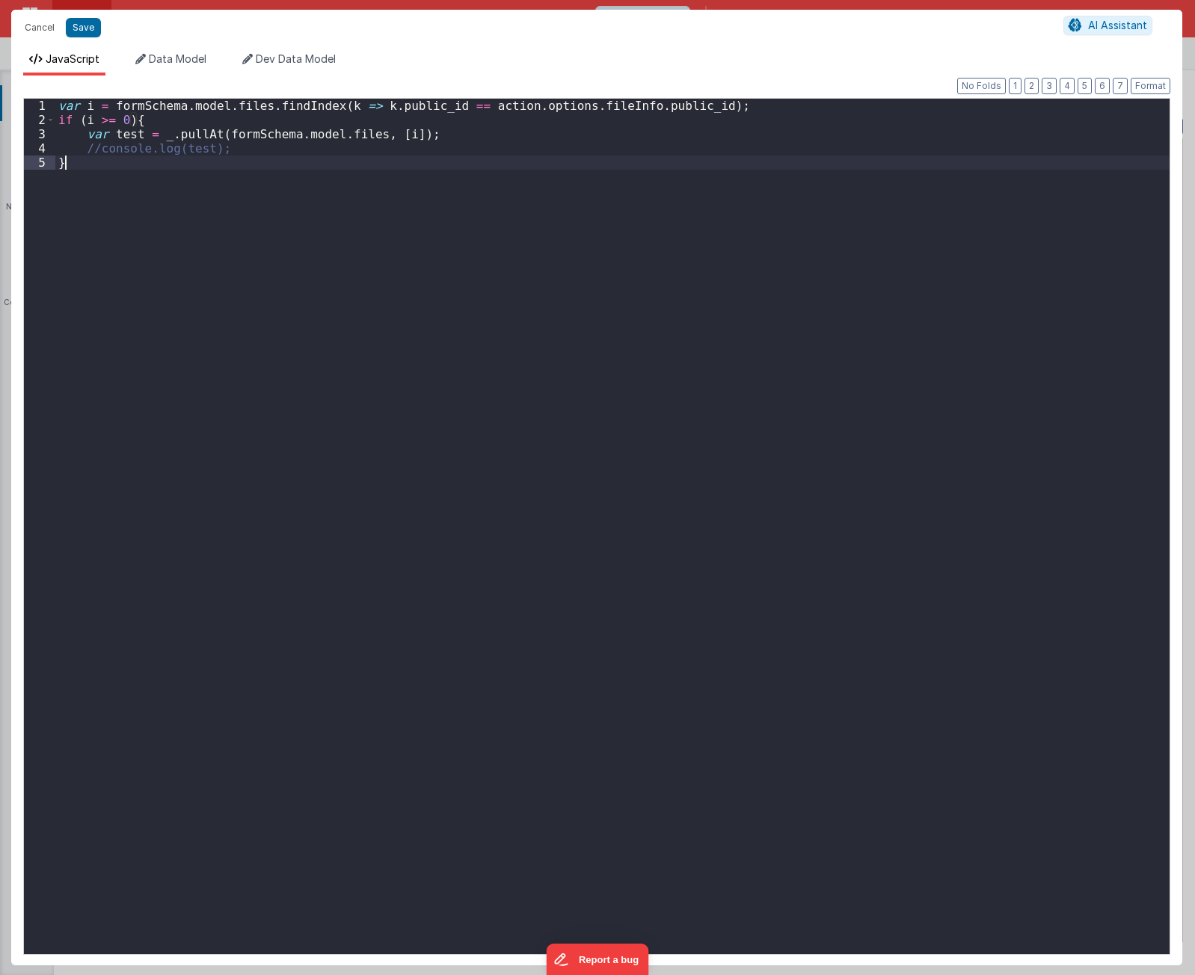
click at [456, 533] on div "var i = formSchema . model . files . findIndex ( k => k . public_id == action .…" at bounding box center [612, 541] width 1114 height 884
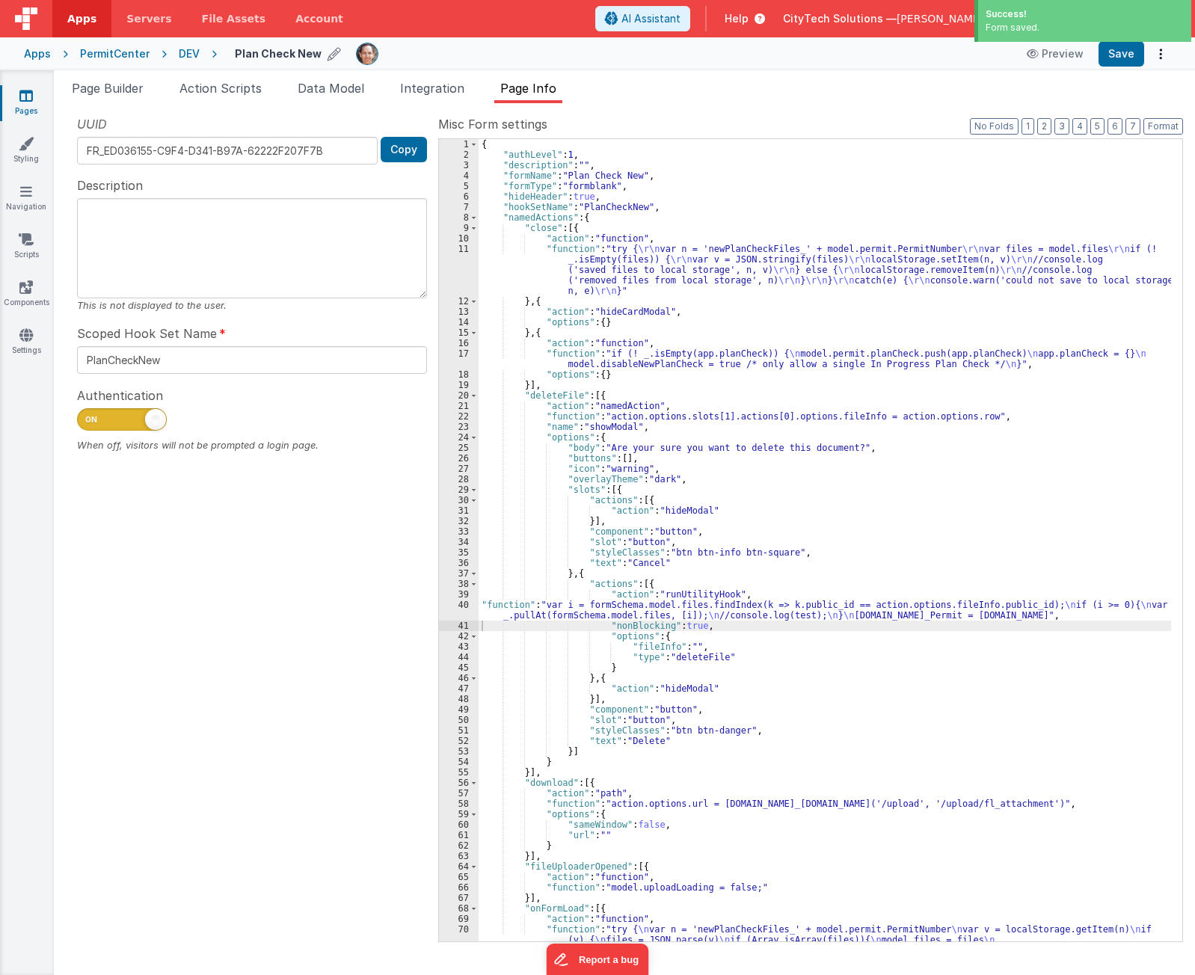
click at [136, 571] on div "UUID FR_ED036155-C9F4-D341-B97A-62222F207F7B Copy Description This is not displ…" at bounding box center [252, 528] width 372 height 826
click at [751, 609] on div "{ "authLevel" : 1 , "description" : "" , "formName" : "Plan Check New" , "formT…" at bounding box center [825, 571] width 692 height 865
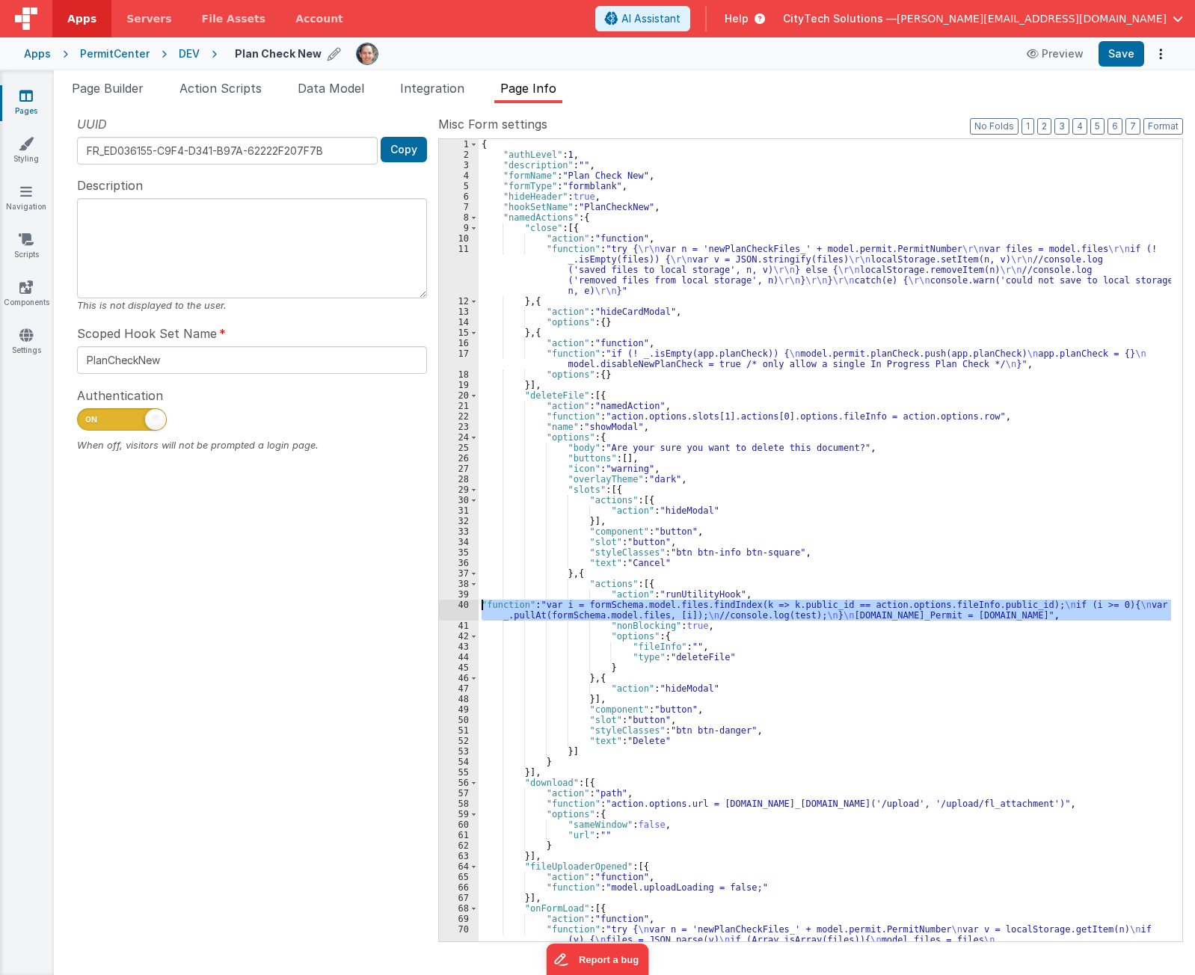
click at [458, 606] on div "40" at bounding box center [459, 610] width 40 height 21
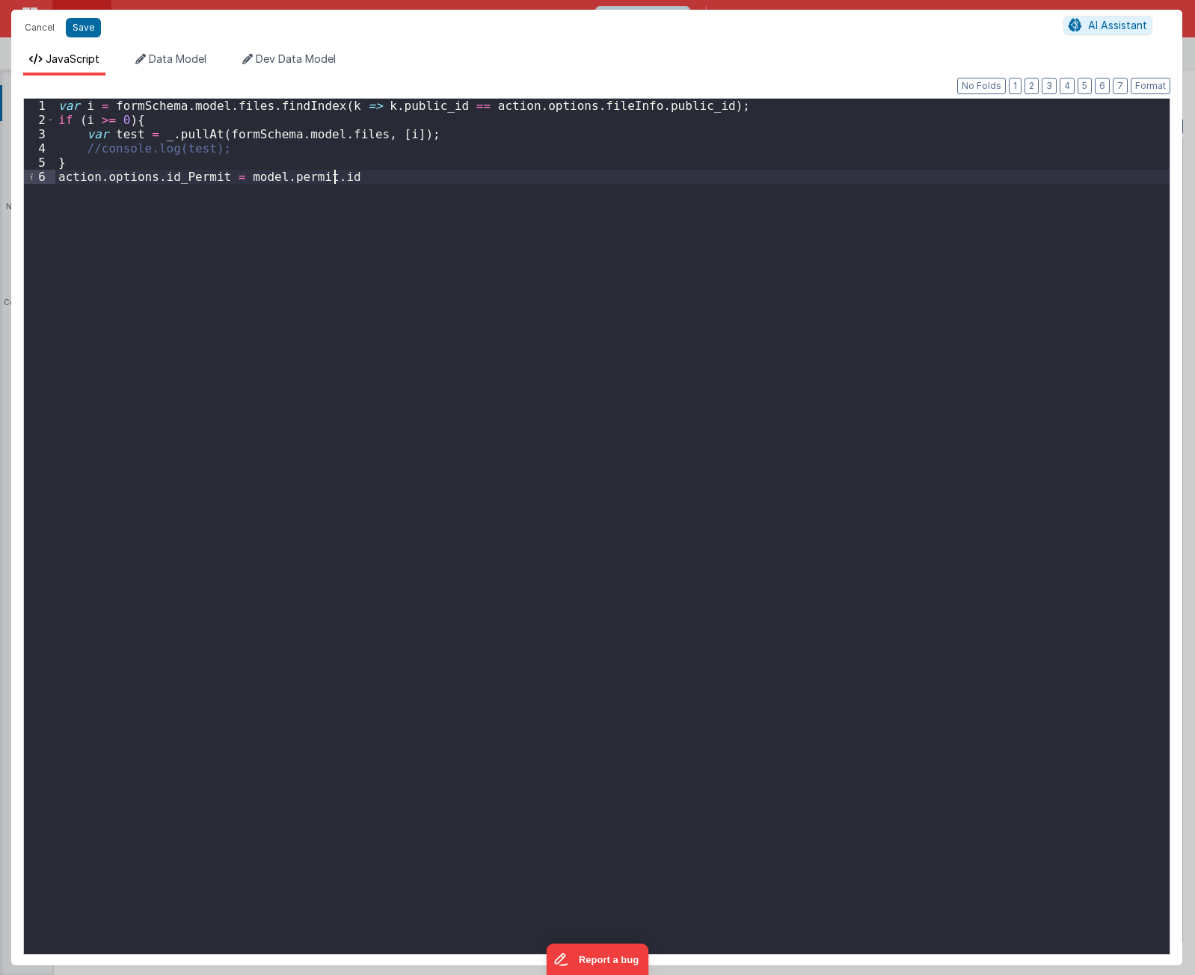
click at [343, 317] on div "var i = formSchema . model . files . findIndex ( k => k . public_id == action .…" at bounding box center [612, 541] width 1114 height 884
click at [331, 105] on div "var i = formSchema . model . files . findIndex ( k => k . public_id == action .…" at bounding box center [612, 541] width 1114 height 884
click at [873, 411] on div "var i = formSchema . model . files . findIndex ( file => file . public_id == ac…" at bounding box center [612, 541] width 1114 height 884
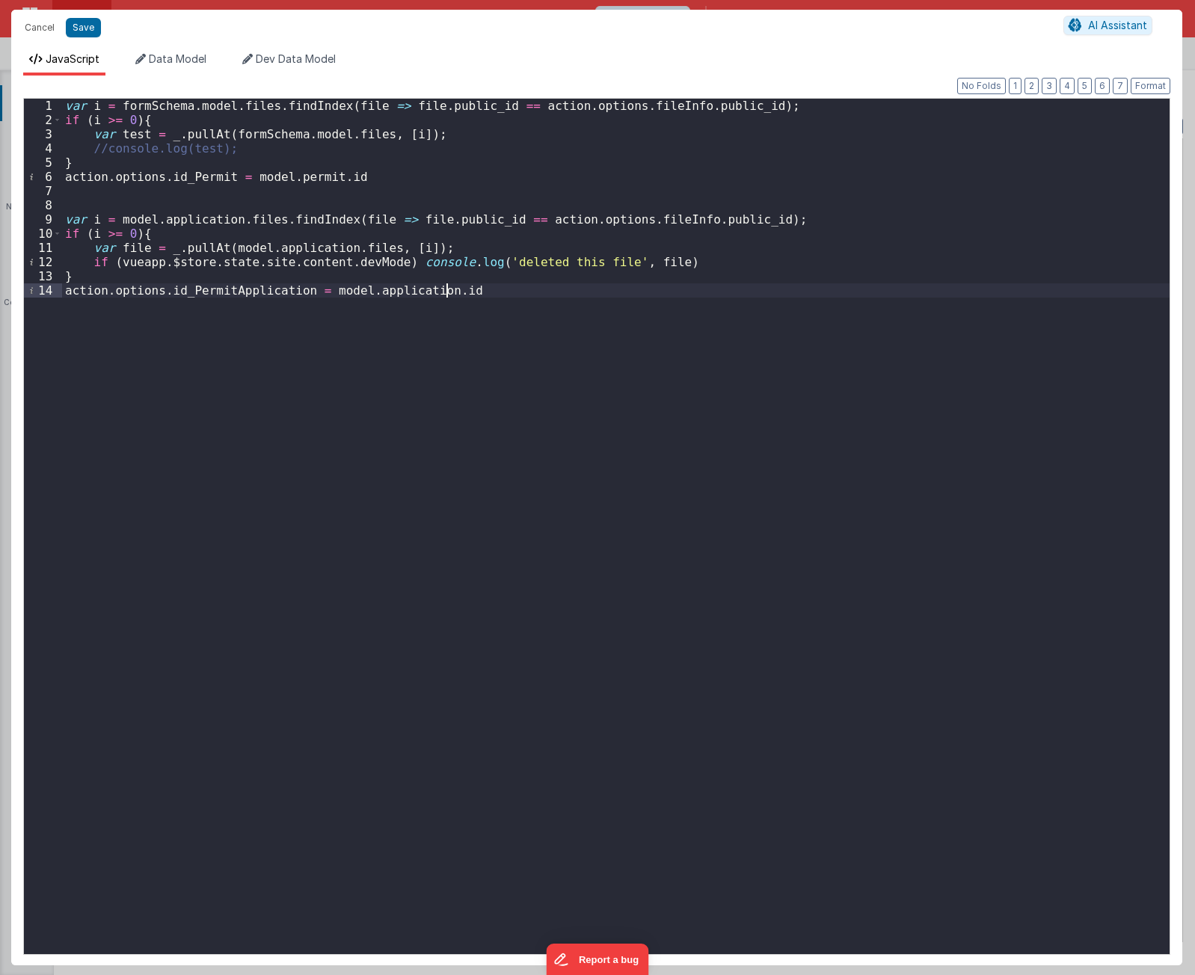
click at [173, 233] on div "var i = formSchema . model . files . findIndex ( file => file . public_id == ac…" at bounding box center [616, 541] width 1108 height 884
click at [159, 120] on div "var i = formSchema . model . files . findIndex ( file => file . public_id == ac…" at bounding box center [616, 541] width 1108 height 884
click at [129, 249] on div "var i = formSchema . model . files . findIndex ( file => file . public_id == ac…" at bounding box center [616, 541] width 1108 height 884
click at [132, 247] on div "var i = formSchema . model . files . findIndex ( file => file . public_id == ac…" at bounding box center [616, 527] width 1108 height 856
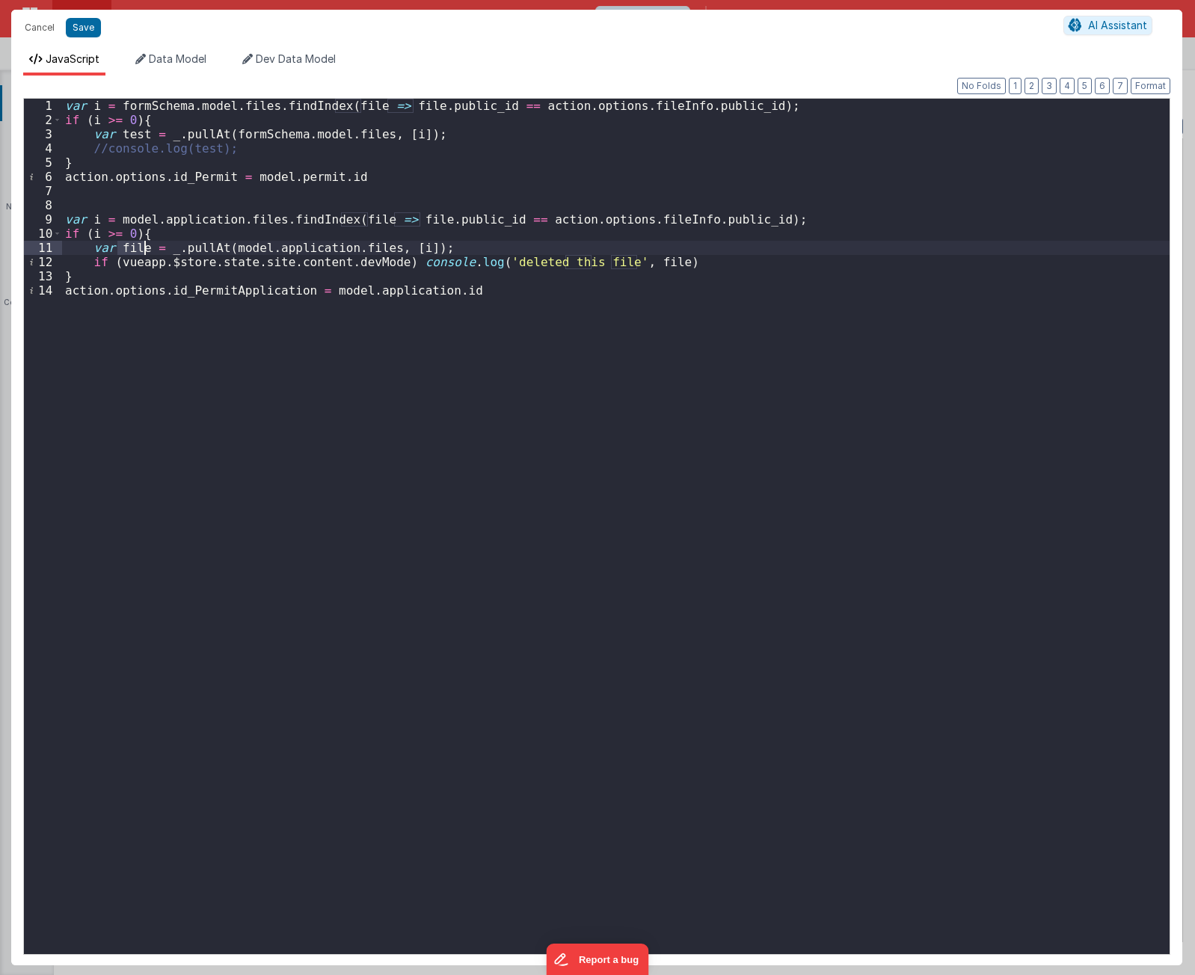
click at [132, 247] on div "var i = formSchema . model . files . findIndex ( file => file . public_id == ac…" at bounding box center [616, 541] width 1108 height 884
click at [136, 137] on div "var i = formSchema . model . files . findIndex ( file => file . public_id == ac…" at bounding box center [616, 541] width 1108 height 884
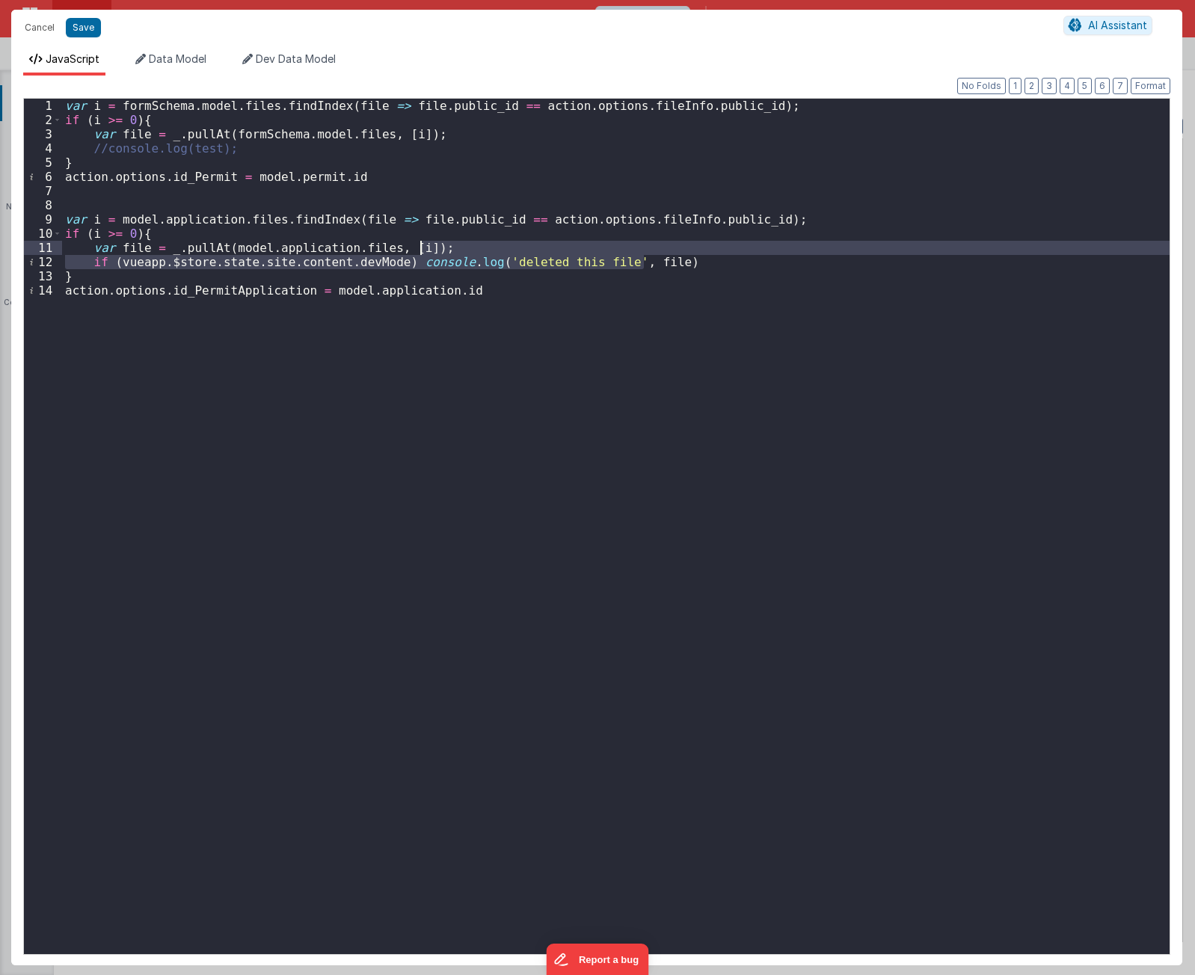
drag, startPoint x: 663, startPoint y: 260, endPoint x: 659, endPoint y: 250, distance: 11.4
click at [659, 250] on div "var i = formSchema . model . files . findIndex ( file => file . public_id == ac…" at bounding box center [616, 541] width 1108 height 884
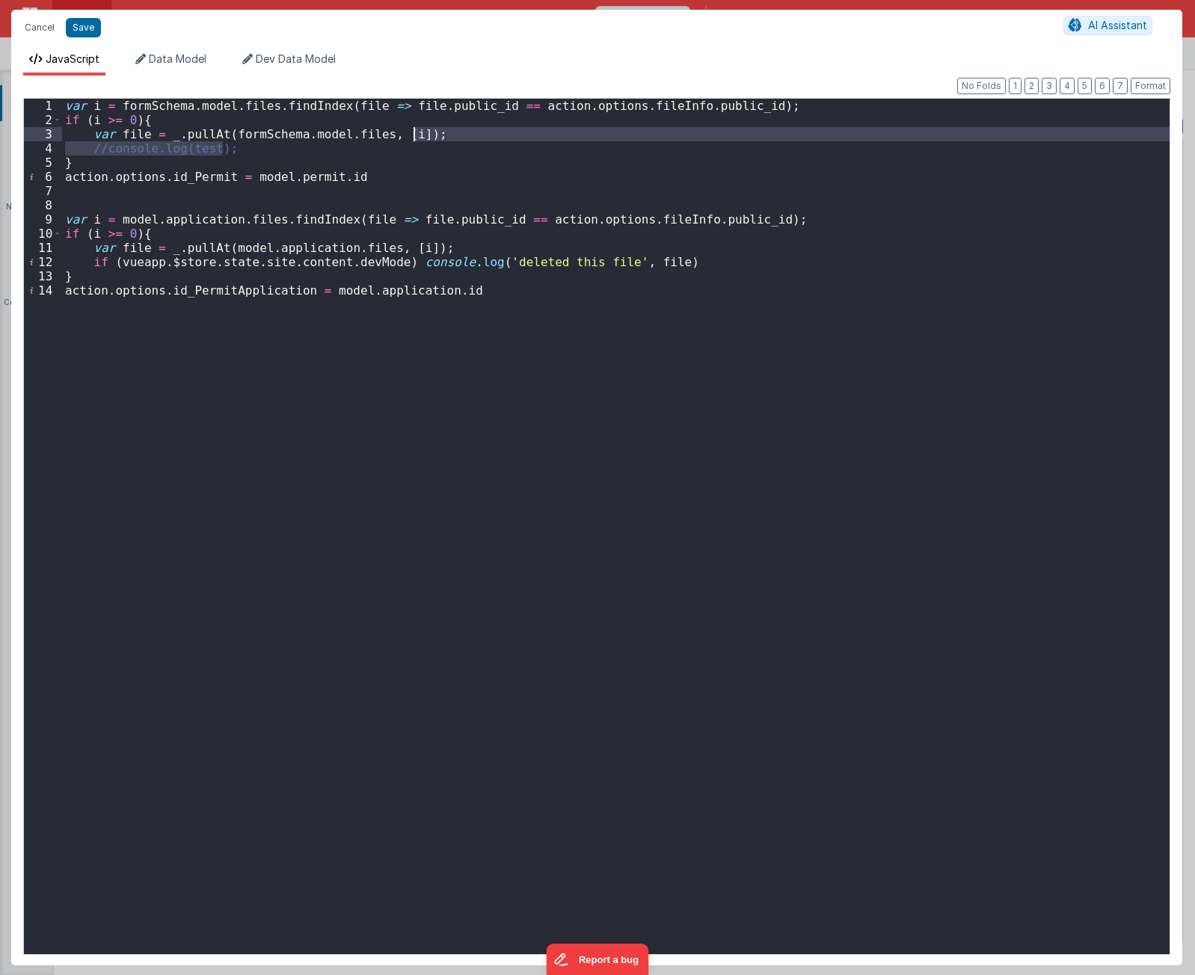
drag, startPoint x: 427, startPoint y: 143, endPoint x: 432, endPoint y: 136, distance: 8.5
click at [432, 136] on div "var i = formSchema . model . files . findIndex ( file => file . public_id == ac…" at bounding box center [616, 541] width 1108 height 884
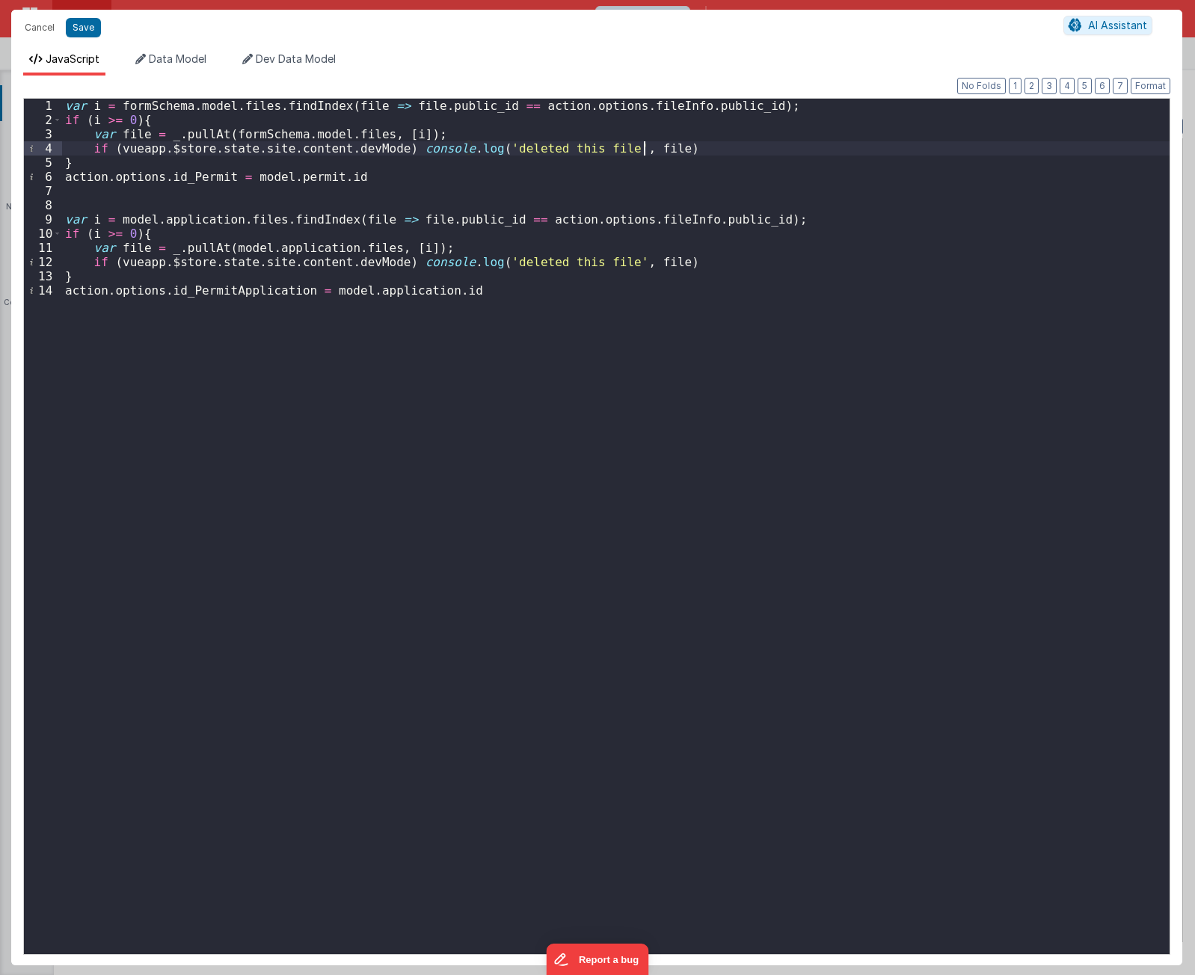
click at [249, 133] on div "var i = formSchema . model . files . findIndex ( file => file . public_id == ac…" at bounding box center [616, 541] width 1108 height 884
click at [296, 133] on div "var i = formSchema . model . files . findIndex ( file => file . public_id == ac…" at bounding box center [616, 541] width 1108 height 884
click at [354, 137] on div "var i = formSchema . model . files . findIndex ( file => file . public_id == ac…" at bounding box center [616, 541] width 1108 height 884
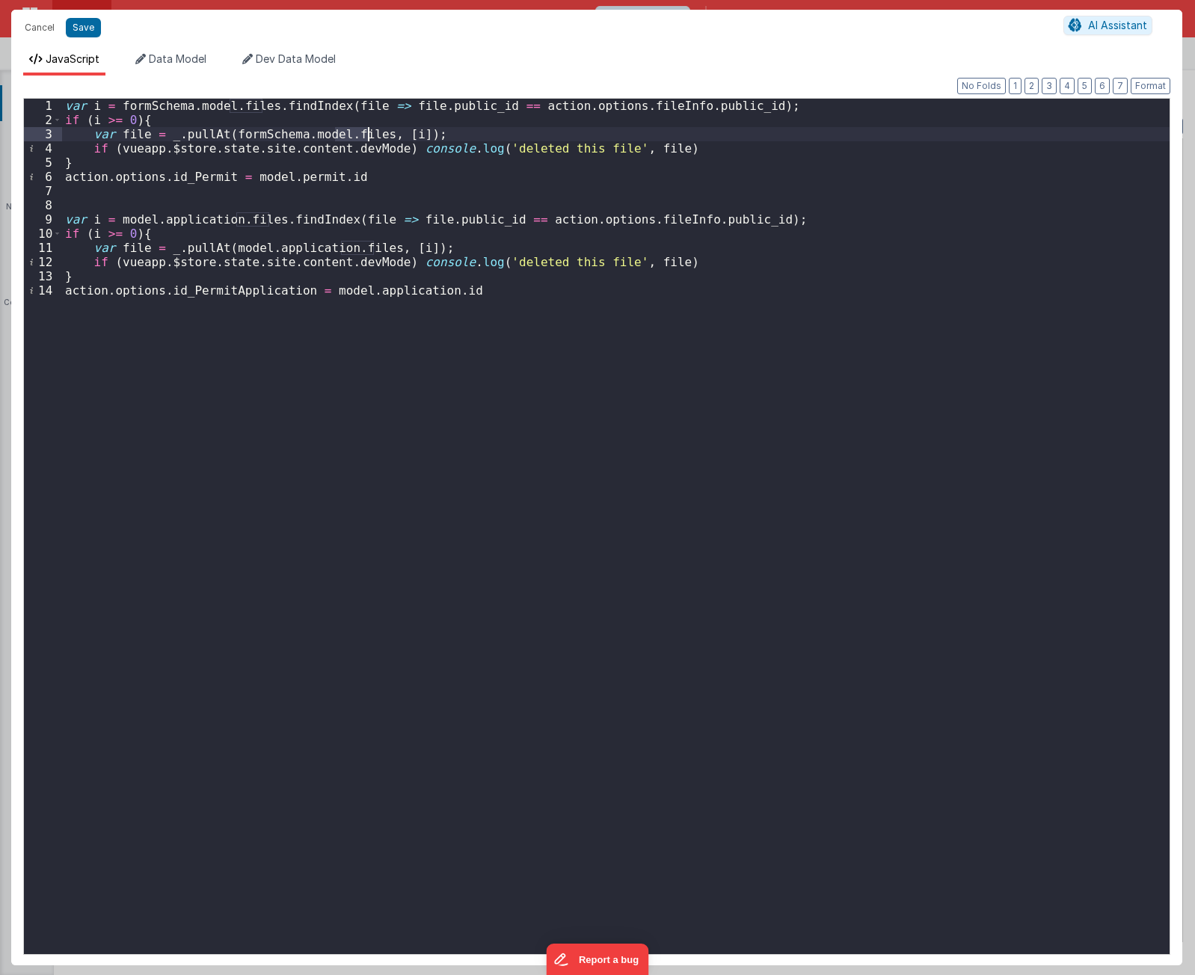
click at [354, 137] on div "var i = formSchema . model . files . findIndex ( file => file . public_id == ac…" at bounding box center [616, 541] width 1108 height 884
click at [429, 138] on div "var i = formSchema . model . files . findIndex ( file => file . public_id == ac…" at bounding box center [616, 541] width 1108 height 884
click at [308, 160] on div "var i = formSchema . model . files . findIndex ( file => file . public_id == ac…" at bounding box center [616, 541] width 1108 height 884
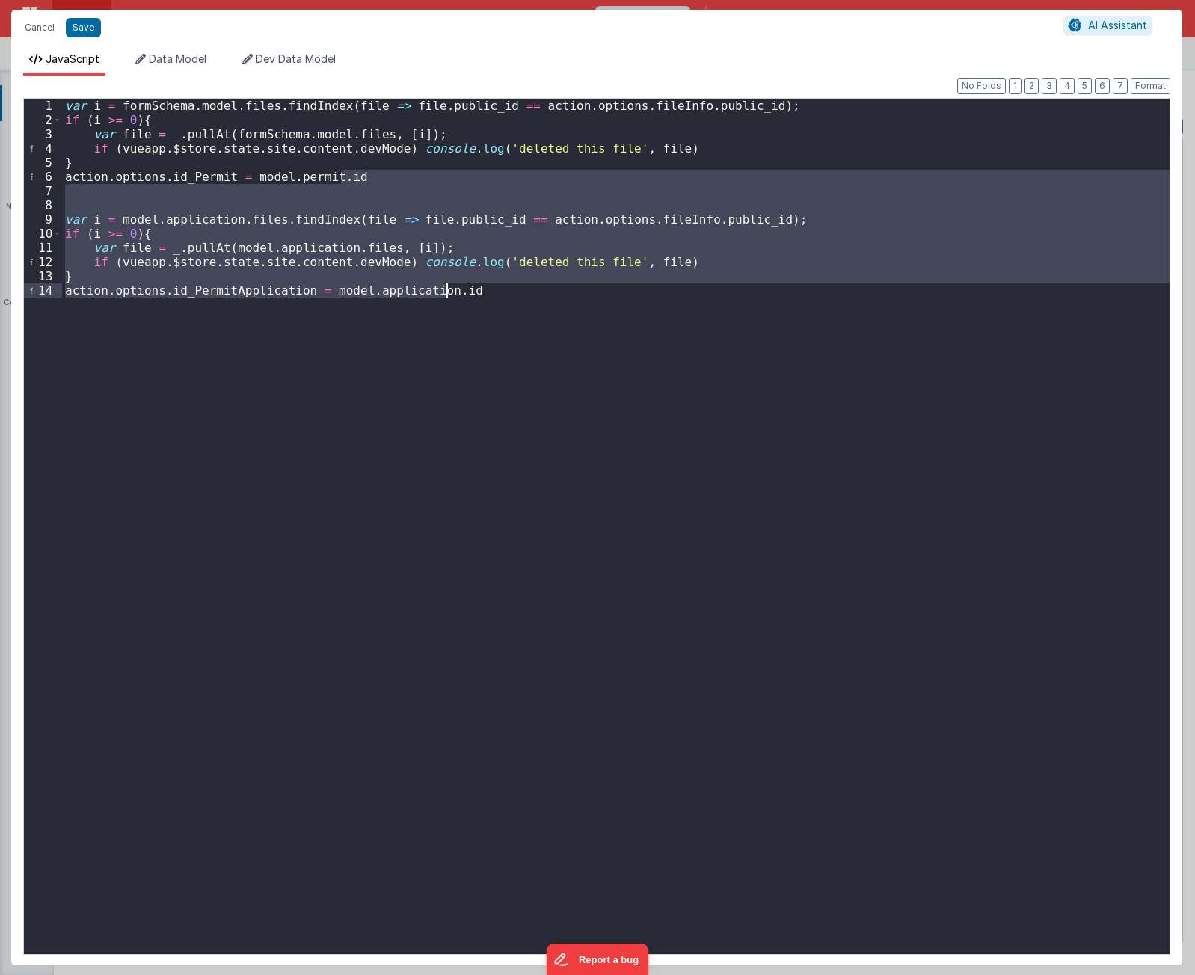
drag, startPoint x: 415, startPoint y: 176, endPoint x: 731, endPoint y: 598, distance: 526.6
click at [731, 598] on div "var i = formSchema . model . files . findIndex ( file => file . public_id == ac…" at bounding box center [616, 541] width 1108 height 884
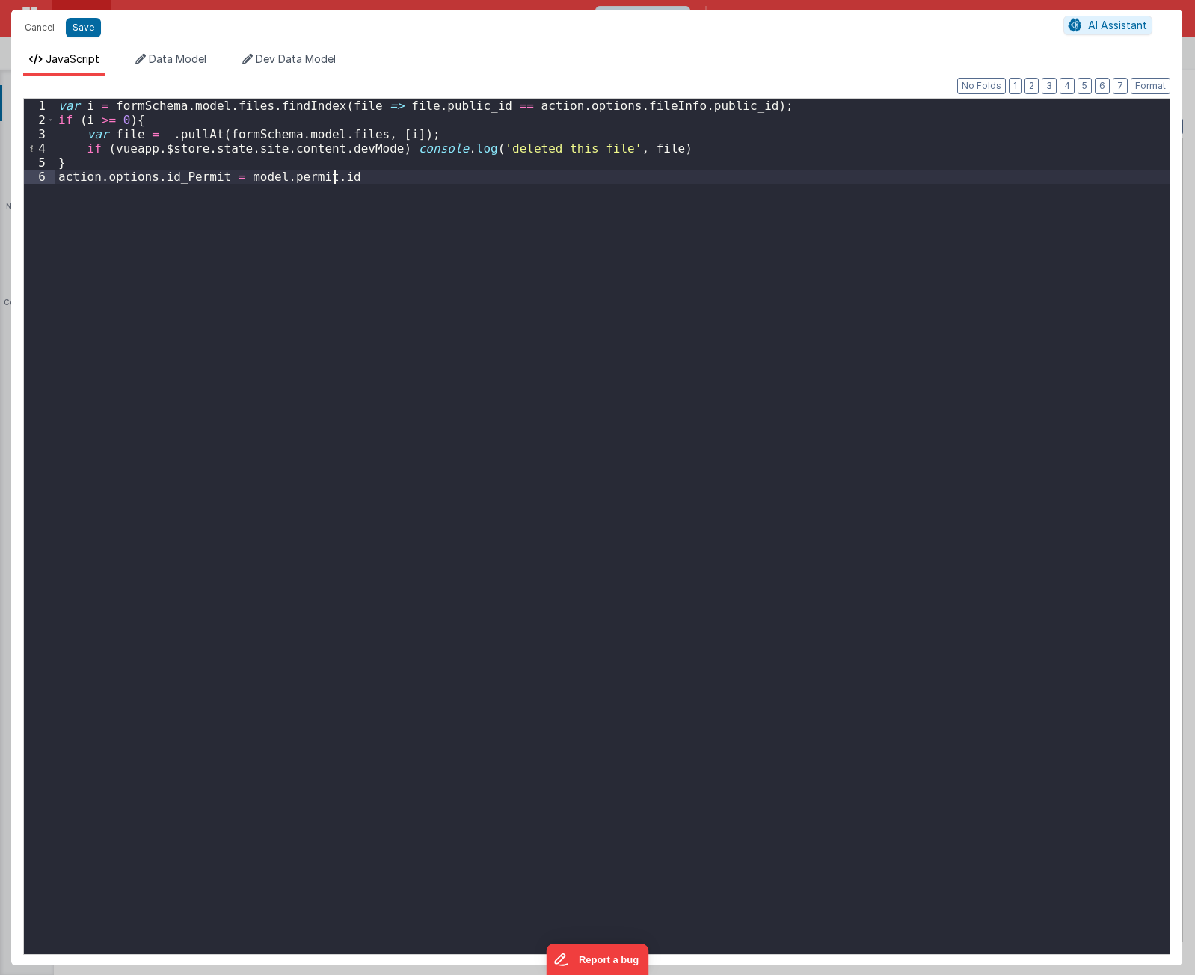
click at [629, 438] on div "var i = formSchema . model . files . findIndex ( file => file . public_id == ac…" at bounding box center [612, 541] width 1114 height 884
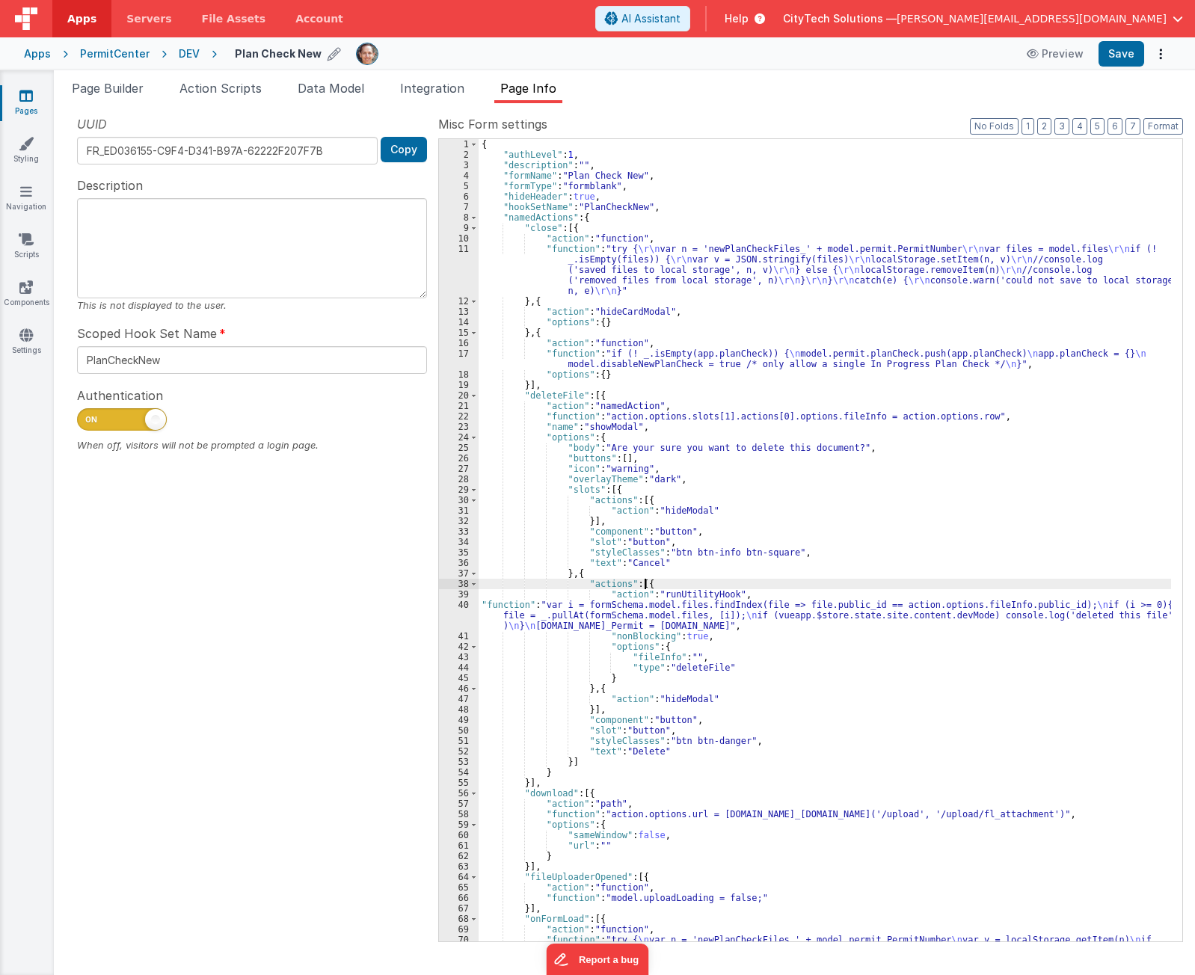
click at [840, 588] on div "{ "authLevel" : 1 , "description" : "" , "formName" : "Plan Check New" , "formT…" at bounding box center [825, 571] width 692 height 865
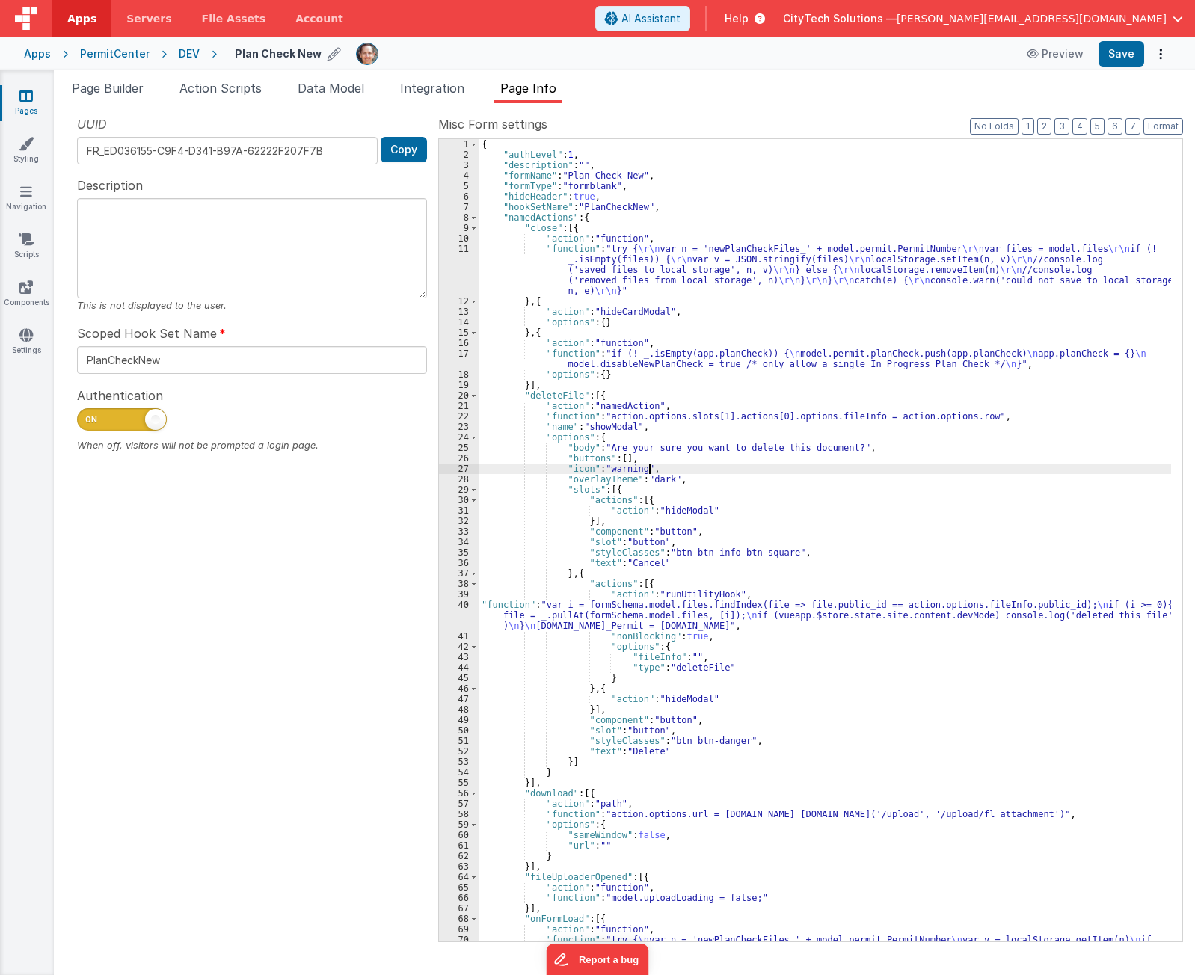
click at [687, 472] on div "{ "authLevel" : 1 , "description" : "" , "formName" : "Plan Check New" , "formT…" at bounding box center [825, 571] width 692 height 865
click at [716, 309] on div "{ "authLevel" : 1 , "description" : "" , "formName" : "Plan Check New" , "formT…" at bounding box center [825, 571] width 692 height 865
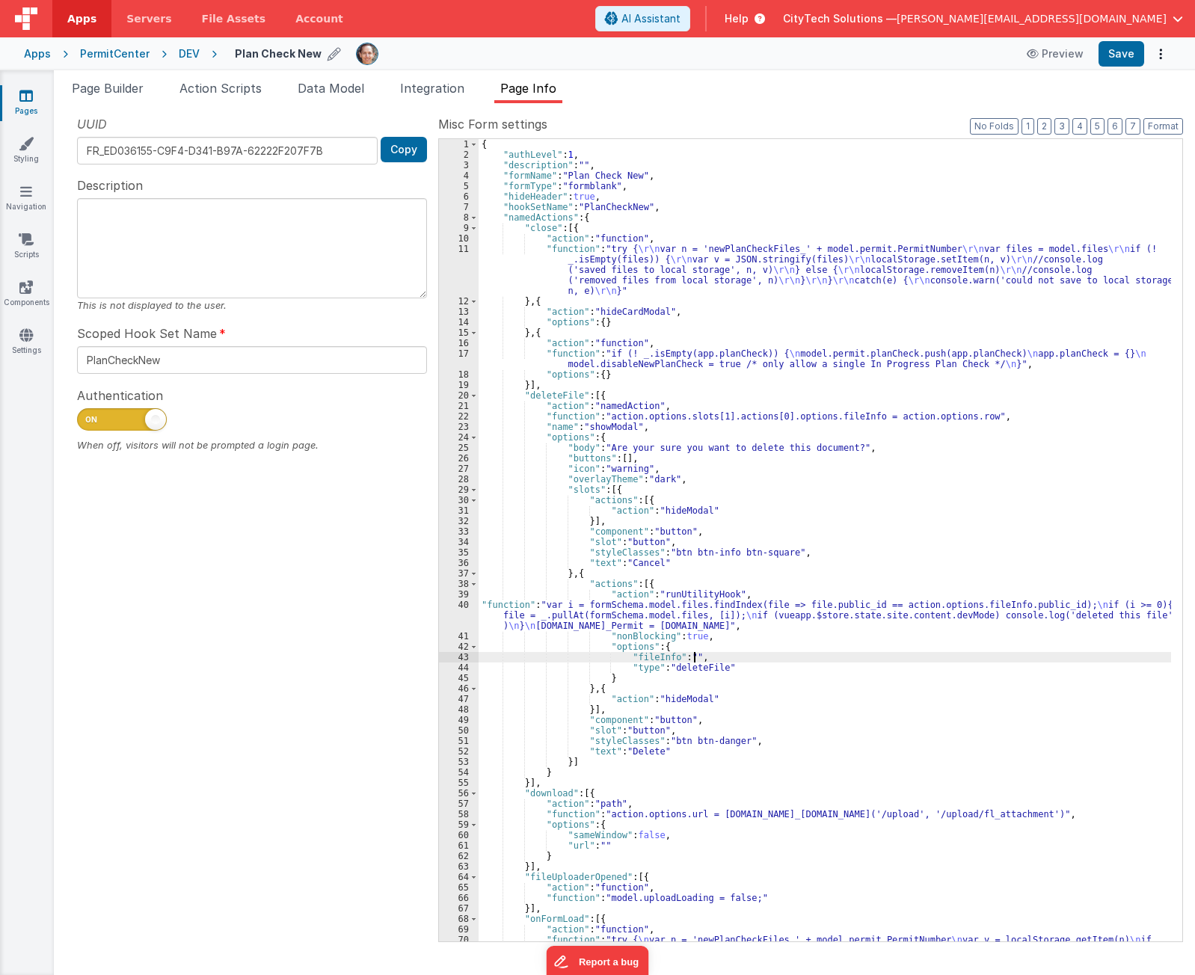
click at [727, 653] on div "{ "authLevel" : 1 , "description" : "" , "formName" : "Plan Check New" , "formT…" at bounding box center [825, 571] width 692 height 865
click at [727, 648] on div "{ "authLevel" : 1 , "description" : "" , "formName" : "Plan Check New" , "formT…" at bounding box center [825, 571] width 692 height 865
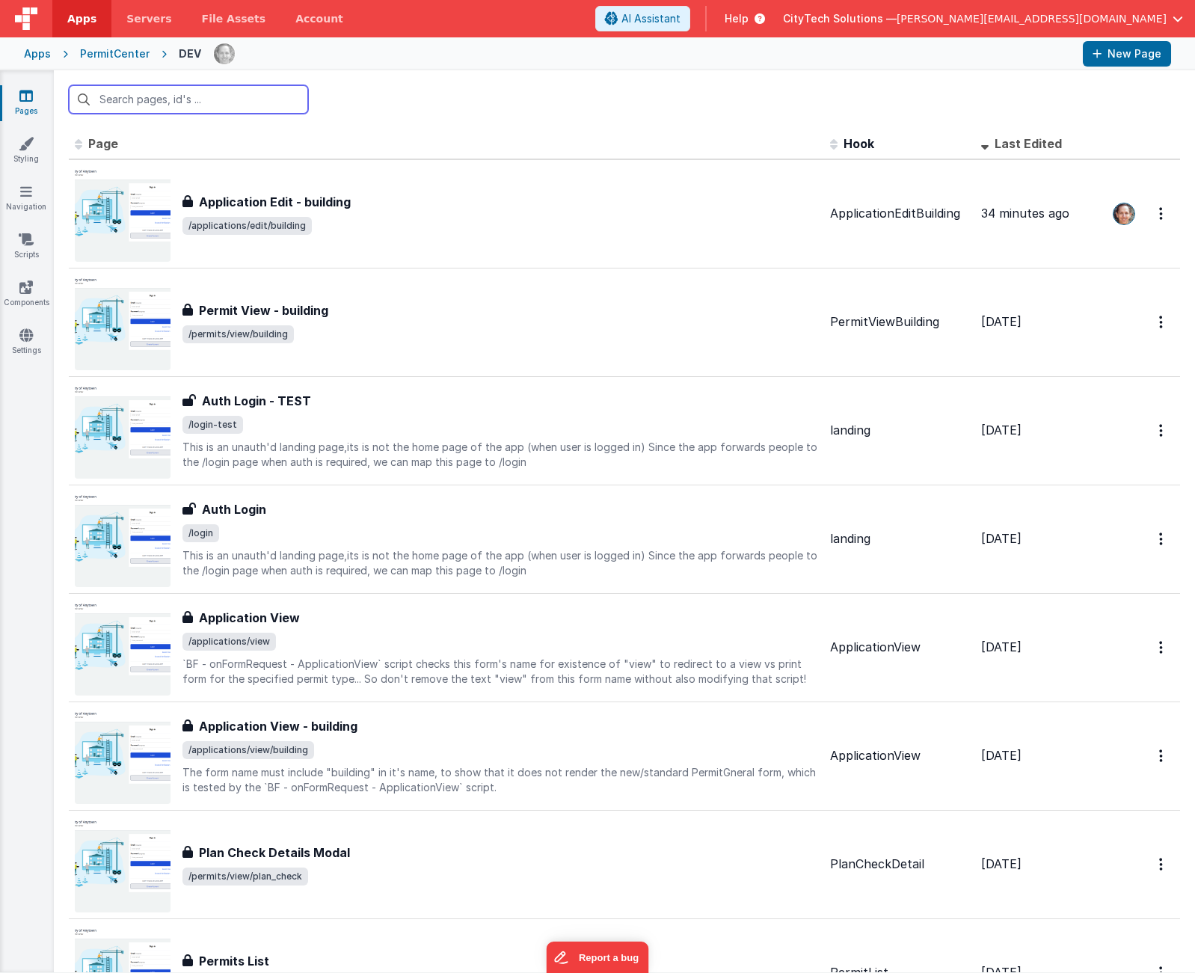
click at [228, 100] on input "text" at bounding box center [188, 99] width 239 height 28
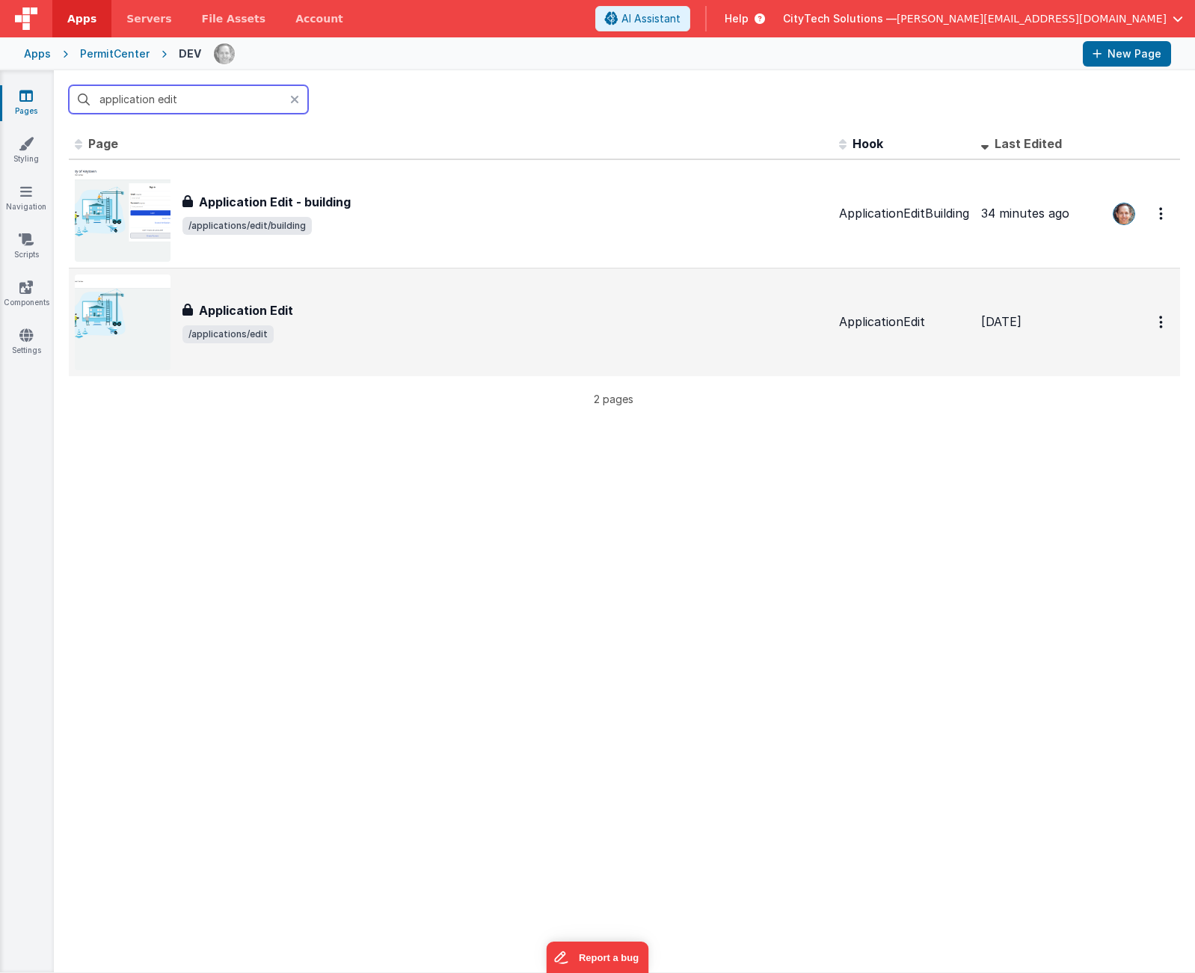
type input "application edit"
click at [313, 282] on div "Application Edit Application Edit /applications/edit" at bounding box center [451, 322] width 752 height 96
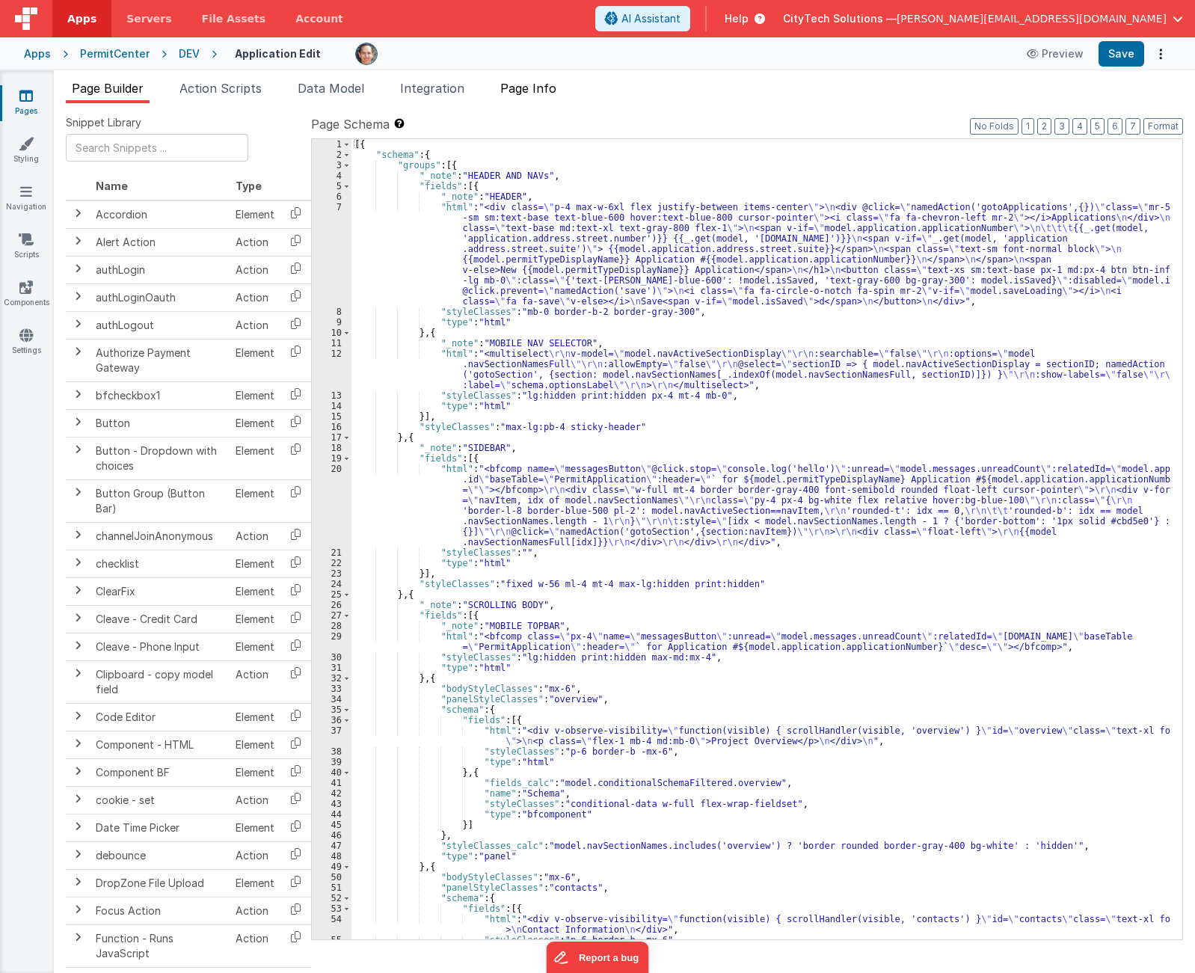
click at [546, 87] on span "Page Info" at bounding box center [528, 88] width 56 height 15
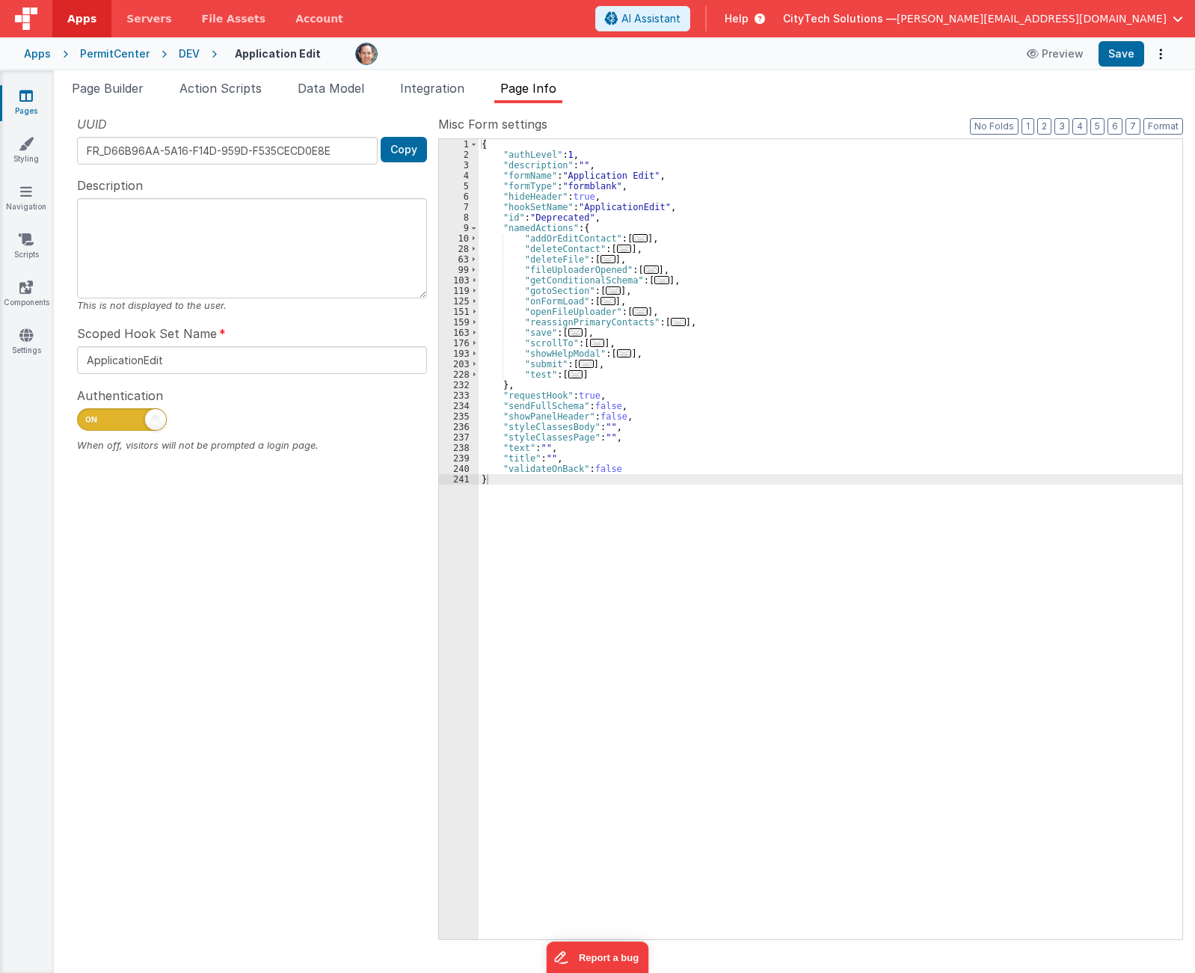
click at [603, 258] on span "..." at bounding box center [608, 259] width 15 height 8
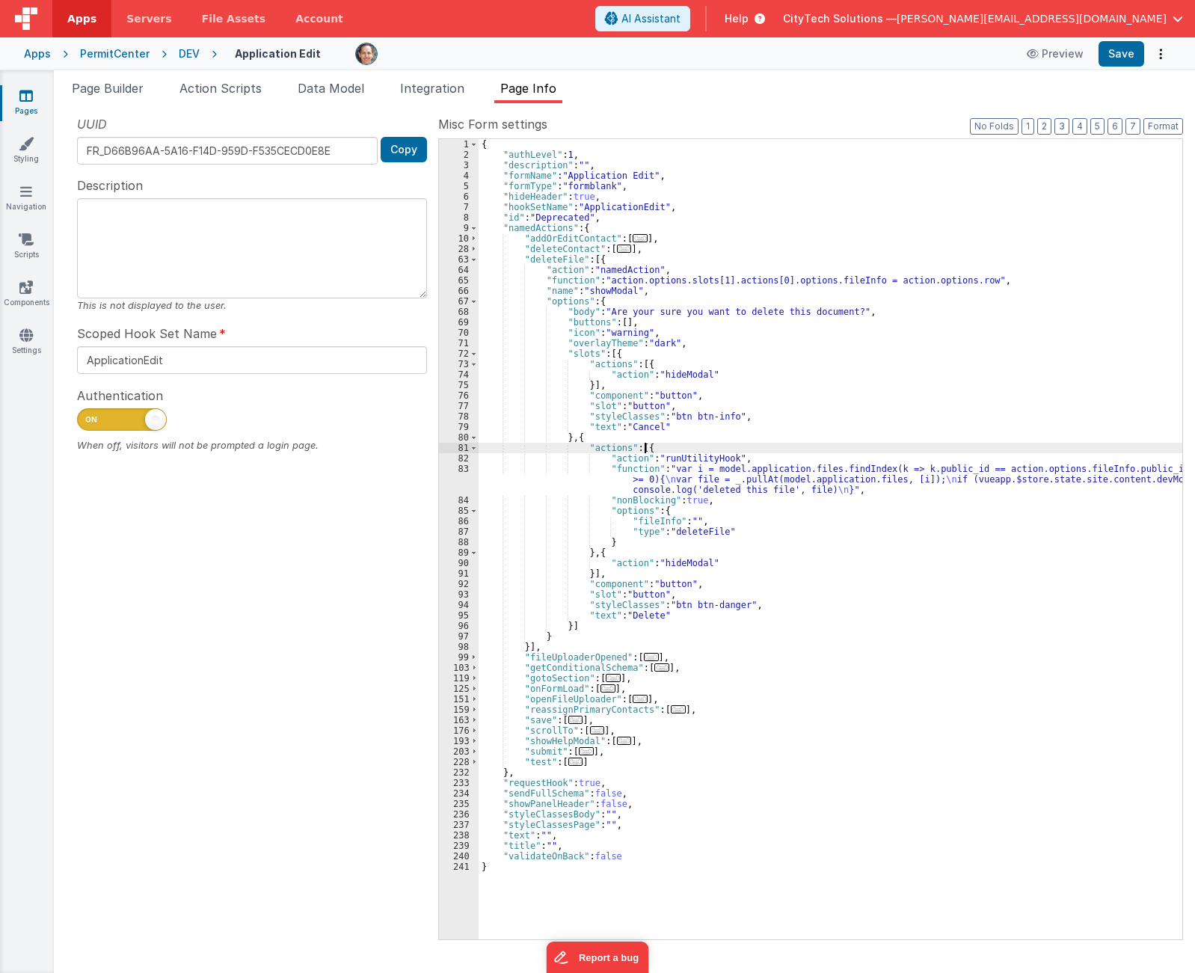
click at [770, 452] on div "{ "authLevel" : 1 , "description" : "" , "formName" : "Application Edit" , "for…" at bounding box center [831, 549] width 704 height 821
click at [1003, 284] on div "{ "authLevel" : 1 , "description" : "" , "formName" : "Application Edit" , "for…" at bounding box center [831, 549] width 704 height 821
click at [828, 453] on div "{ "authLevel" : 1 , "description" : "" , "formName" : "Application Edit" , "for…" at bounding box center [831, 549] width 704 height 821
click at [807, 472] on div "{ "authLevel" : 1 , "description" : "" , "formName" : "Application Edit" , "for…" at bounding box center [831, 549] width 704 height 821
click at [710, 509] on div "{ "authLevel" : 1 , "description" : "" , "formName" : "Application Edit" , "for…" at bounding box center [831, 549] width 704 height 821
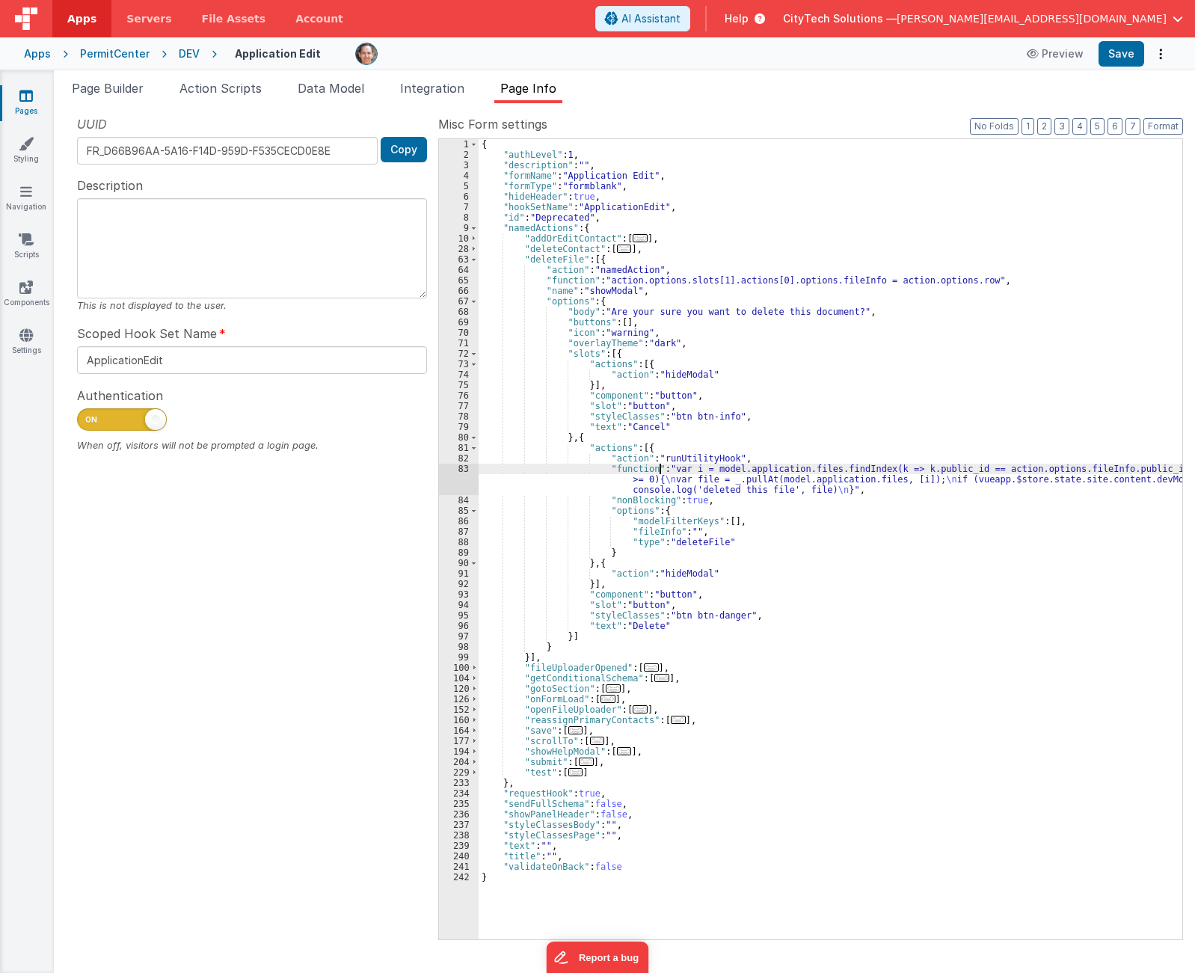
drag, startPoint x: 659, startPoint y: 471, endPoint x: 648, endPoint y: 472, distance: 11.2
click at [659, 471] on div "{ "authLevel" : 1 , "description" : "" , "formName" : "Application Edit" , "for…" at bounding box center [831, 549] width 704 height 821
click at [461, 479] on div "83" at bounding box center [459, 479] width 40 height 31
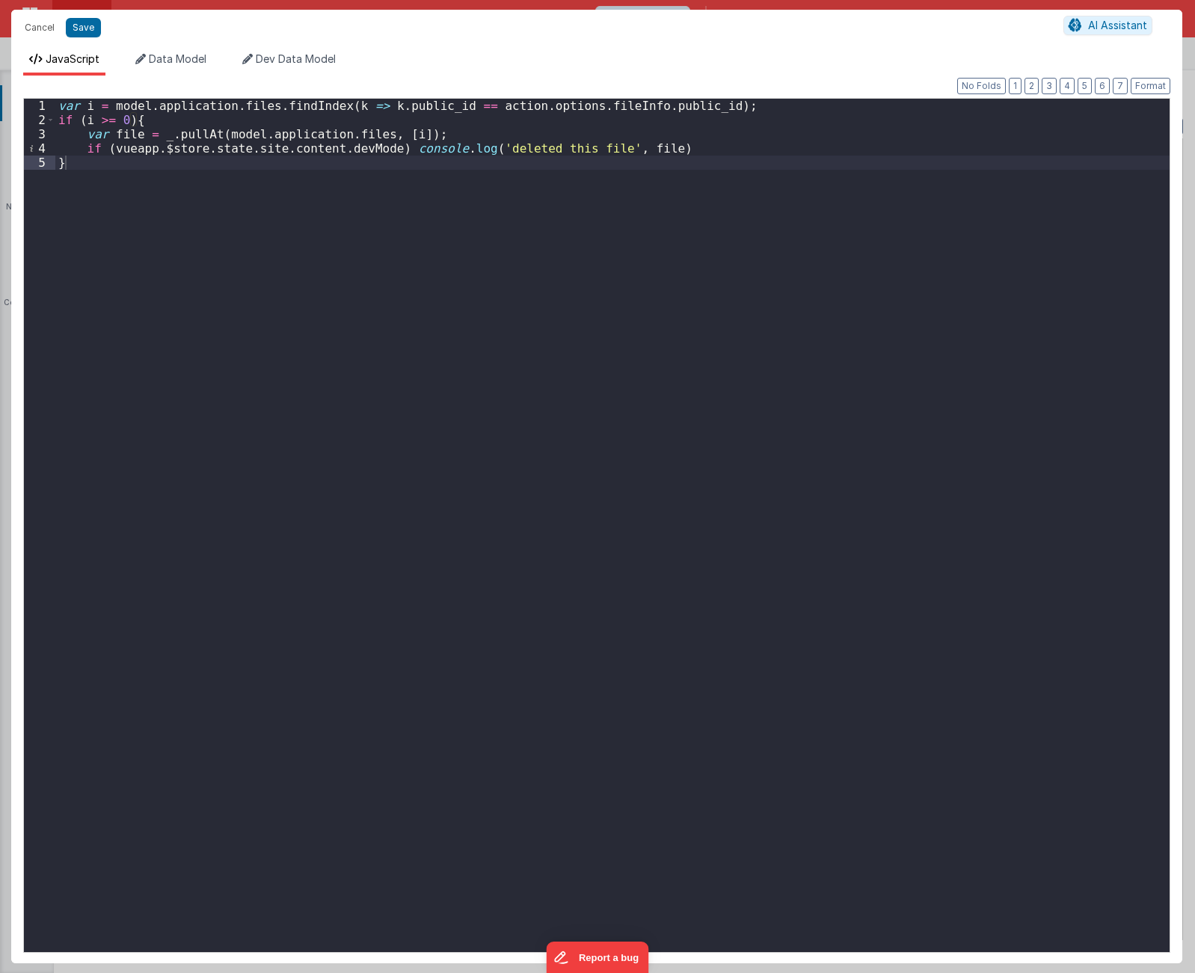
click at [485, 539] on div "var i = model . application . files . findIndex ( k => k . public_id == action …" at bounding box center [612, 540] width 1114 height 882
click at [79, 30] on button "Save" at bounding box center [83, 27] width 35 height 19
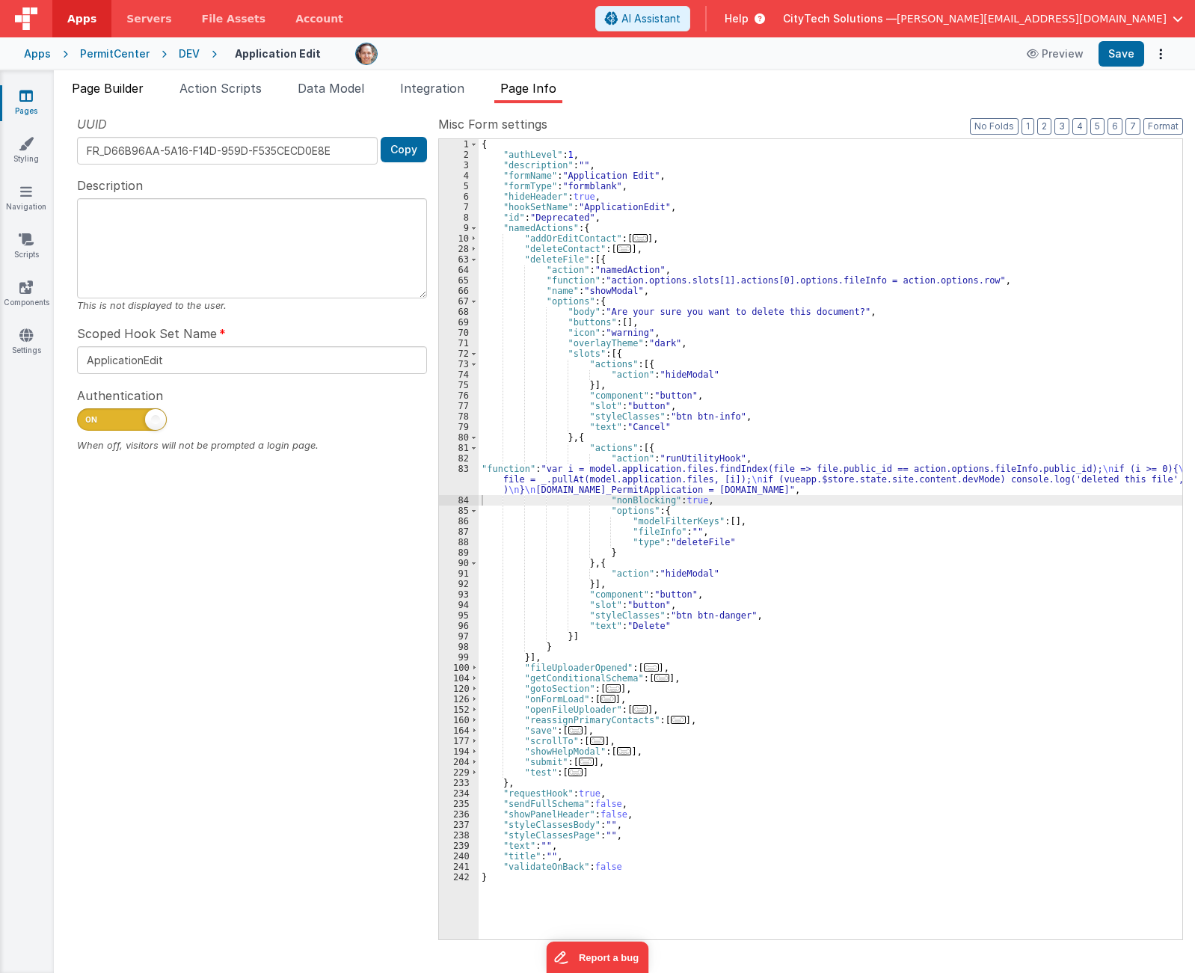
click at [108, 85] on span "Page Builder" at bounding box center [108, 88] width 72 height 15
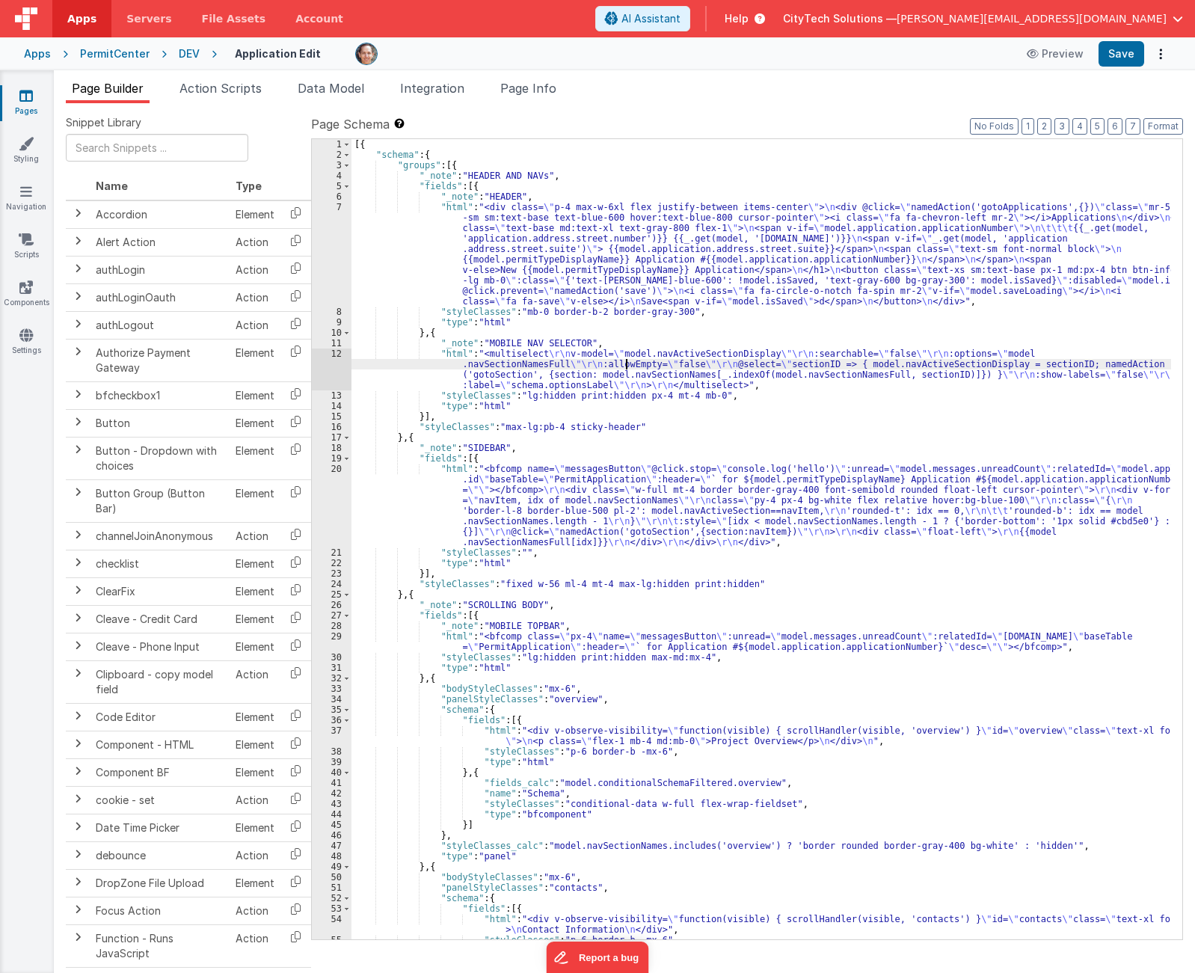
click at [627, 363] on div "[{ "schema" : { "groups" : [{ "_note" : "HEADER AND NAVs" , "fields" : [{ "_not…" at bounding box center [761, 549] width 820 height 821
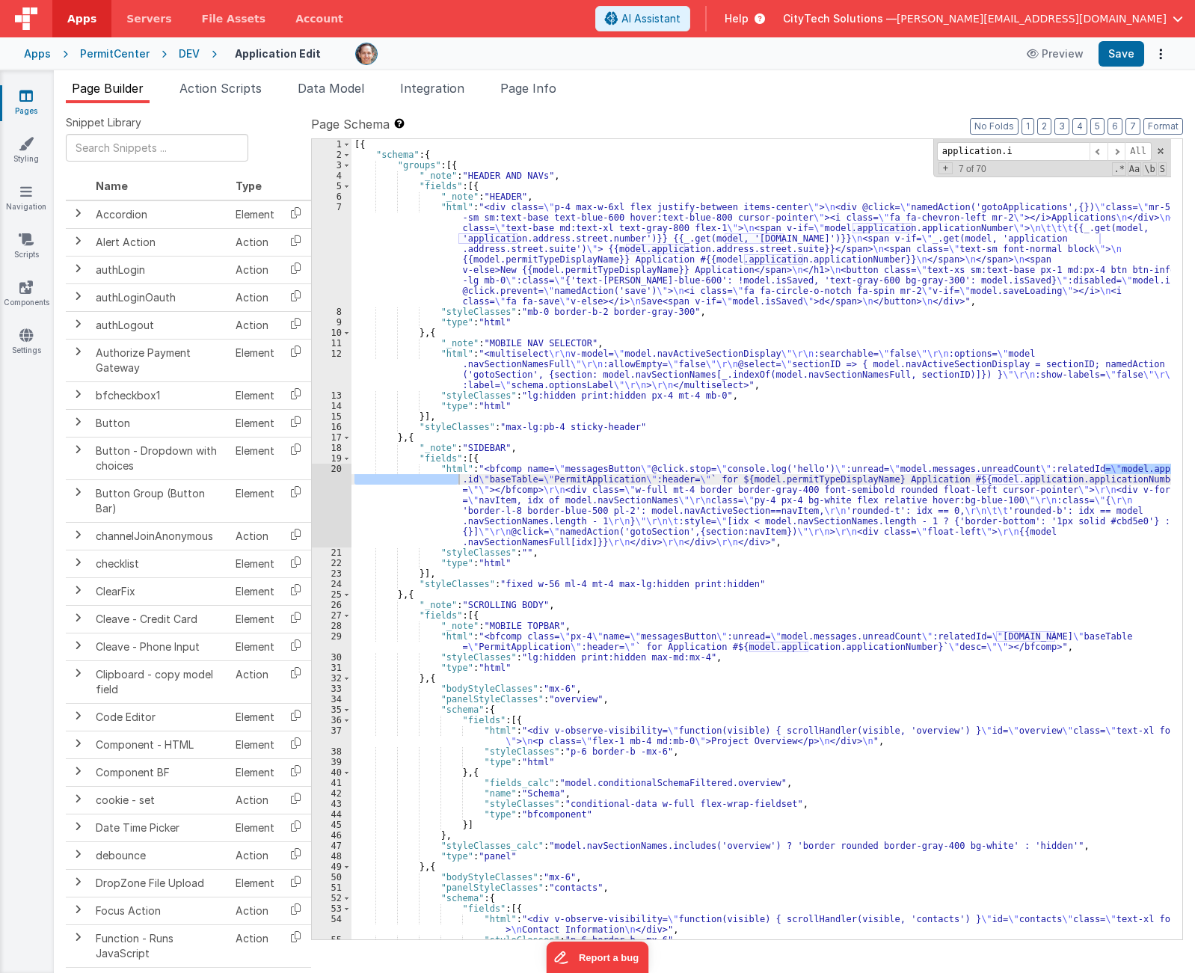
type input "application.id"
drag, startPoint x: 541, startPoint y: 92, endPoint x: 442, endPoint y: 76, distance: 100.7
click at [541, 92] on span "Page Info" at bounding box center [528, 88] width 56 height 15
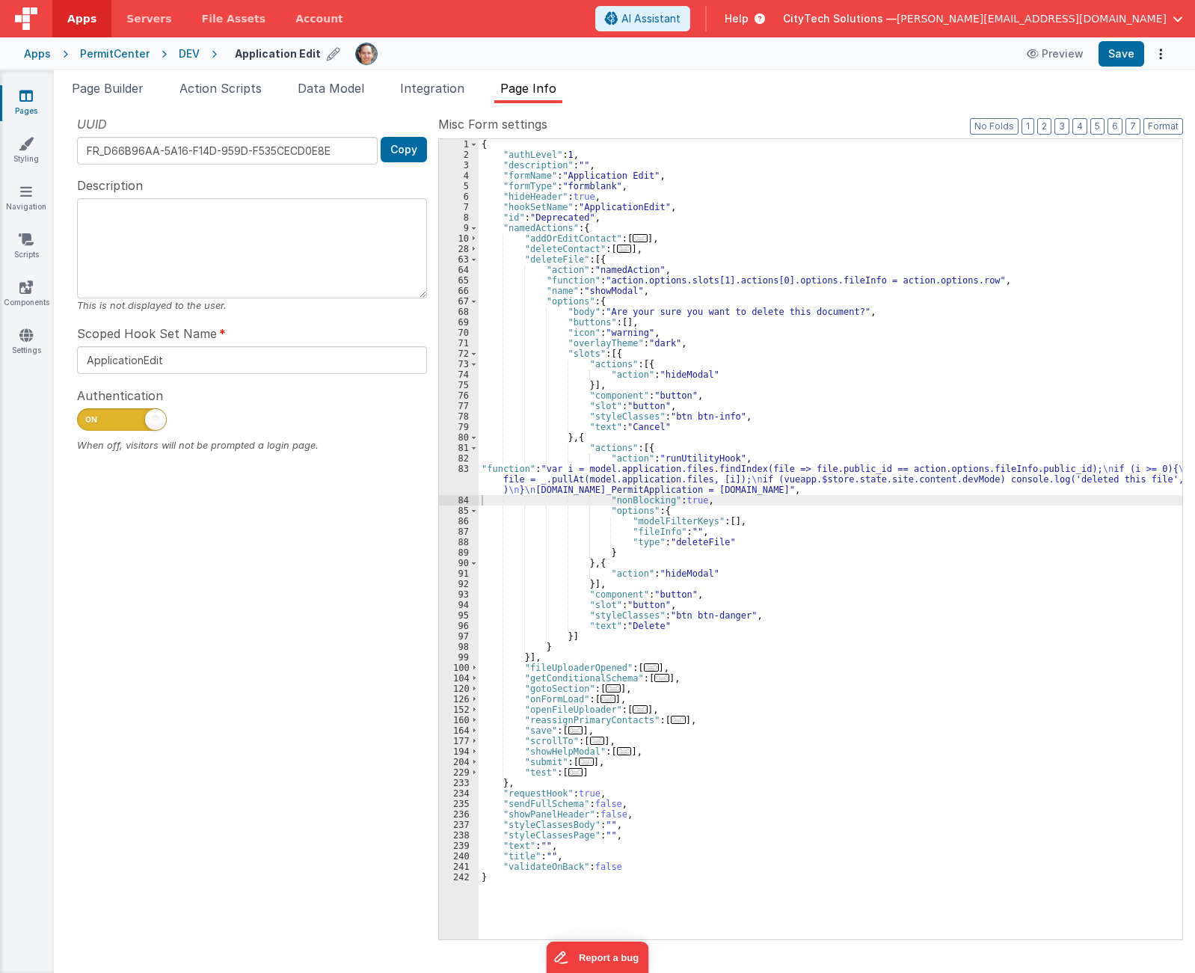
click at [291, 58] on h4 "Application Edit" at bounding box center [278, 53] width 86 height 11
click at [427, 54] on icon at bounding box center [433, 53] width 12 height 21
